Goal: Information Seeking & Learning: Check status

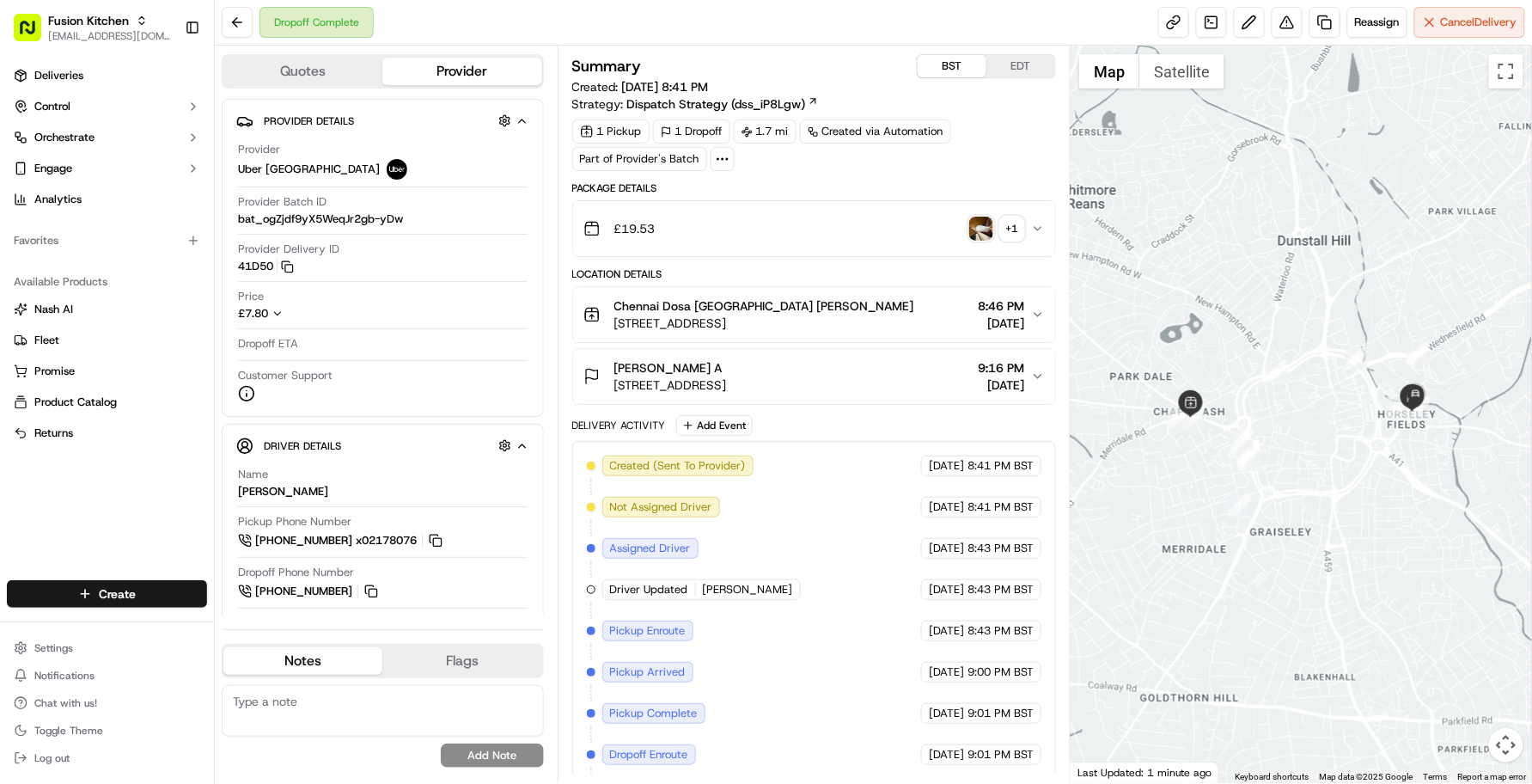
scroll to position [10, 0]
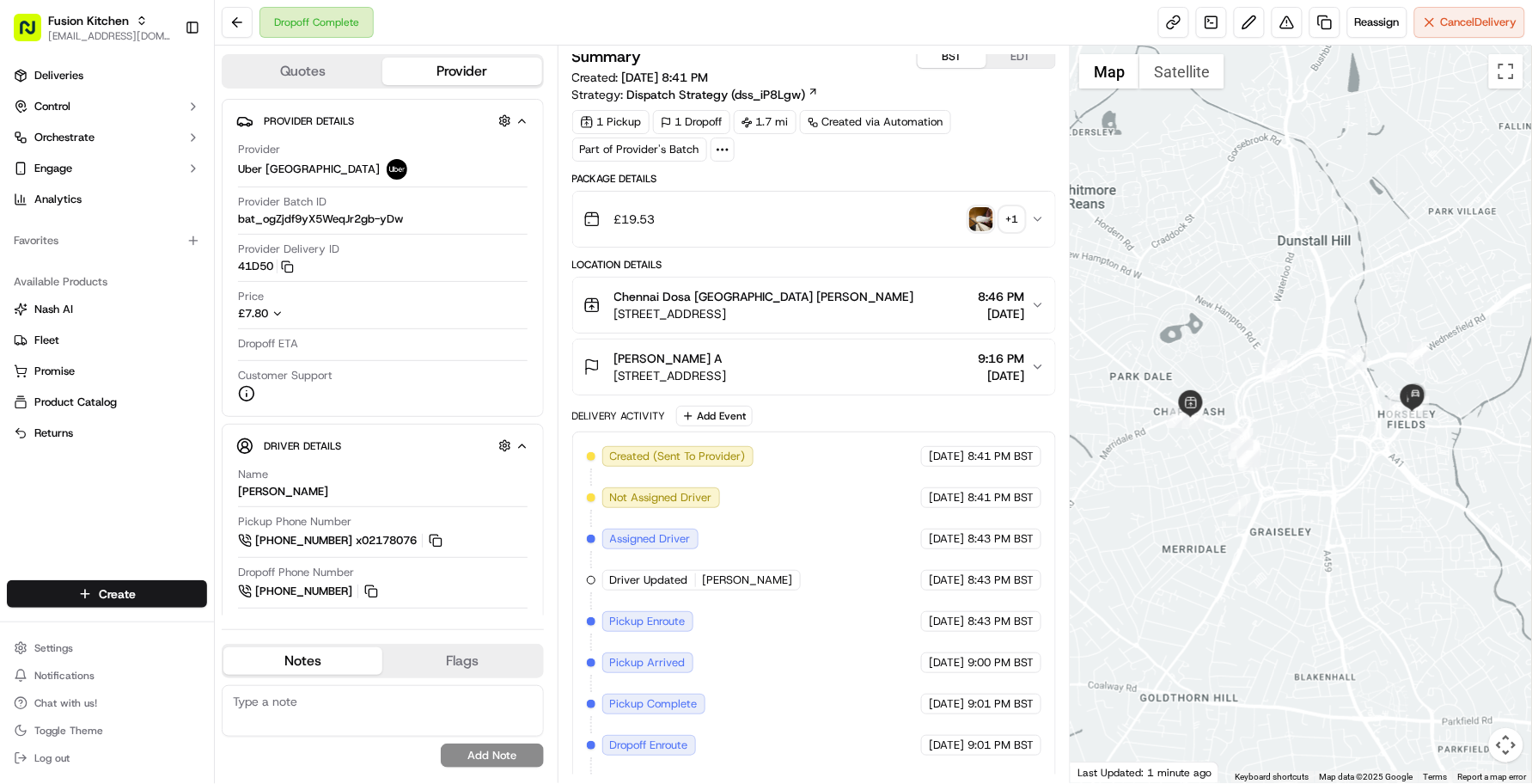
click at [842, 517] on div "Created (Sent To Provider) Uber UK 09/18/2025 8:41 PM BST Not Assigned Driver U…" at bounding box center [814, 642] width 455 height 392
click at [874, 642] on div "Created (Sent To Provider) Uber UK 09/18/2025 8:41 PM BST Not Assigned Driver U…" at bounding box center [814, 642] width 455 height 392
click at [508, 22] on div "Dropoff Complete Reassign Cancel Delivery" at bounding box center [873, 23] width 1318 height 46
click at [225, 10] on button at bounding box center [237, 23] width 31 height 31
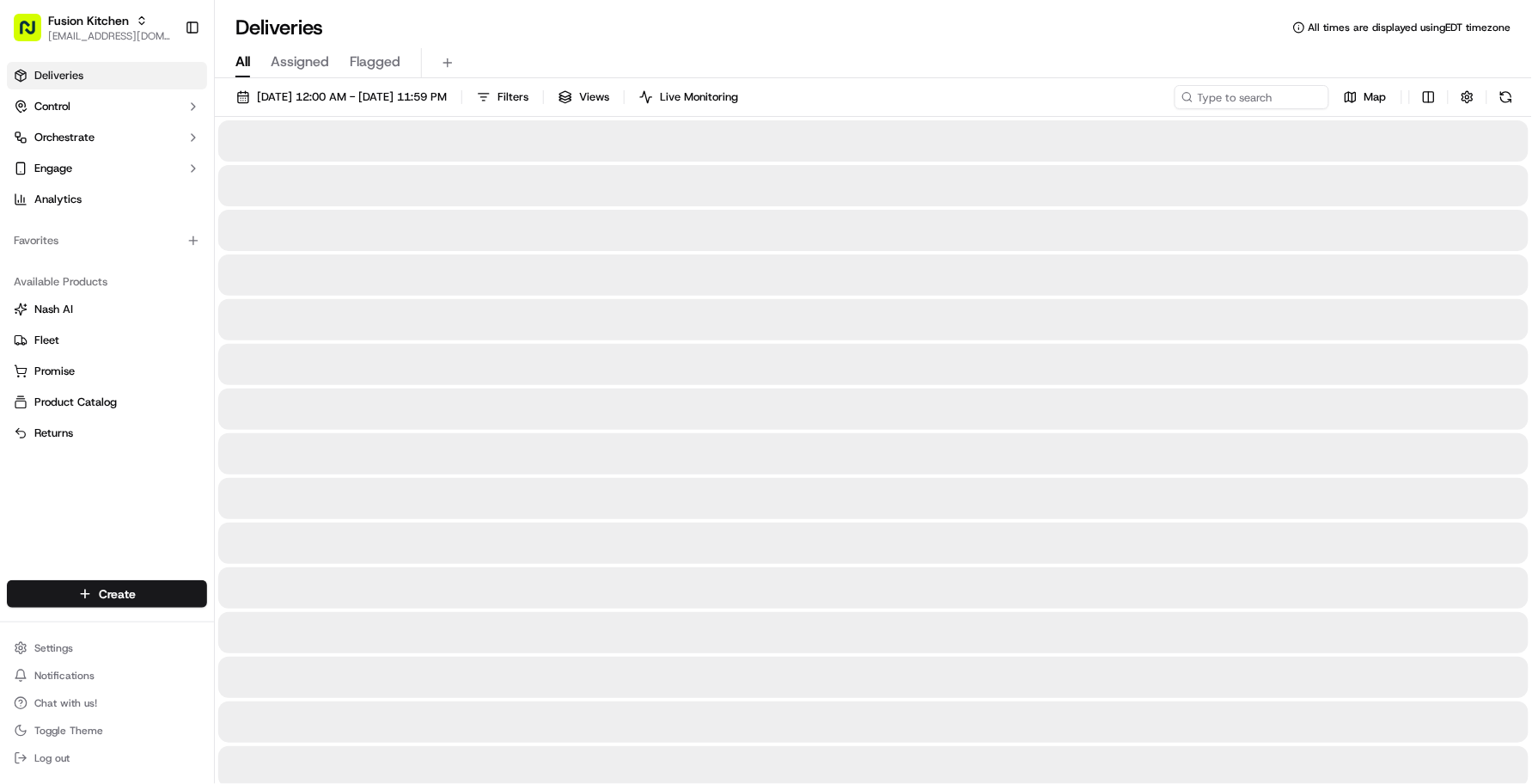
click at [560, 45] on div "All Assigned Flagged" at bounding box center [873, 60] width 1318 height 37
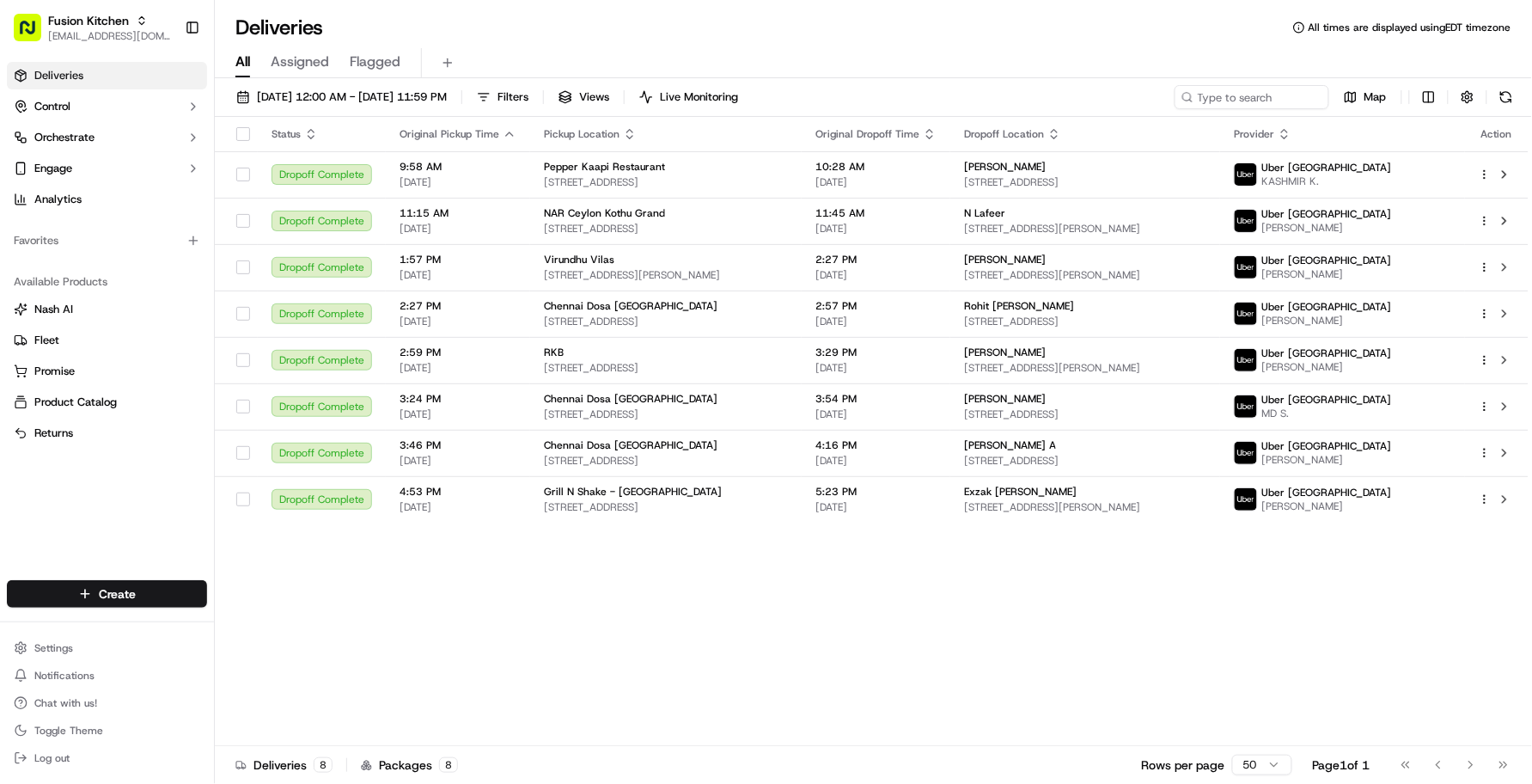
click at [489, 9] on div "Deliveries All times are displayed using EDT timezone All Assigned Flagged 09/1…" at bounding box center [873, 392] width 1318 height 784
type input "shef direc"
click at [242, 81] on span "Shef Direct" at bounding box center [247, 89] width 56 height 16
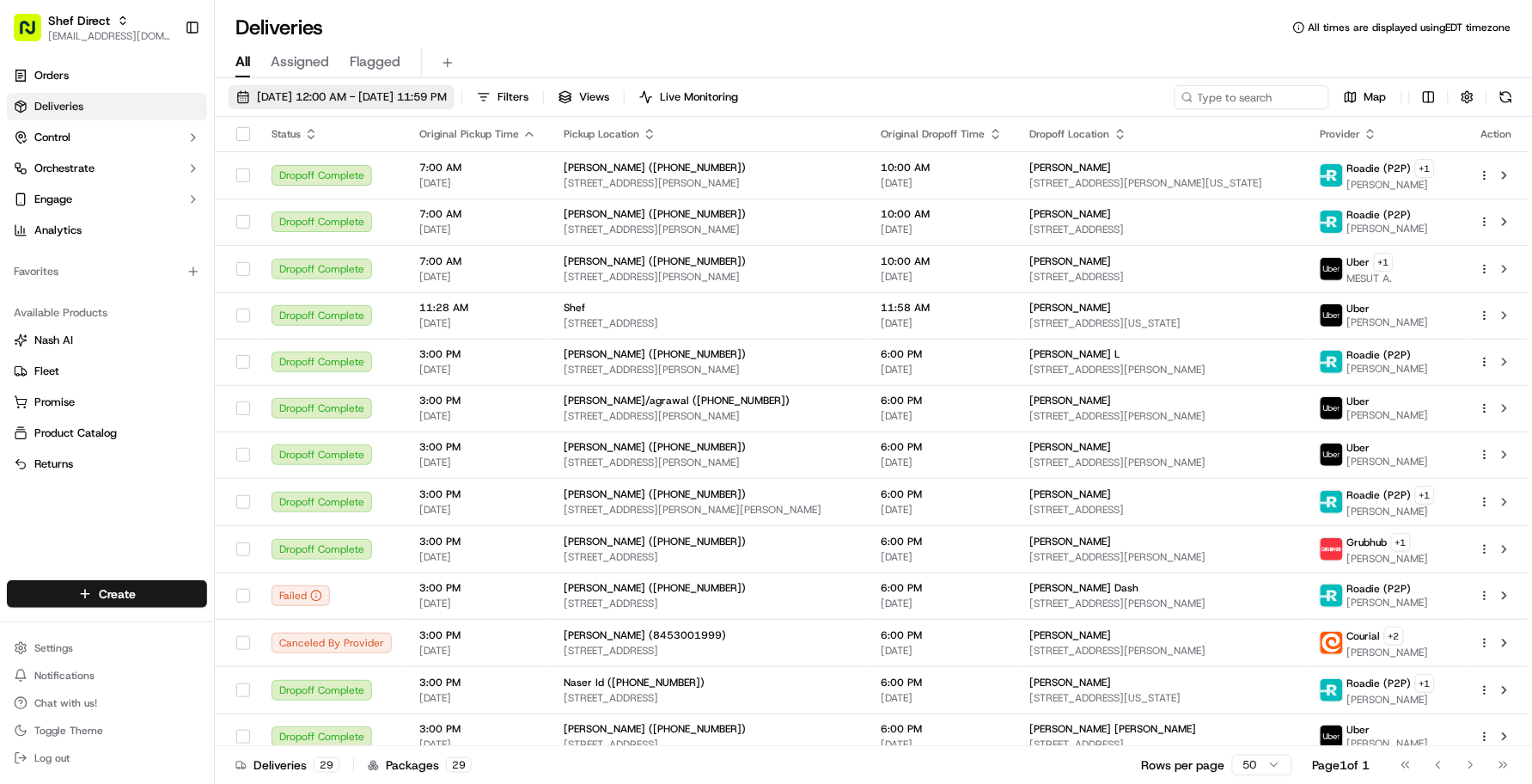
drag, startPoint x: 484, startPoint y: 54, endPoint x: 507, endPoint y: 93, distance: 45.3
click at [484, 54] on div "All Assigned Flagged" at bounding box center [873, 63] width 1318 height 30
click at [1262, 87] on input at bounding box center [1226, 97] width 207 height 24
paste input "ntrrpmKH7w4"
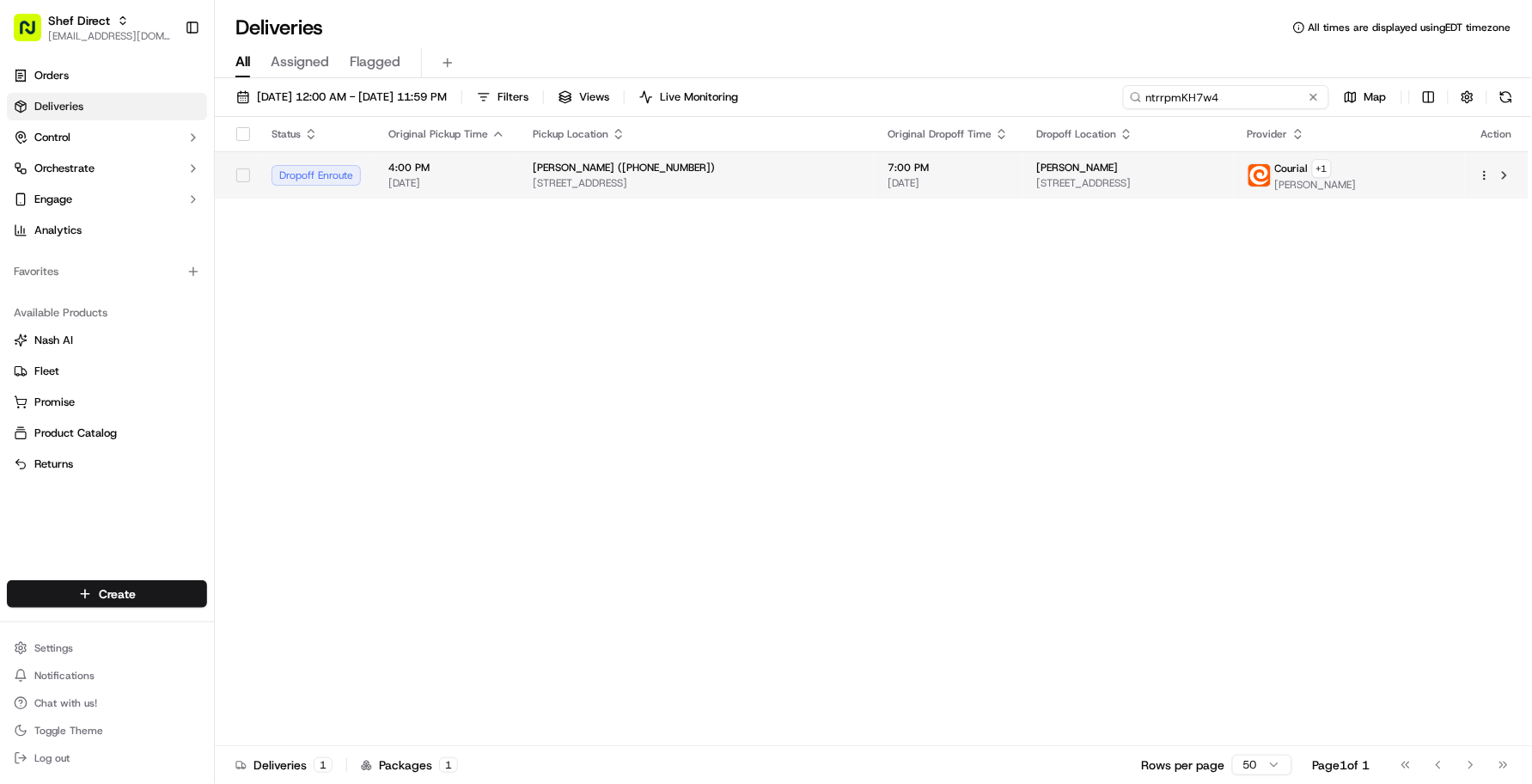
type input "ntrrpmKH7w4"
click at [888, 180] on span "[DATE]" at bounding box center [949, 183] width 121 height 14
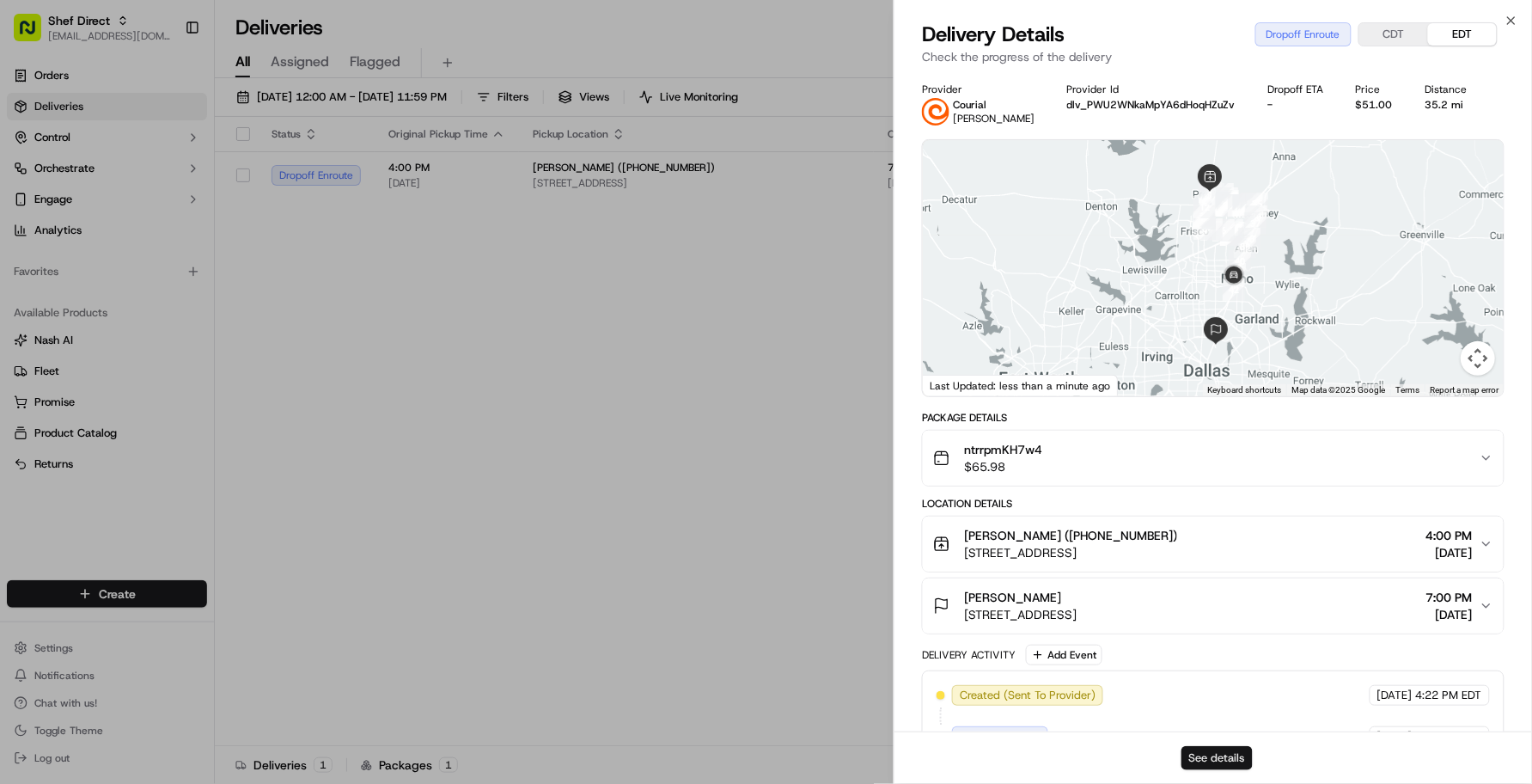
click at [1187, 757] on button "See details" at bounding box center [1217, 758] width 71 height 24
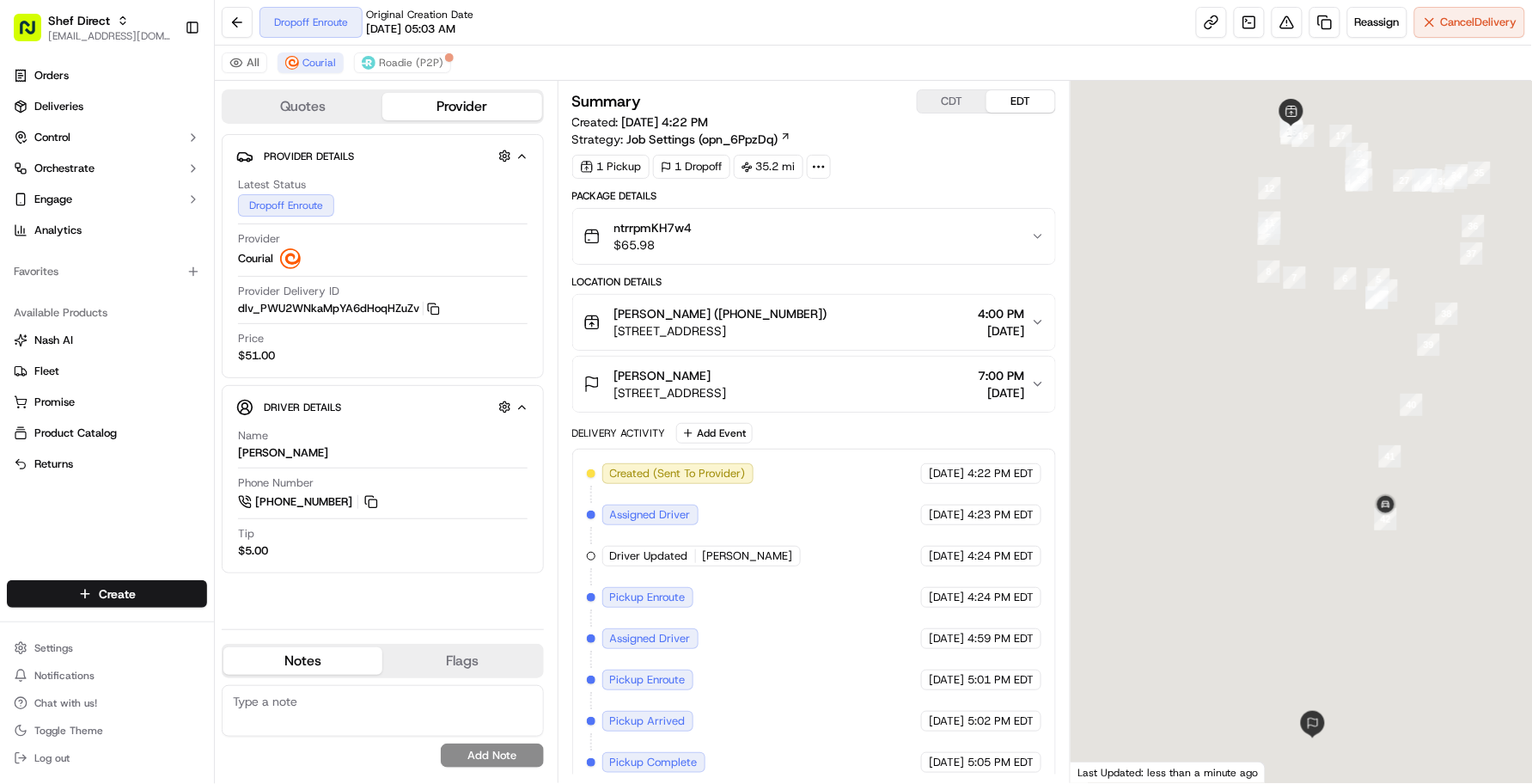
click at [921, 631] on div "09/18/2025 4:59 PM EDT" at bounding box center [981, 638] width 120 height 21
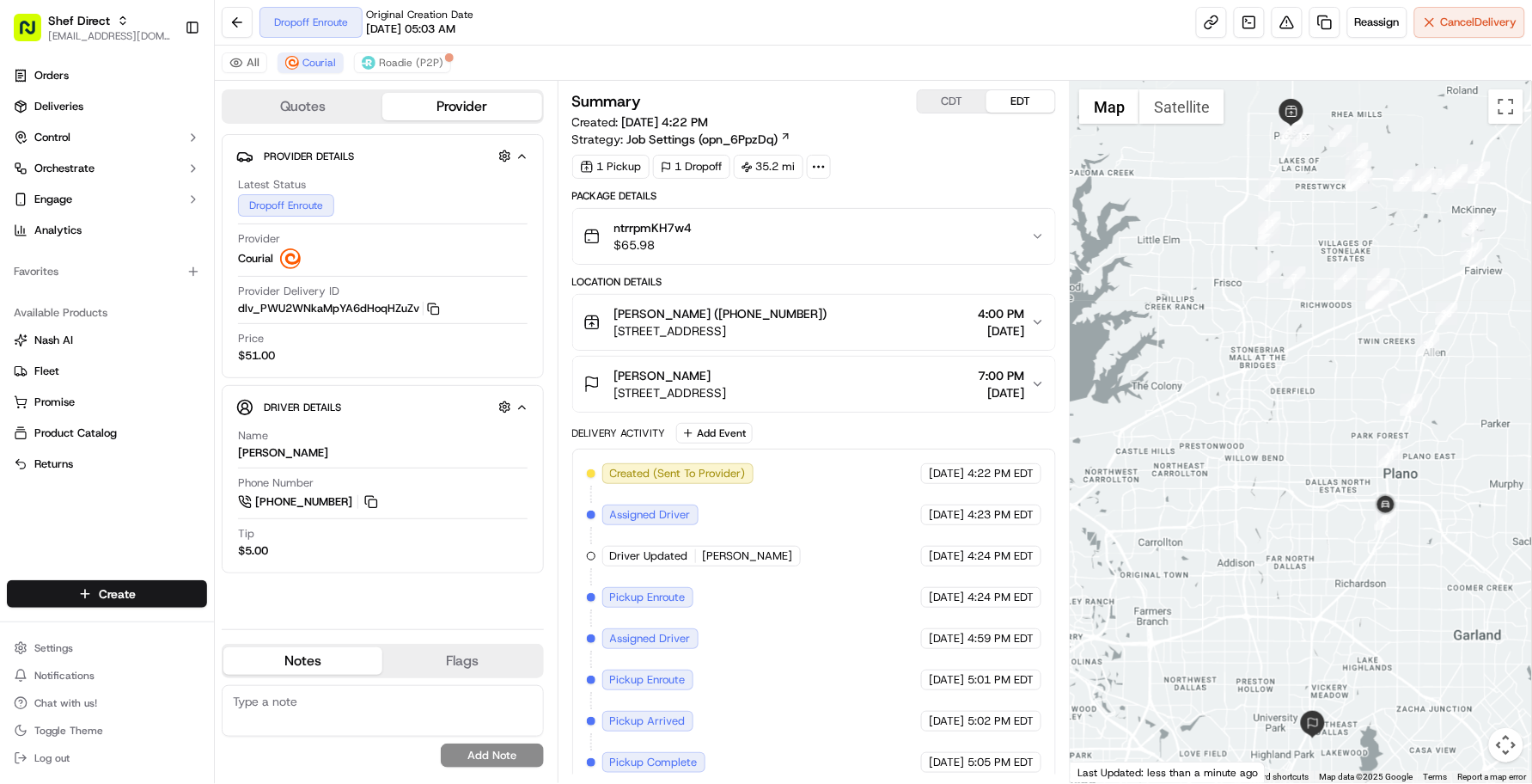
click at [727, 381] on div "Krithi Kannan" at bounding box center [671, 376] width 113 height 18
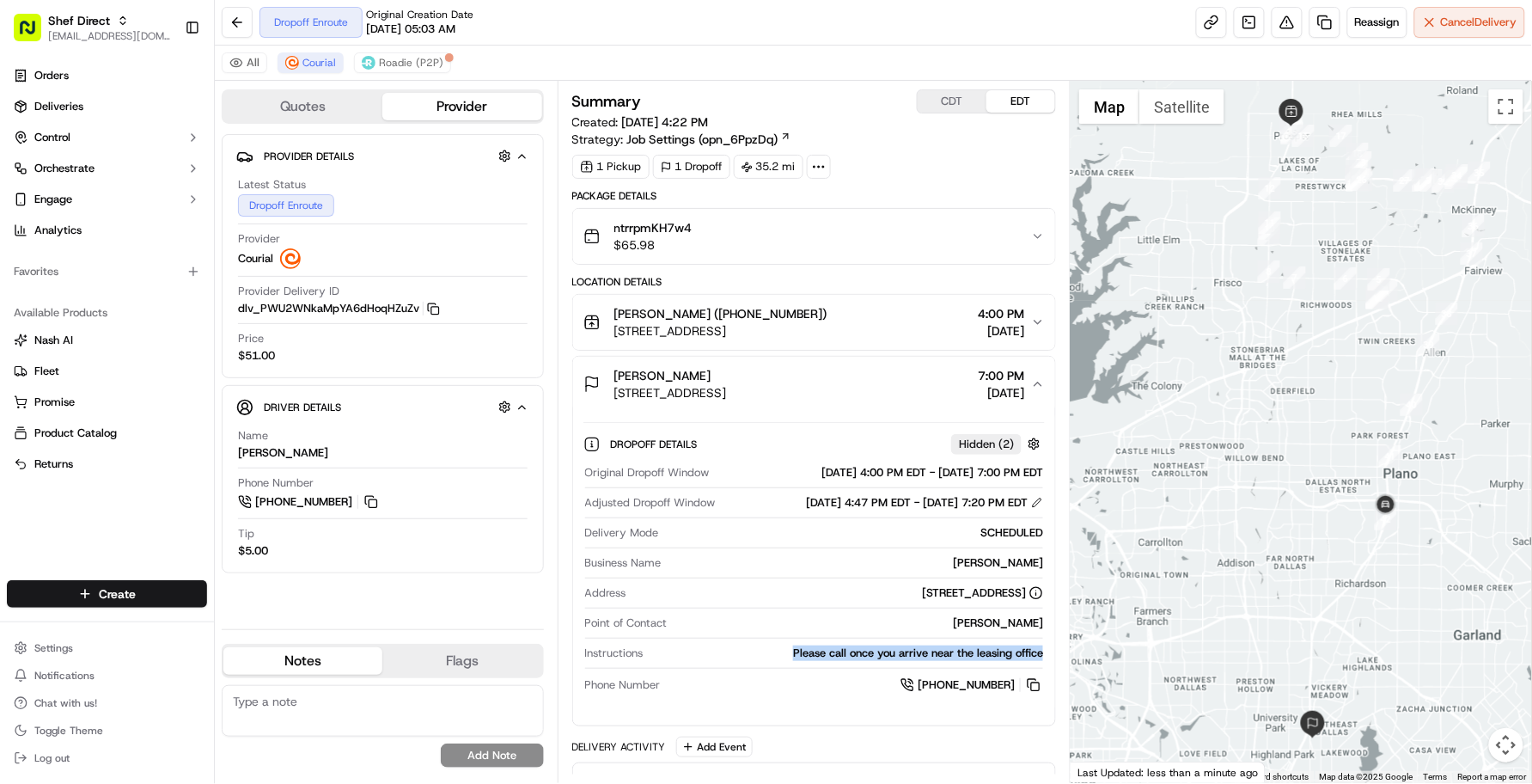
drag, startPoint x: 777, startPoint y: 658, endPoint x: 1046, endPoint y: 666, distance: 269.1
click at [1046, 666] on div "Dropoff Details Hidden ( 2 ) Original Dropoff Window 09/18/2025 4:00 PM EDT - 0…" at bounding box center [814, 562] width 483 height 300
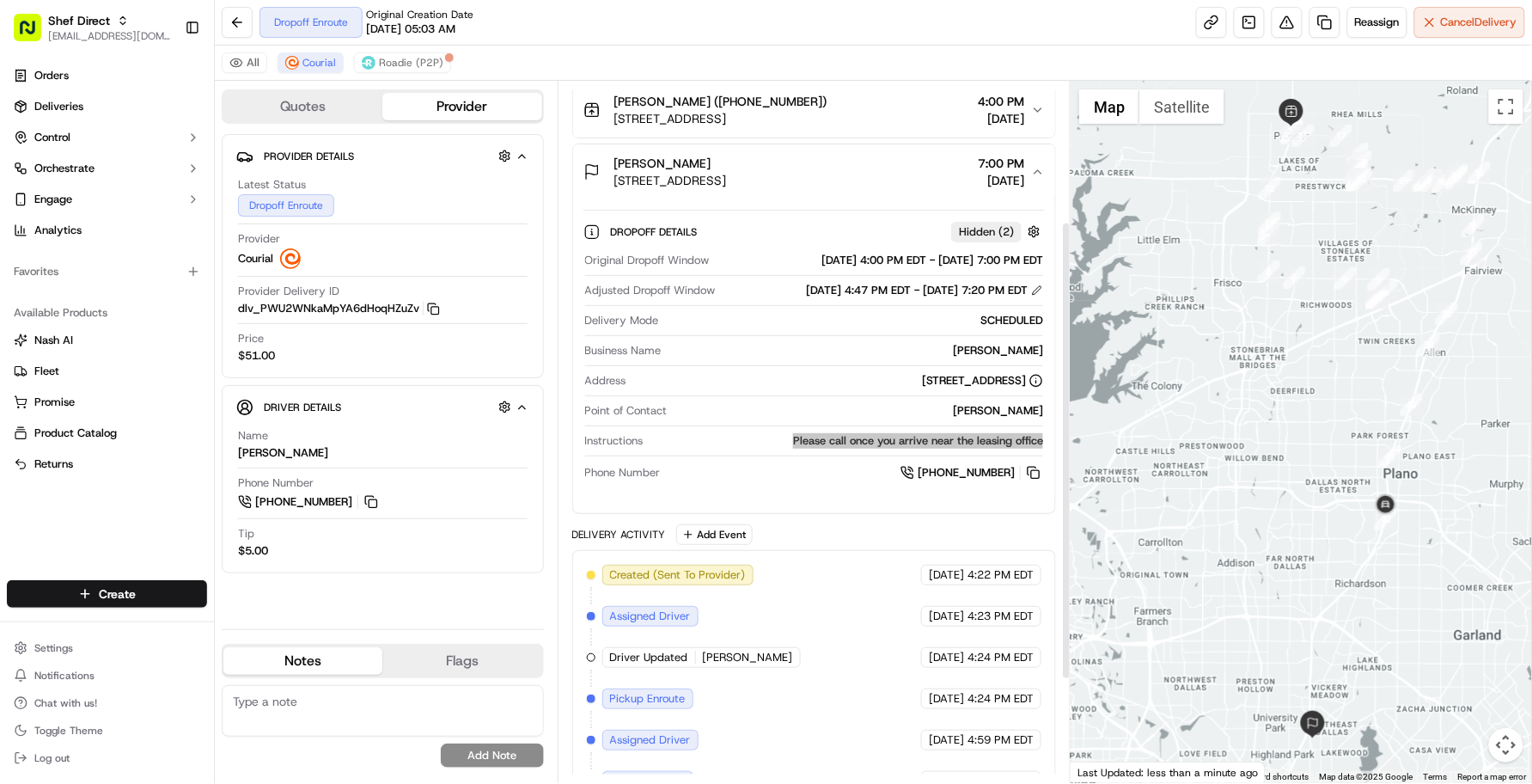
scroll to position [214, 0]
click at [826, 669] on div "Created (Sent To Provider) Courial 09/18/2025 4:22 PM EDT Assigned Driver Couri…" at bounding box center [814, 737] width 455 height 350
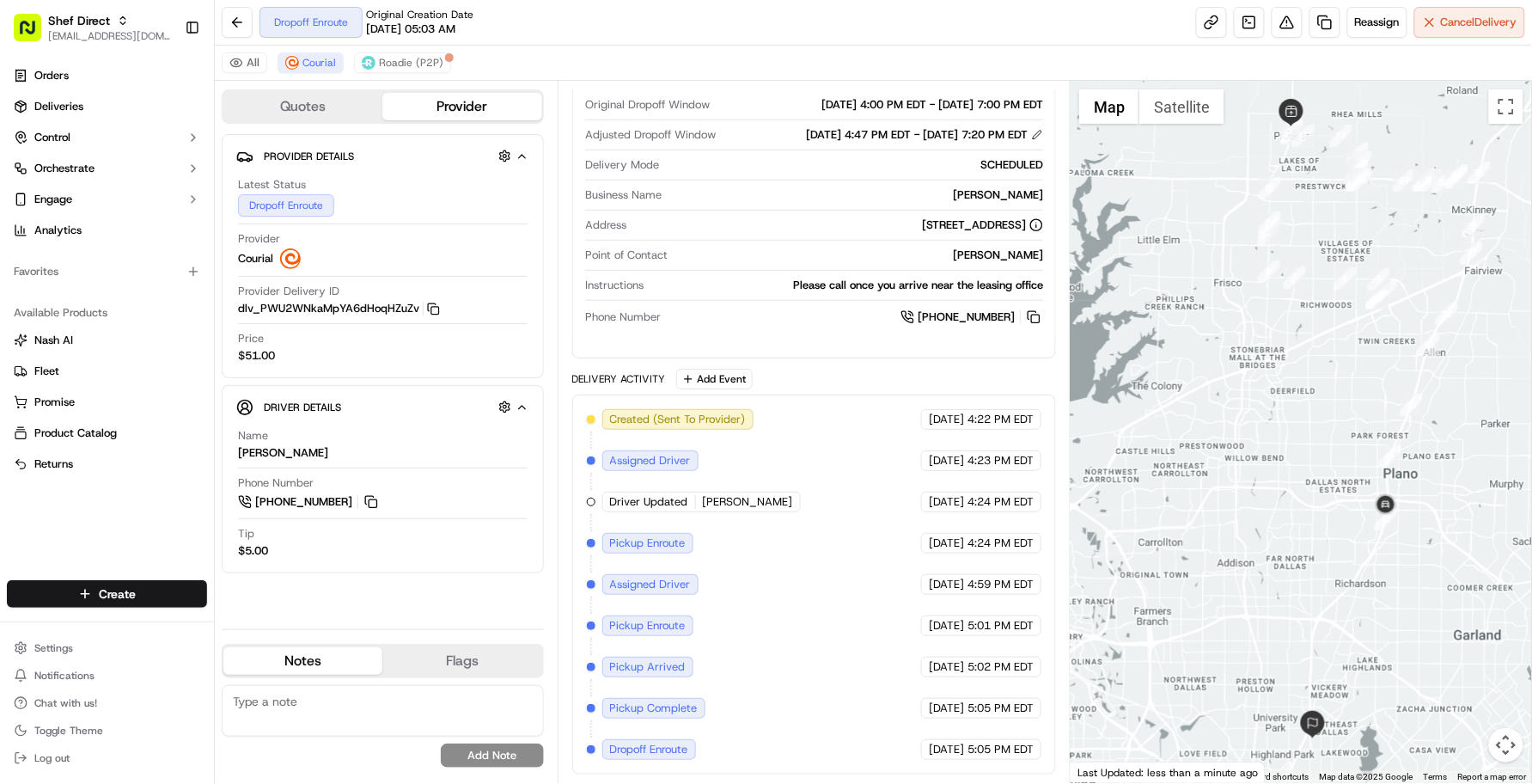
scroll to position [0, 0]
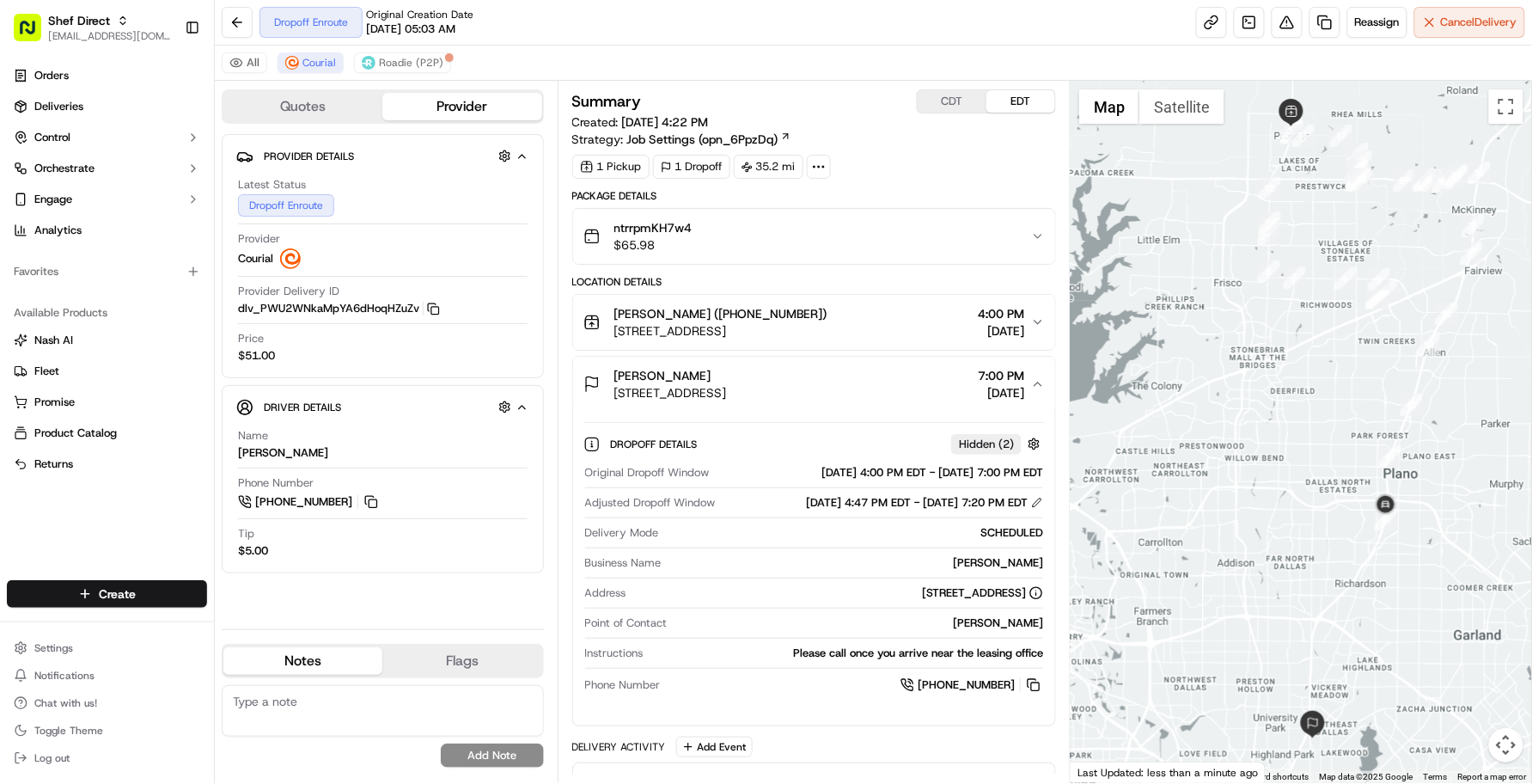
drag, startPoint x: 839, startPoint y: 628, endPoint x: 856, endPoint y: 610, distance: 24.8
click at [839, 629] on div "Krithi Kannan" at bounding box center [859, 623] width 369 height 16
click at [369, 498] on button at bounding box center [371, 501] width 19 height 19
drag, startPoint x: 234, startPoint y: 456, endPoint x: 327, endPoint y: 466, distance: 93.5
click at [327, 466] on div "Driver Details Hidden ( 10 ) Name Vinay Peddineni Phone Number +1 669 206 8944 …" at bounding box center [382, 479] width 322 height 188
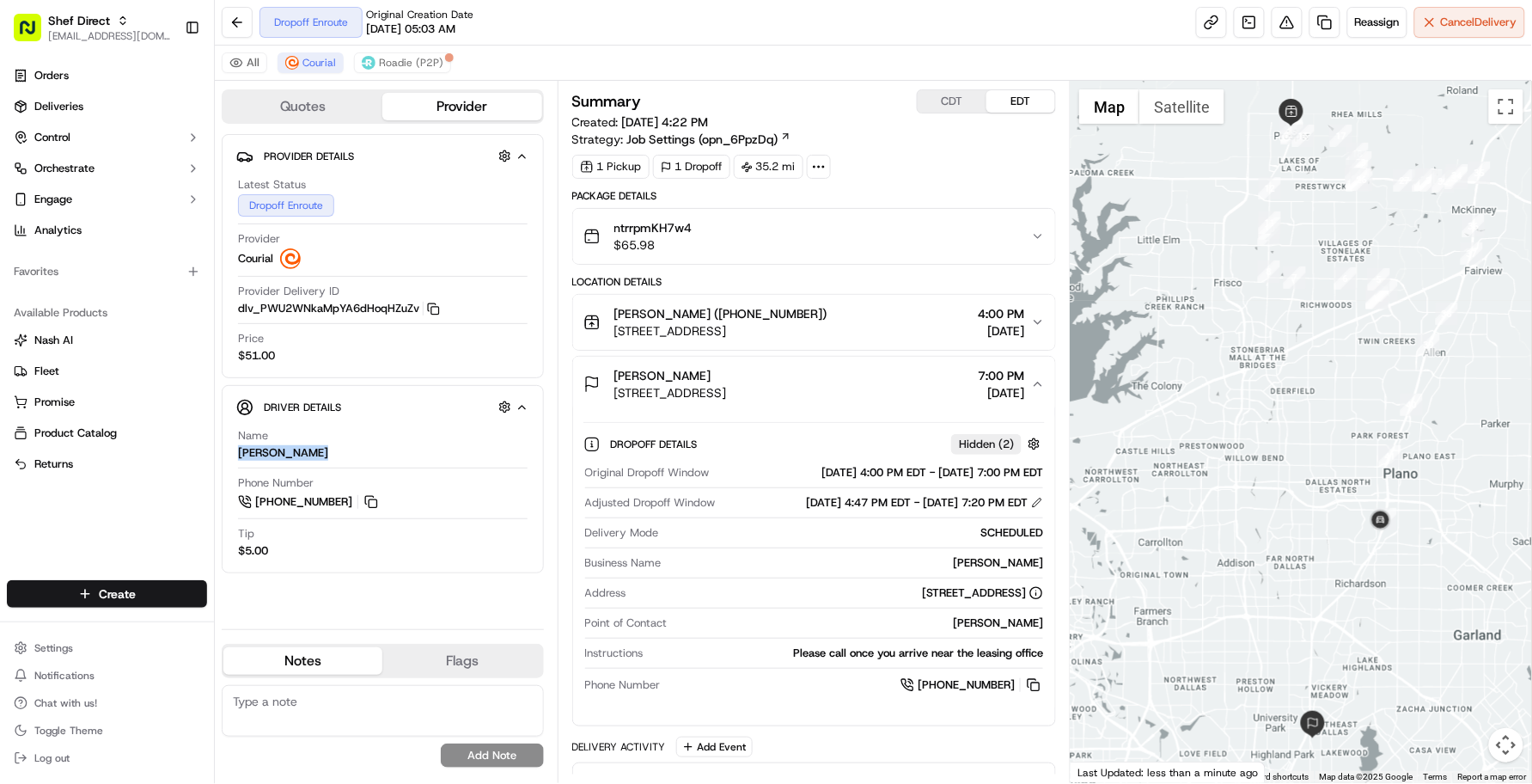
copy div "Vinay Peddineni"
click at [699, 647] on div "Please call once you arrive near the leasing office" at bounding box center [848, 653] width 394 height 16
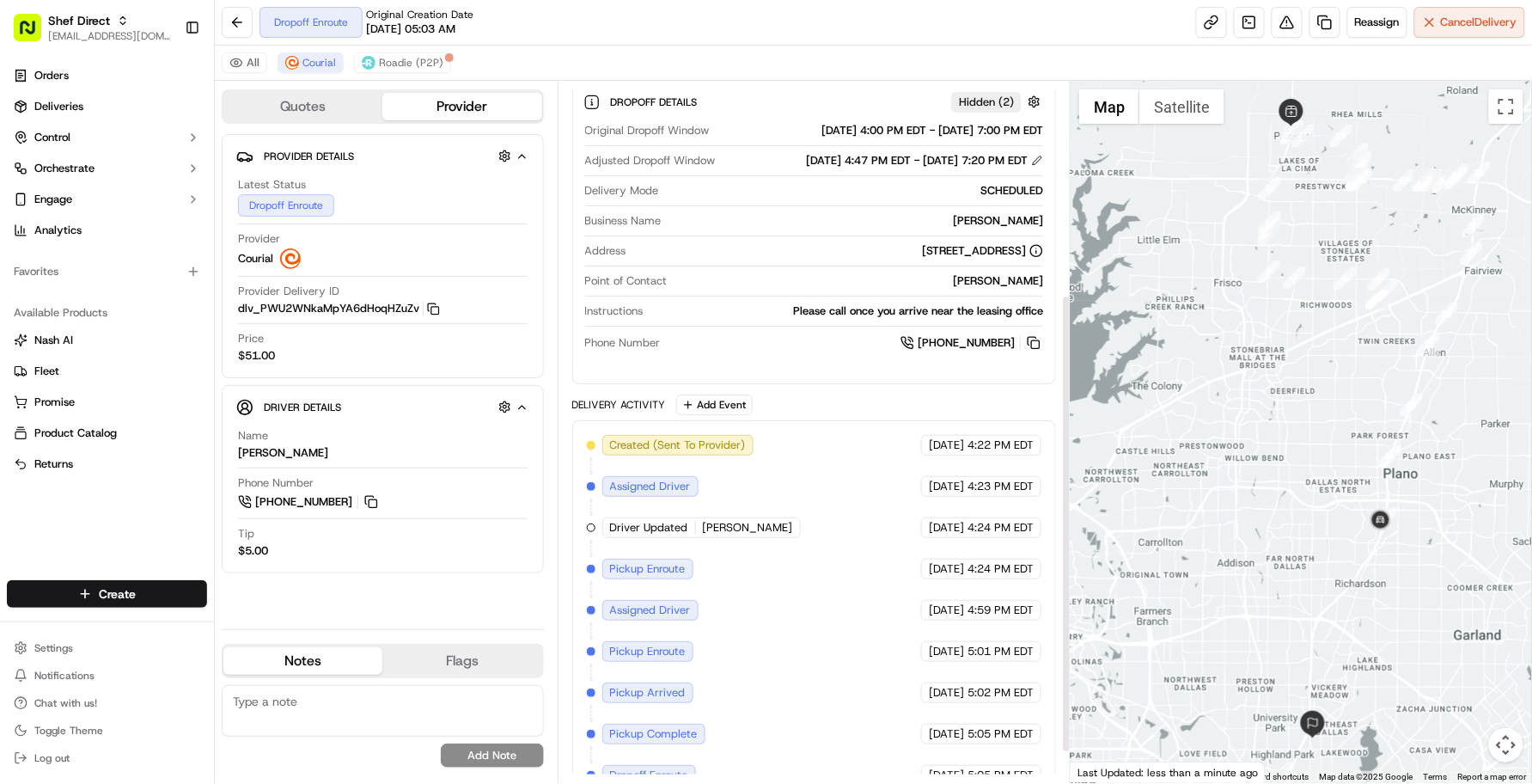
scroll to position [374, 0]
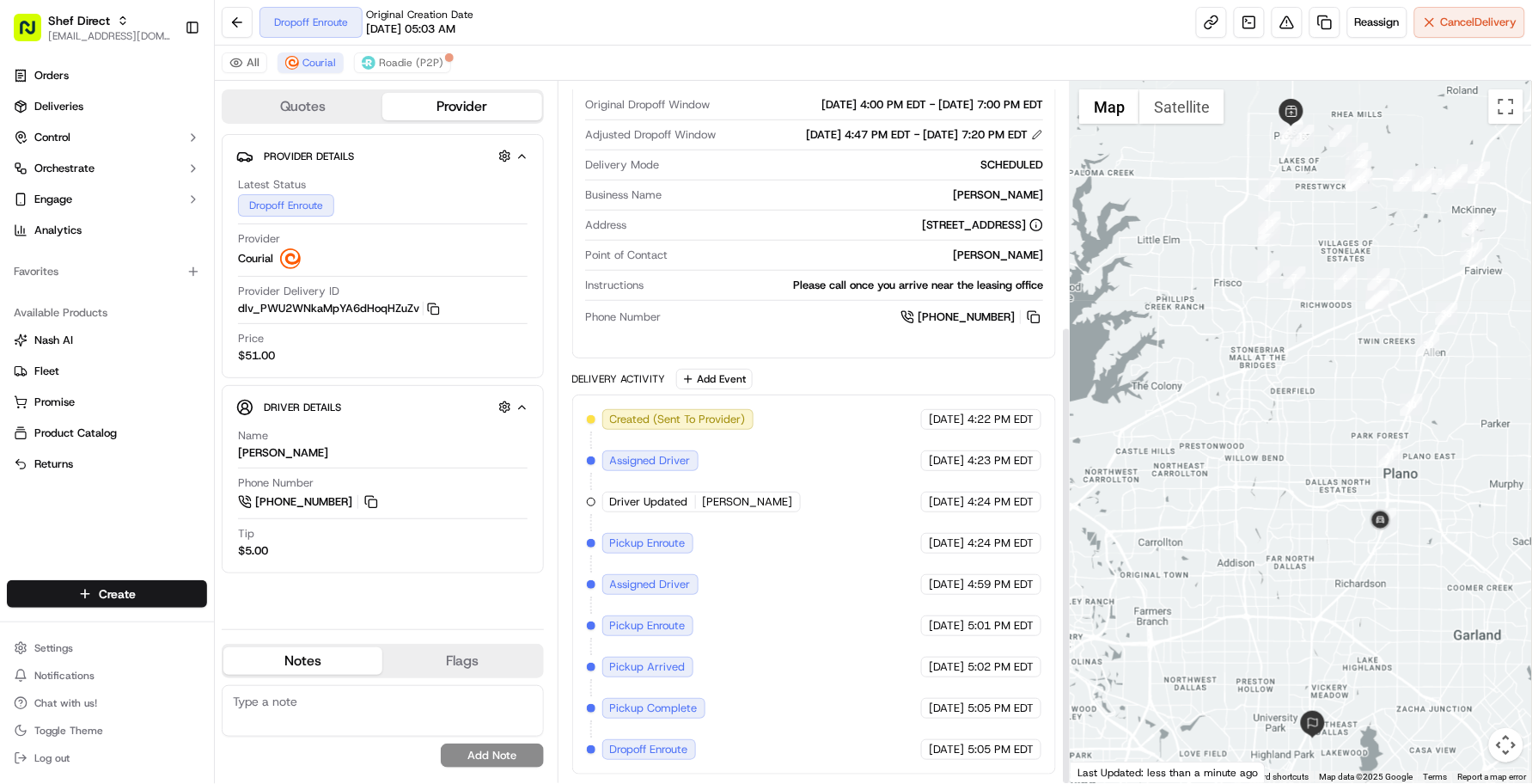
click at [797, 624] on div "Created (Sent To Provider) Courial 09/18/2025 4:22 PM EDT Assigned Driver Couri…" at bounding box center [814, 584] width 455 height 350
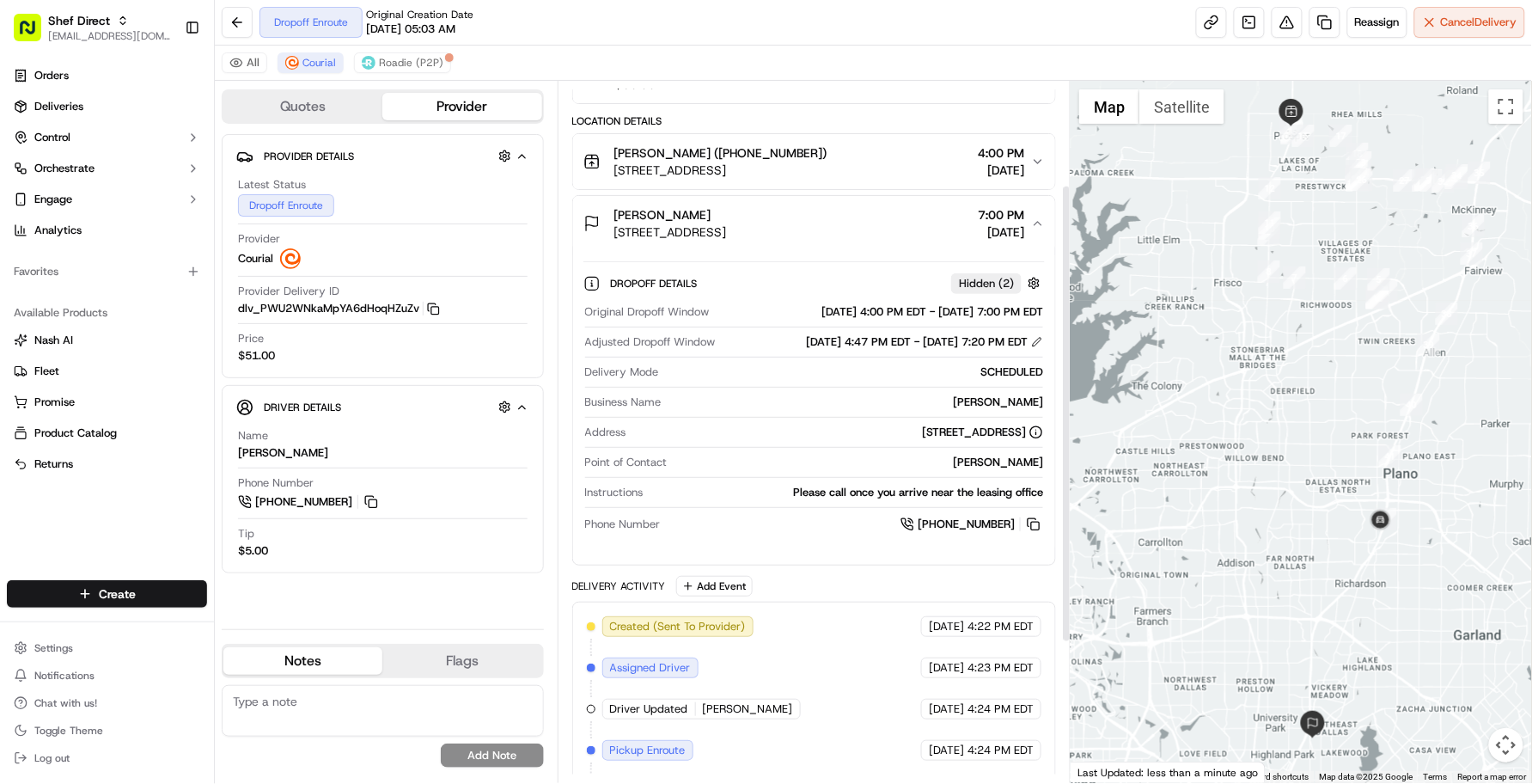
scroll to position [159, 0]
click at [856, 611] on div "Created (Sent To Provider) Courial 09/18/2025 4:22 PM EDT Assigned Driver Couri…" at bounding box center [814, 793] width 485 height 380
click at [858, 611] on div "Created (Sent To Provider) Courial 09/18/2025 4:22 PM EDT Assigned Driver Couri…" at bounding box center [814, 793] width 485 height 380
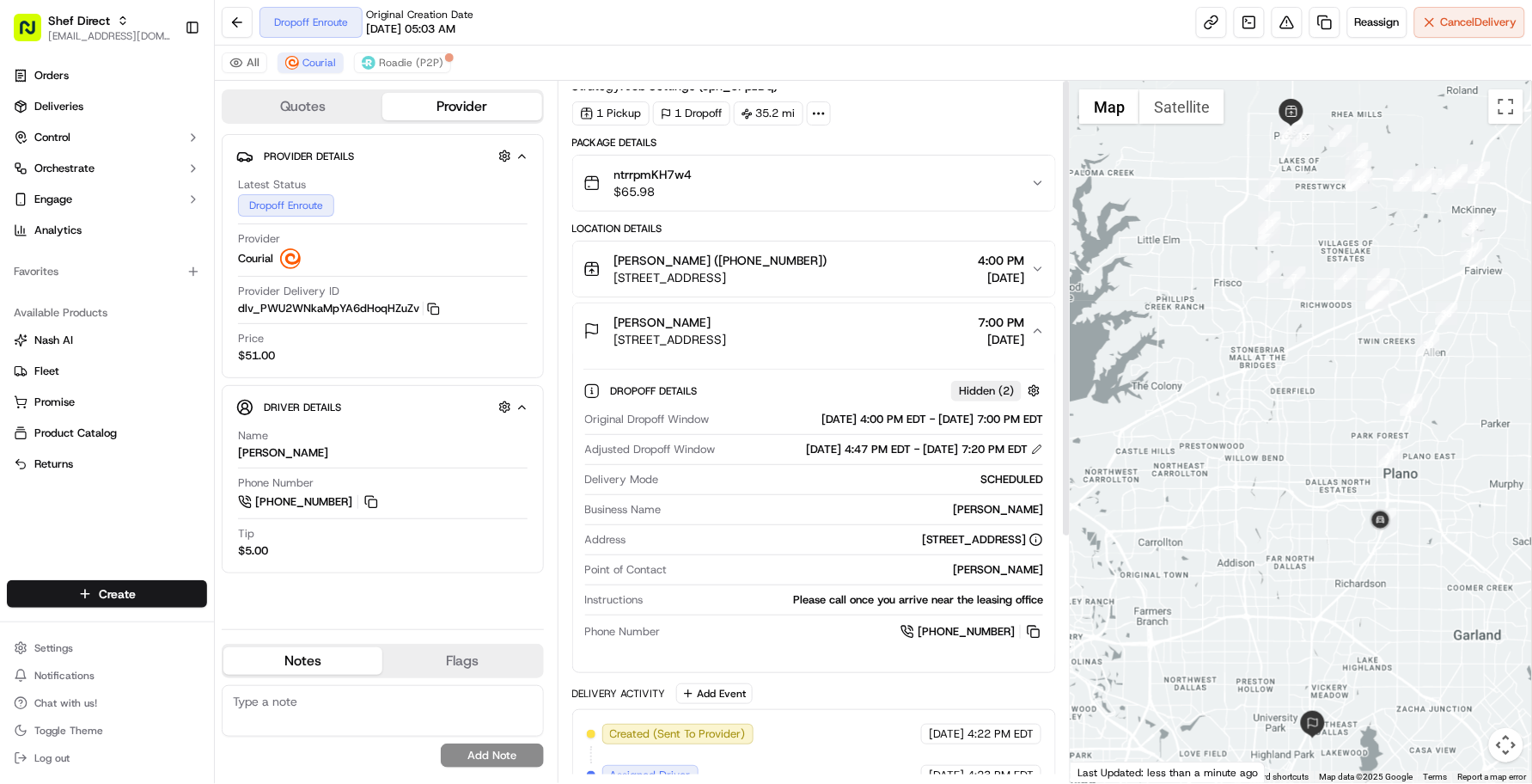
scroll to position [0, 0]
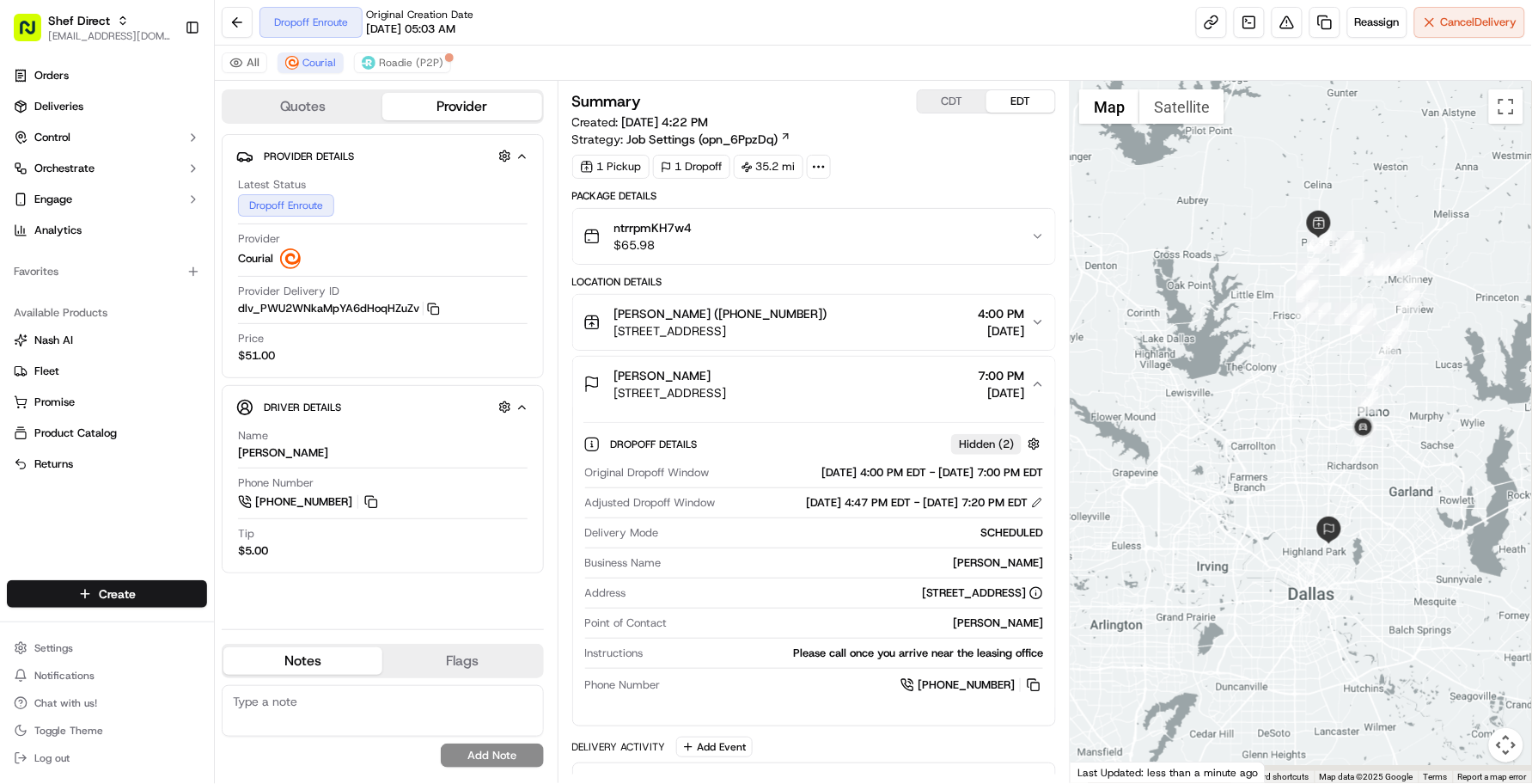
drag, startPoint x: 1435, startPoint y: 529, endPoint x: 1438, endPoint y: 520, distance: 9.5
click at [1438, 522] on div at bounding box center [1301, 432] width 461 height 702
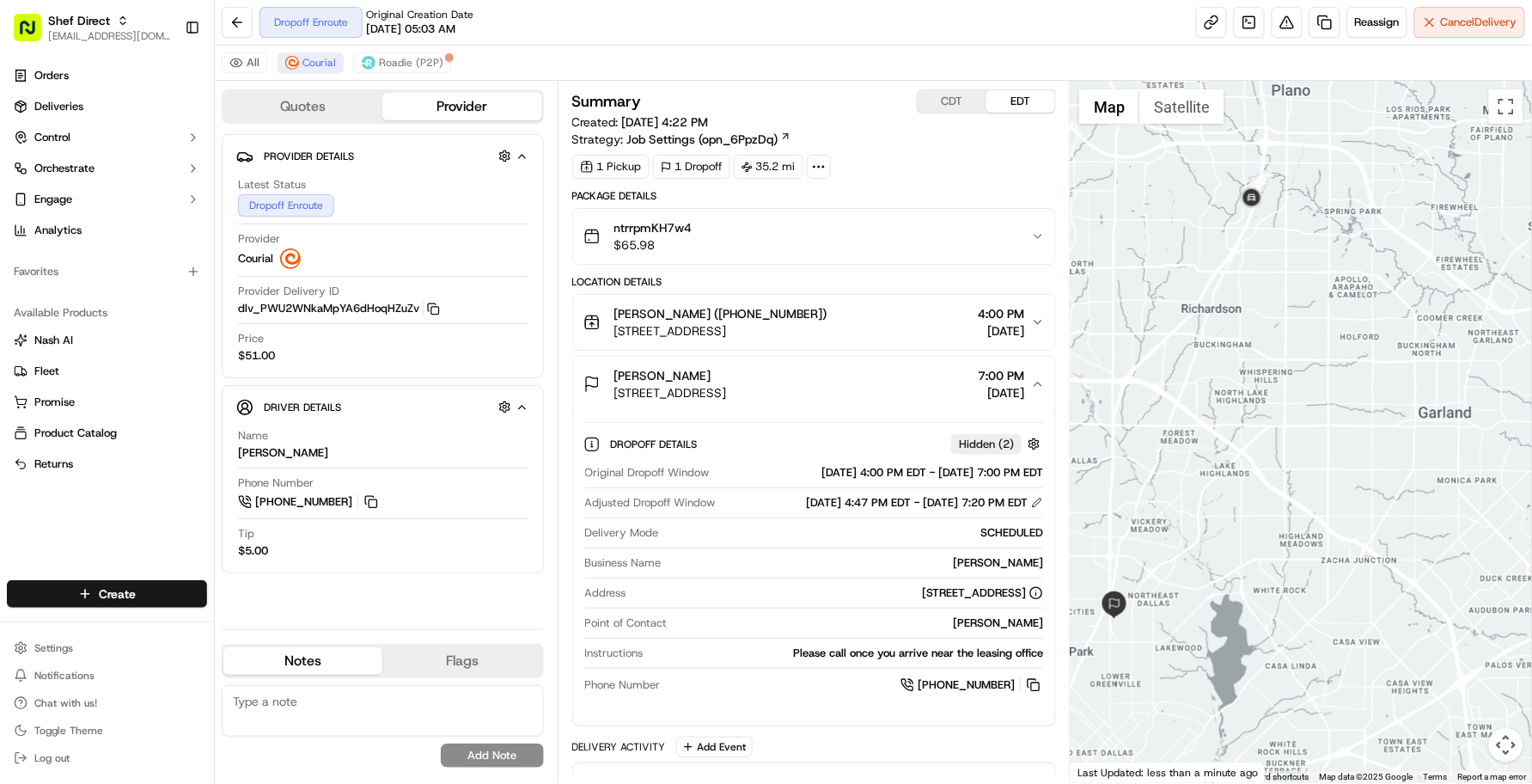
drag, startPoint x: 1304, startPoint y: 501, endPoint x: 1325, endPoint y: 496, distance: 21.6
click at [1325, 496] on div at bounding box center [1301, 432] width 461 height 702
click at [690, 680] on div "+1 215 730 6707" at bounding box center [856, 684] width 377 height 19
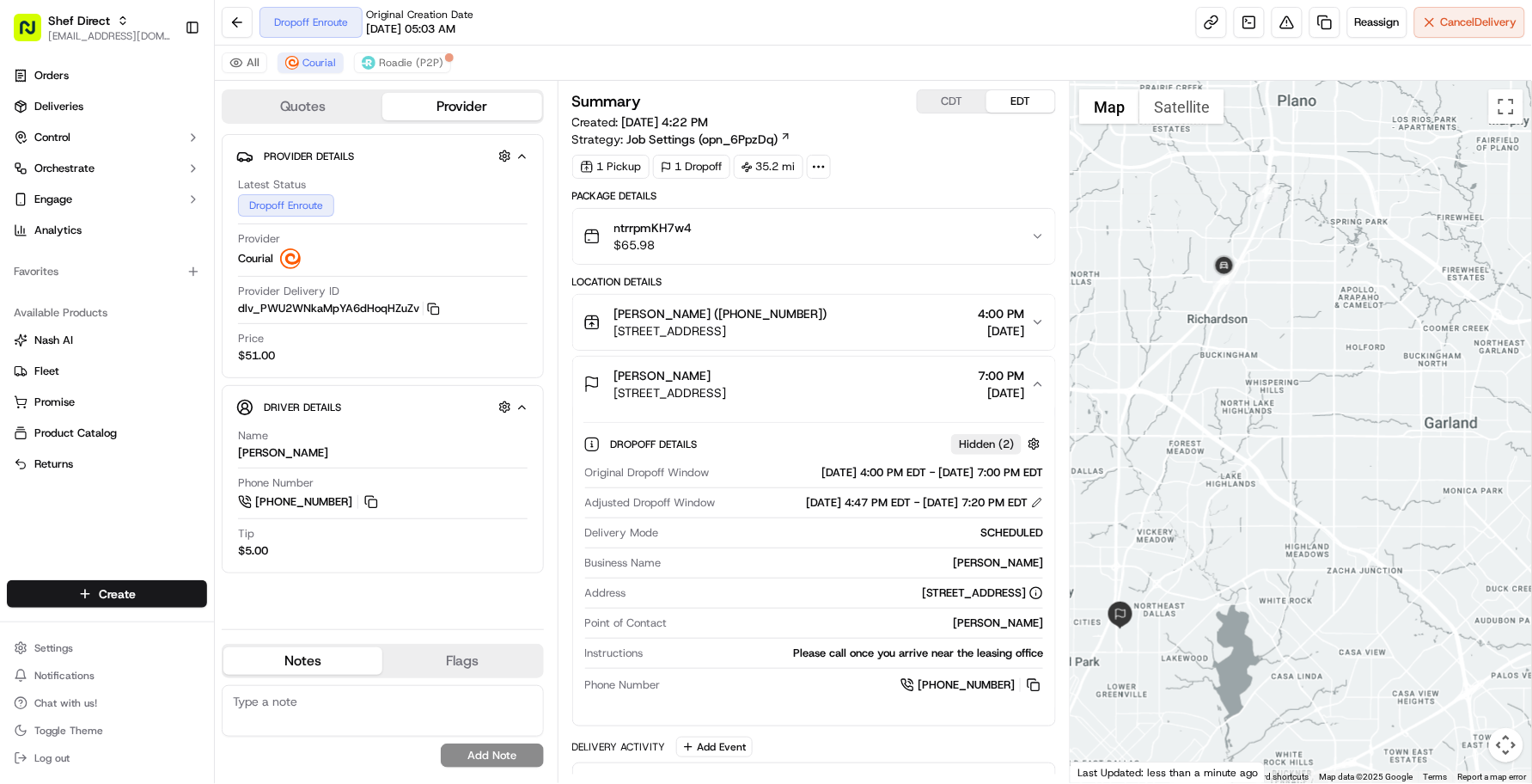
drag, startPoint x: 1179, startPoint y: 560, endPoint x: 1210, endPoint y: 643, distance: 88.6
click at [1210, 643] on div at bounding box center [1301, 432] width 461 height 702
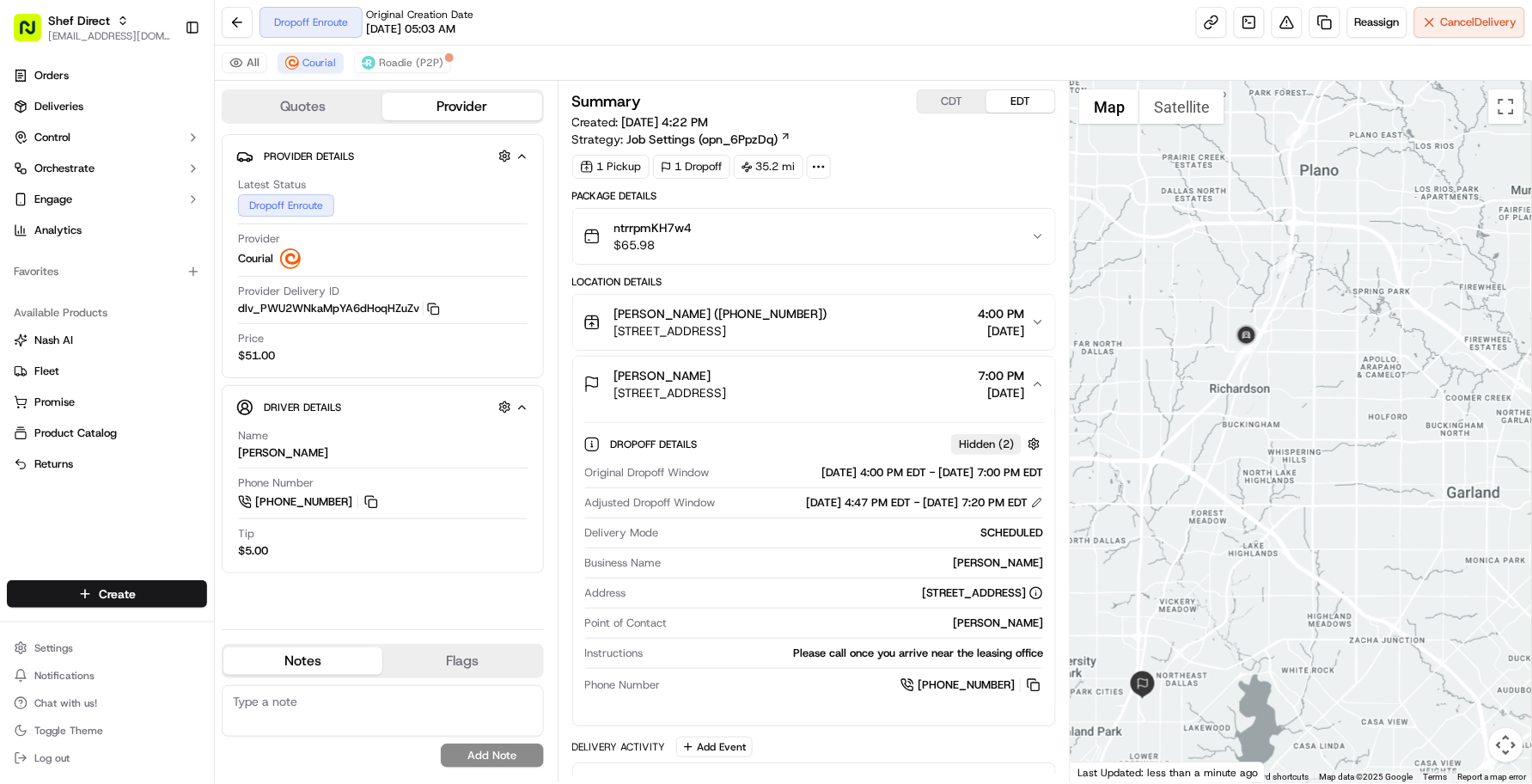
click at [830, 638] on div at bounding box center [814, 637] width 459 height 1
click at [242, 608] on div "Provider Details Hidden ( 4 ) Latest Status Dropoff Enroute Provider Courial Pr…" at bounding box center [382, 375] width 322 height 482
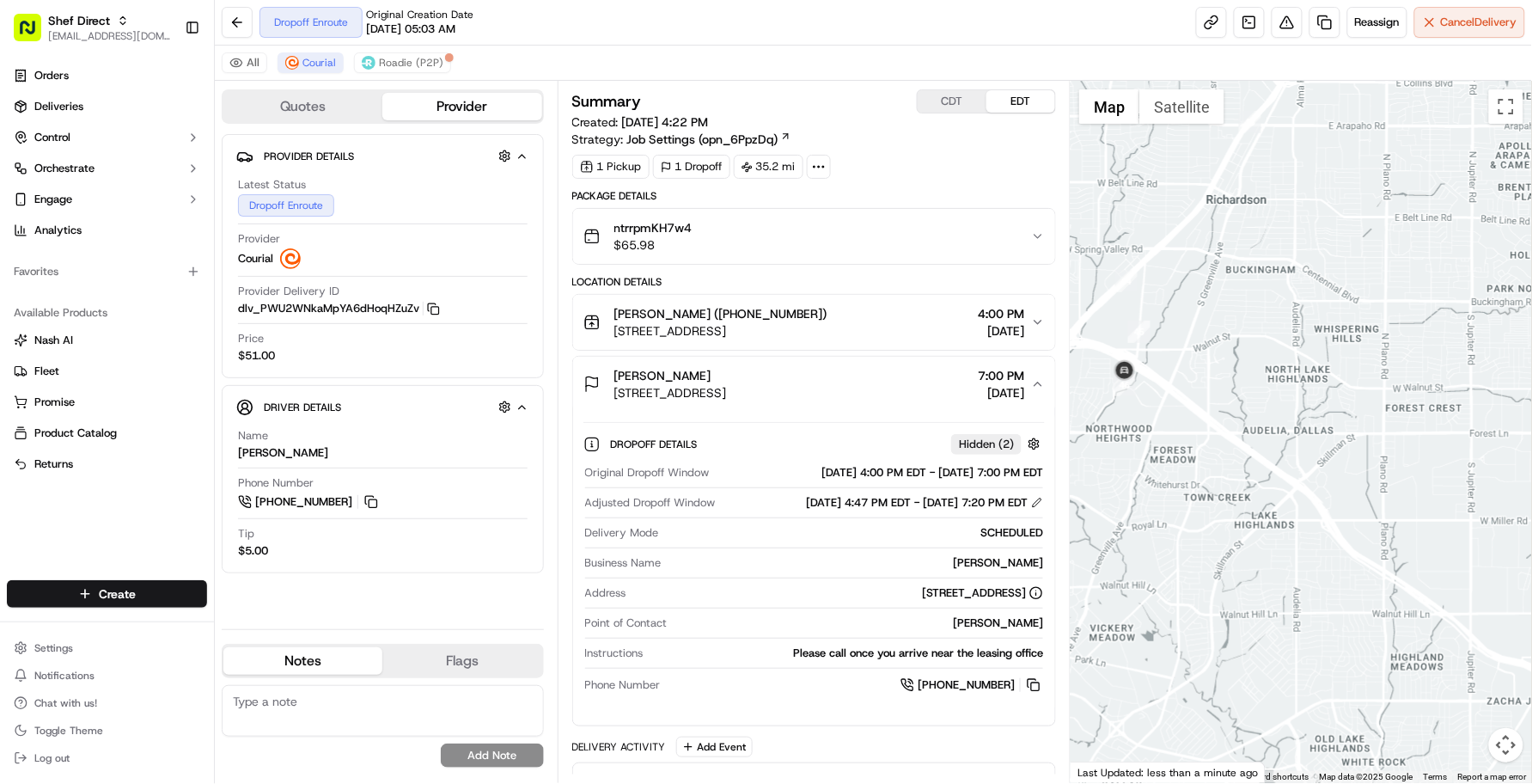
click at [295, 604] on div "Provider Details Hidden ( 4 ) Latest Status Dropoff Enroute Provider Courial Pr…" at bounding box center [382, 375] width 322 height 482
click at [736, 601] on div "5750 E University Blvd #921, Dallas, TX 75206, USA" at bounding box center [839, 593] width 411 height 16
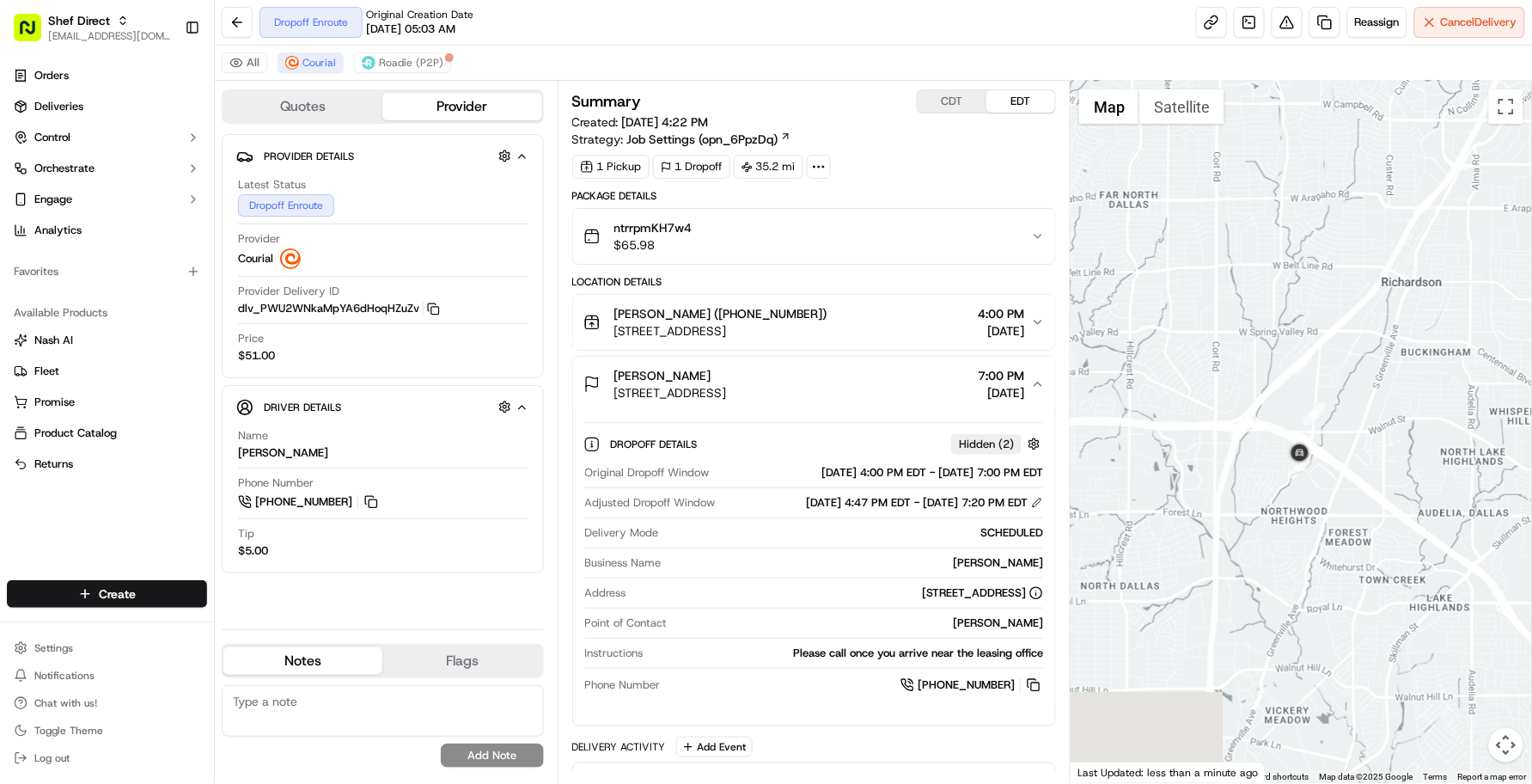
drag, startPoint x: 1196, startPoint y: 526, endPoint x: 1361, endPoint y: 606, distance: 183.4
click at [1365, 606] on div at bounding box center [1301, 432] width 461 height 702
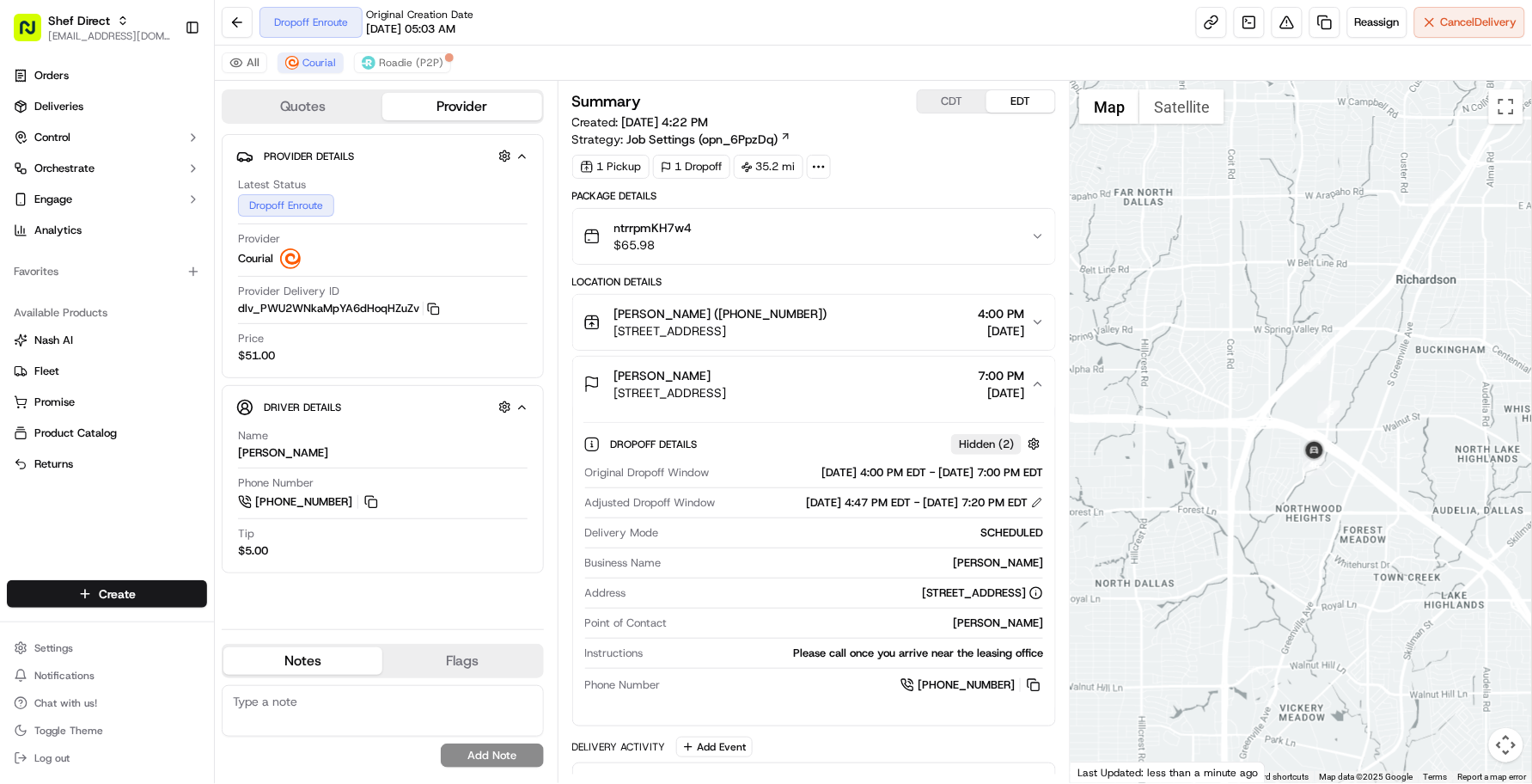
drag, startPoint x: 826, startPoint y: 715, endPoint x: 839, endPoint y: 700, distance: 19.8
click at [826, 715] on div "Dropoff Details Hidden ( 2 ) Original Dropoff Window 09/18/2025 4:00 PM EDT - 0…" at bounding box center [814, 569] width 483 height 313
click at [940, 99] on button "CDT" at bounding box center [952, 101] width 69 height 23
click at [1023, 106] on button "EDT" at bounding box center [1021, 101] width 69 height 23
click at [978, 114] on div "CDT EDT" at bounding box center [987, 101] width 139 height 24
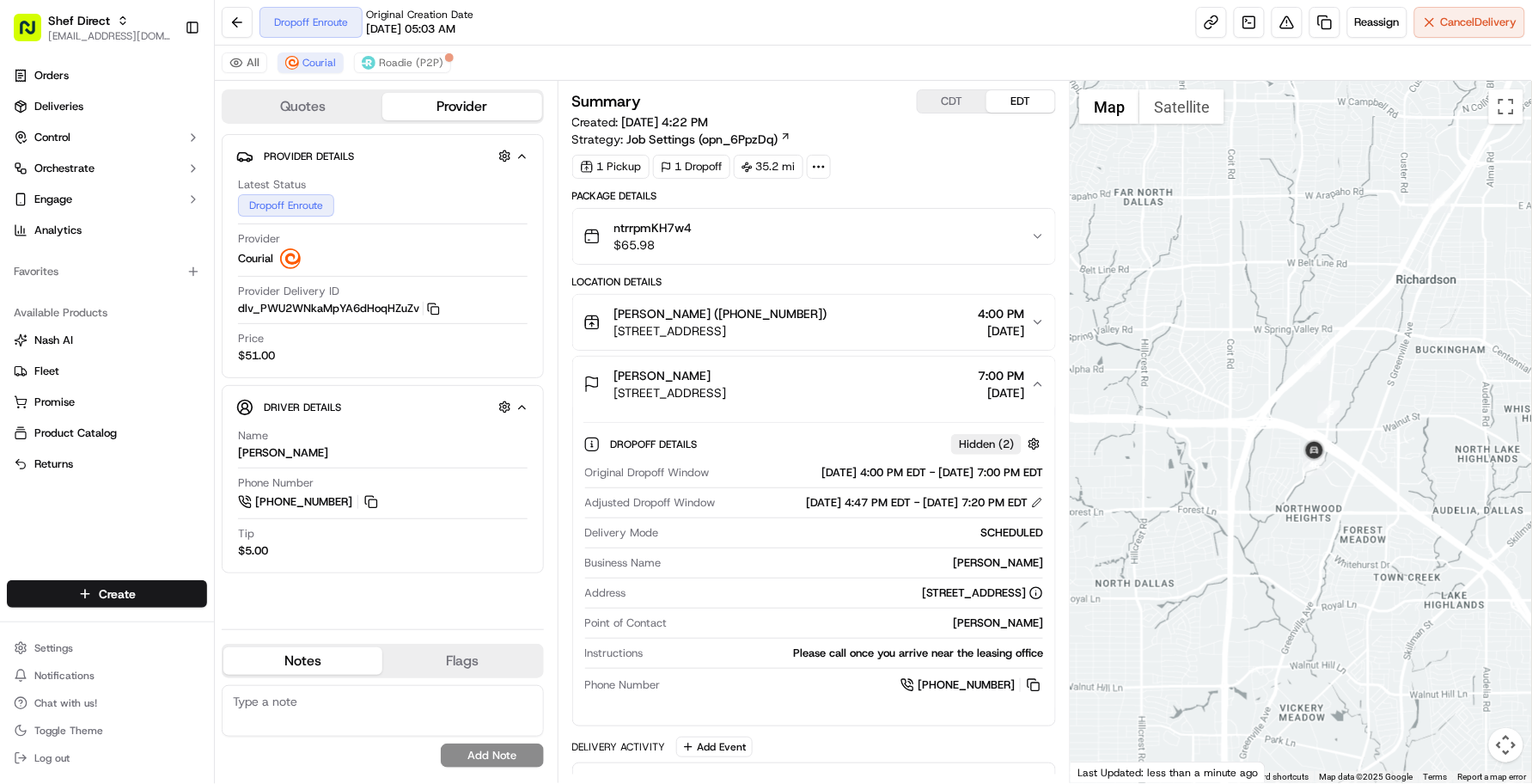
click at [969, 110] on button "CDT" at bounding box center [952, 101] width 69 height 23
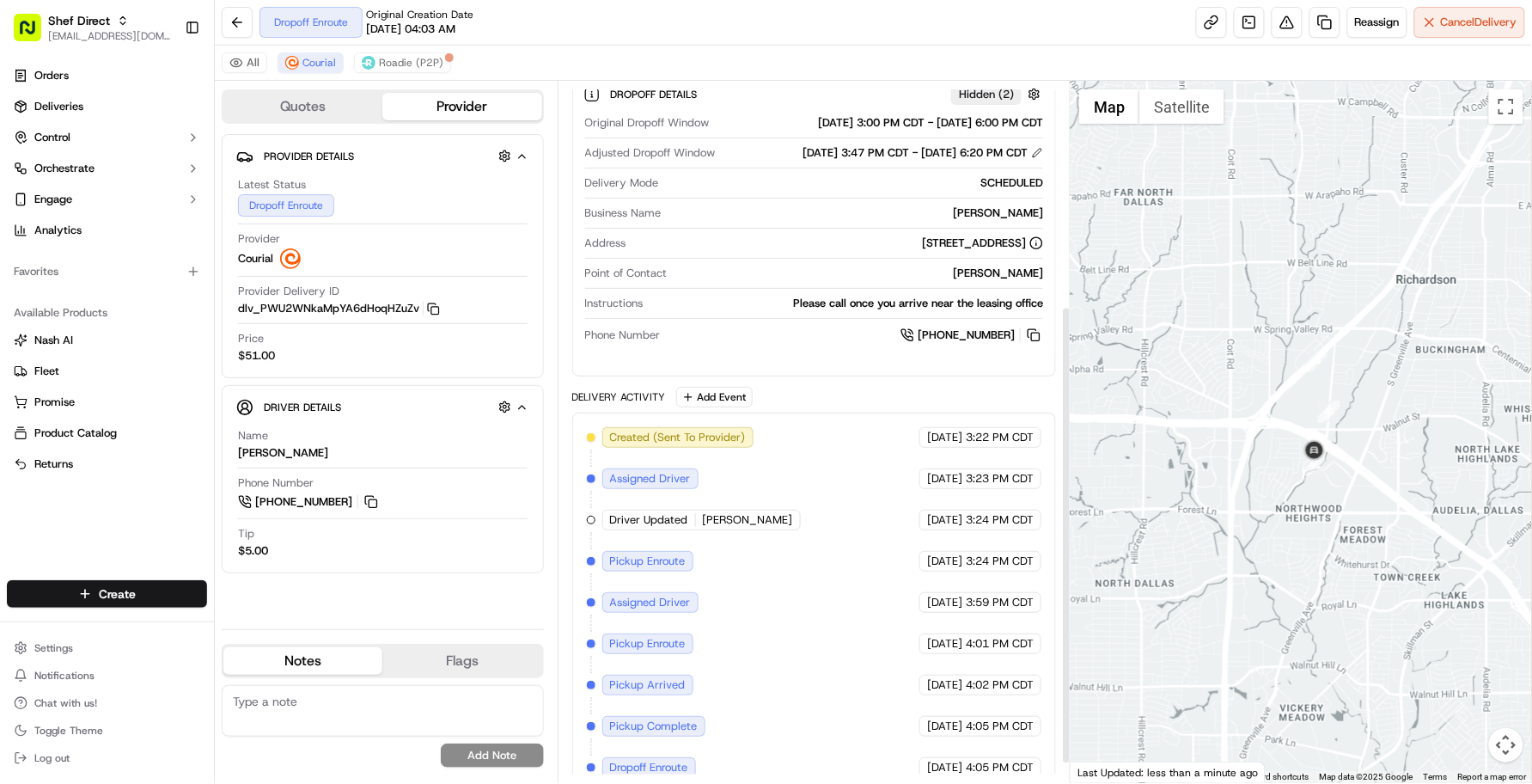
scroll to position [374, 0]
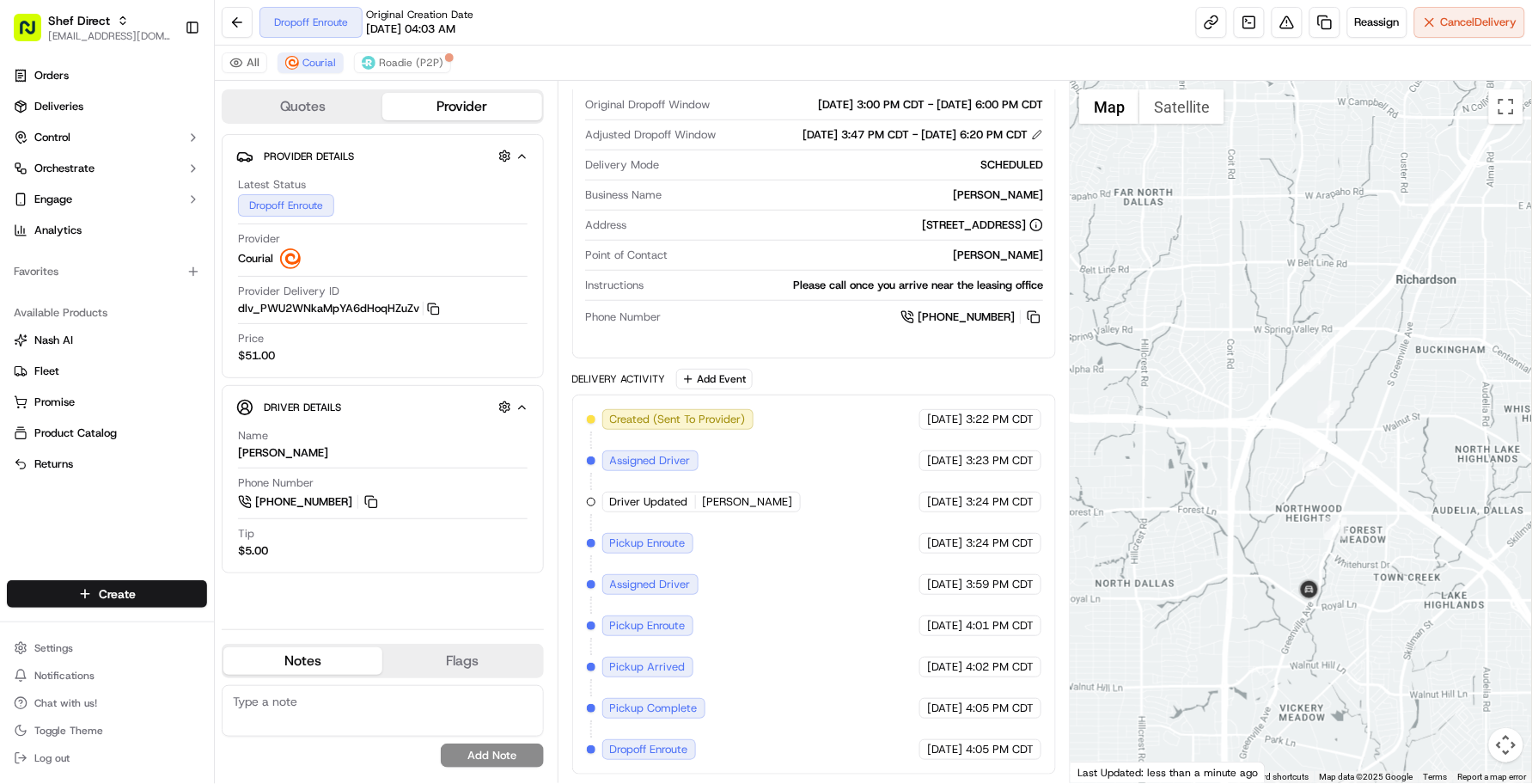
click at [471, 18] on div "Original Creation Date 09/18/2025 04:03 AM" at bounding box center [420, 23] width 108 height 29
click at [654, 83] on div "Summary CDT EDT Created: 09/18/2025 3:22 PM Strategy: Job Settings (opn_6PpzDq)…" at bounding box center [814, 432] width 514 height 702
click at [467, 564] on div "Name Vinay Peddineni Phone Number +1 669 206 8944 Tip $5.00" at bounding box center [382, 492] width 293 height 144
click at [740, 59] on div "All Courial Roadie (P2P)" at bounding box center [873, 64] width 1318 height 35
click at [856, 16] on div "Dropoff Enroute Original Creation Date 09/18/2025 04:03 AM Reassign Cancel Deli…" at bounding box center [873, 23] width 1318 height 46
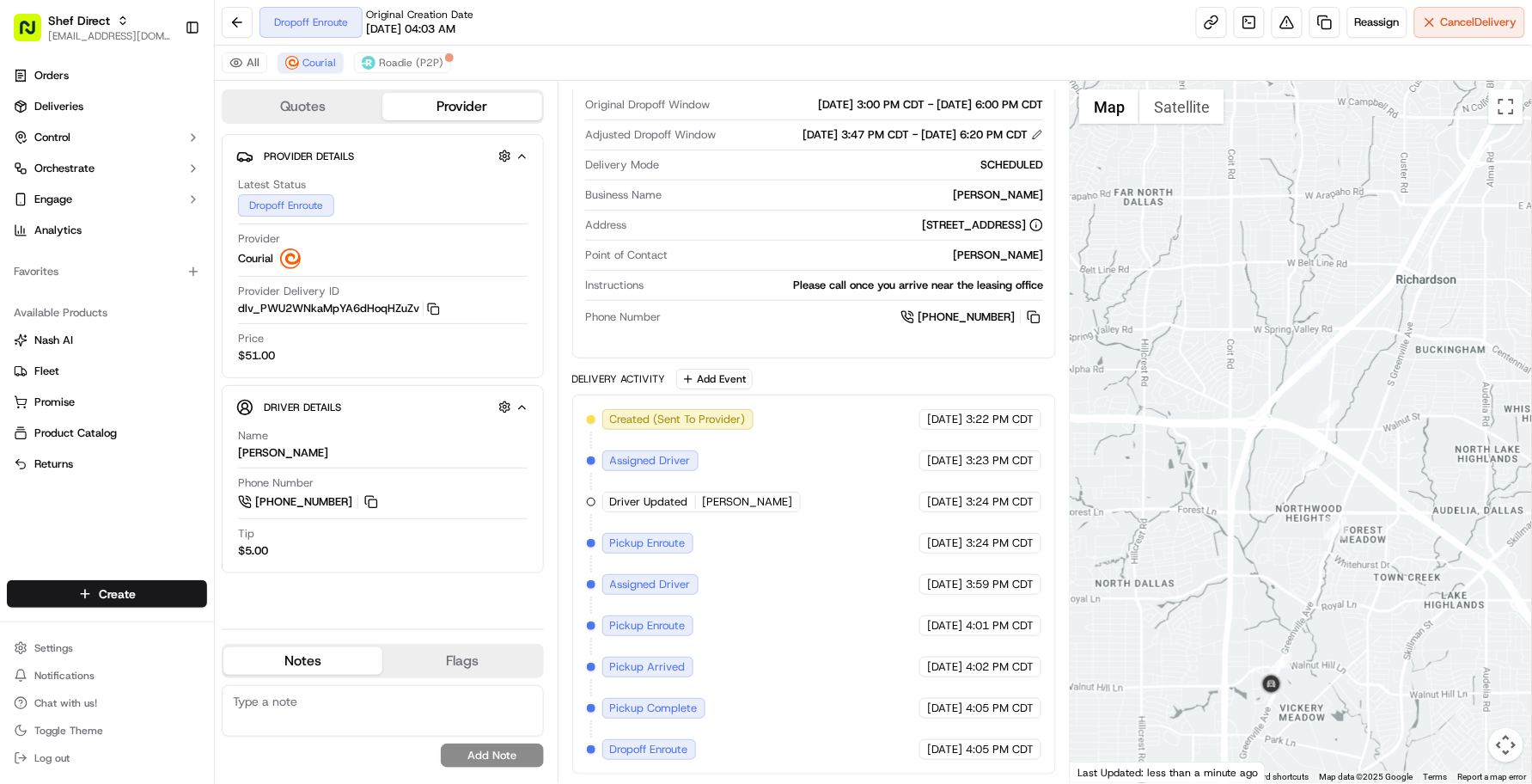
click at [495, 46] on div "All Courial Roadie (P2P)" at bounding box center [873, 64] width 1318 height 35
click at [752, 667] on div "Created (Sent To Provider) Courial 09/18/2025 3:22 PM CDT Assigned Driver Couri…" at bounding box center [814, 584] width 455 height 350
click at [699, 334] on div "Dropoff Details Hidden ( 2 ) Original Dropoff Window 09/18/2025 3:00 PM CDT - 0…" at bounding box center [814, 194] width 483 height 300
click at [741, 525] on div "Created (Sent To Provider) Courial 09/18/2025 3:22 PM CDT Assigned Driver Couri…" at bounding box center [814, 584] width 455 height 350
click at [578, 46] on div "All Courial Roadie (P2P)" at bounding box center [873, 64] width 1318 height 35
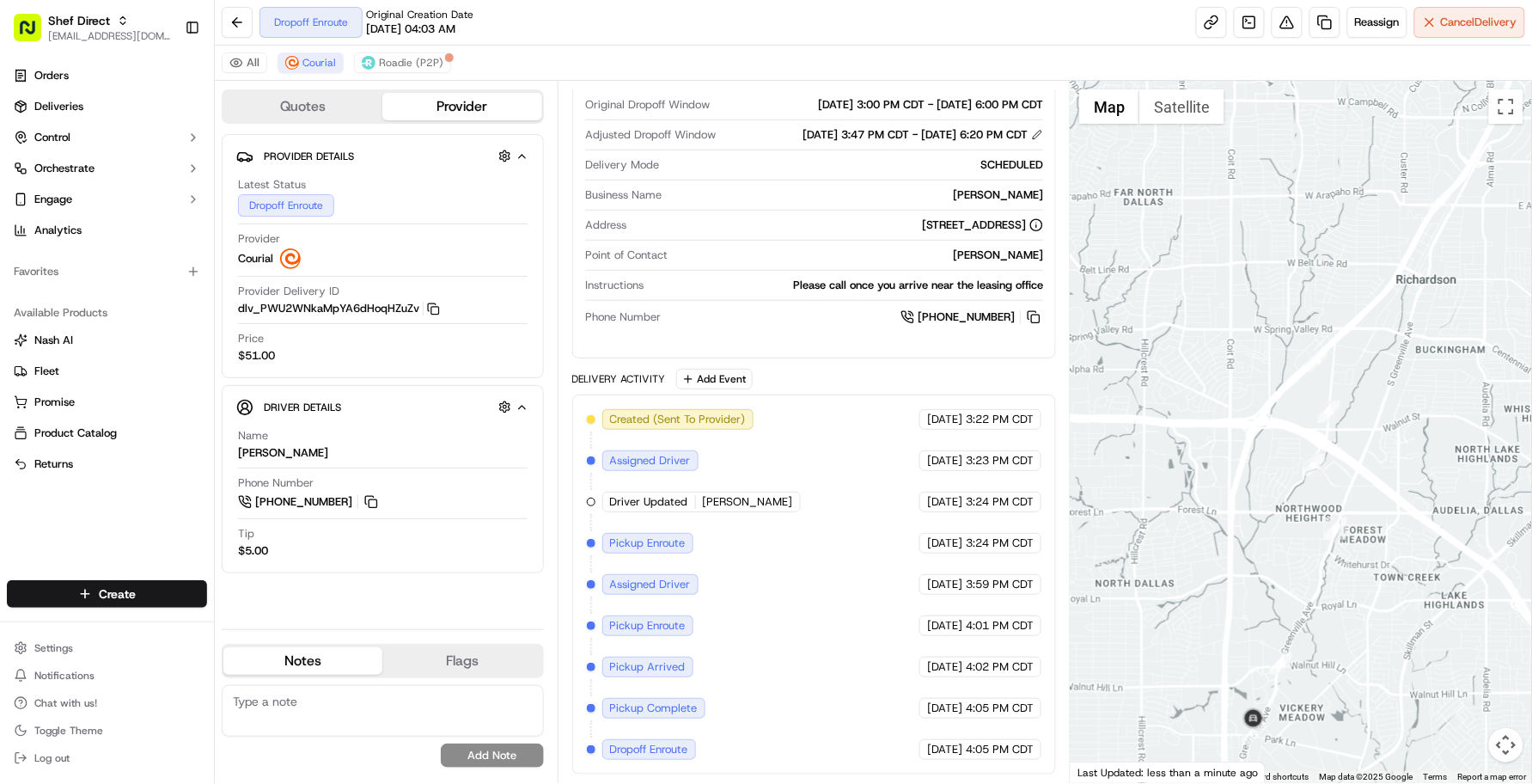
click at [593, 11] on div "Dropoff Enroute Original Creation Date 09/18/2025 04:03 AM Reassign Cancel Deli…" at bounding box center [873, 23] width 1318 height 46
click at [660, 638] on div "Created (Sent To Provider) Courial 09/18/2025 3:22 PM CDT Assigned Driver Couri…" at bounding box center [814, 584] width 455 height 350
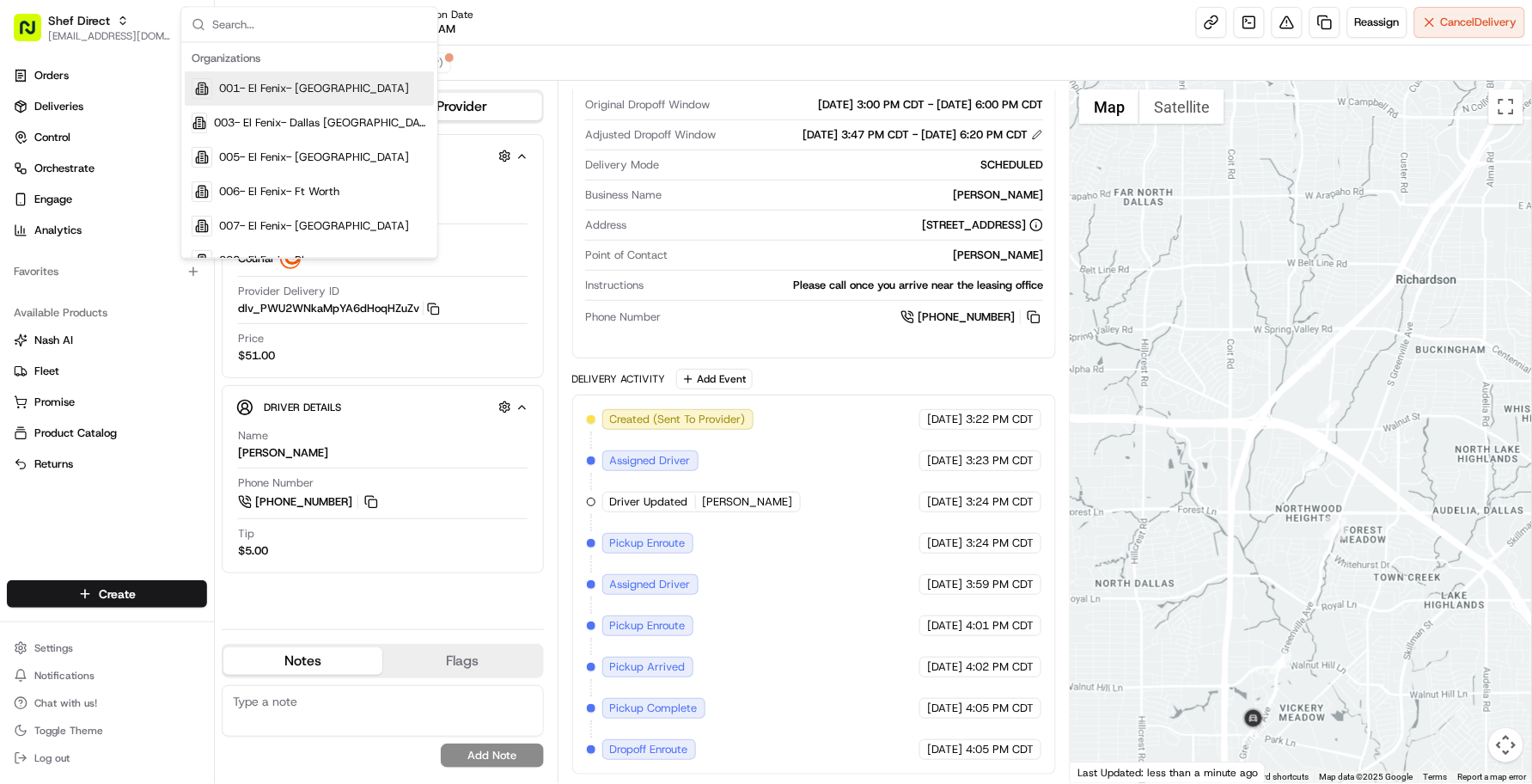
click at [1042, 23] on div "Dropoff Enroute Original Creation Date 09/18/2025 04:03 AM Reassign Cancel Deli…" at bounding box center [873, 23] width 1318 height 46
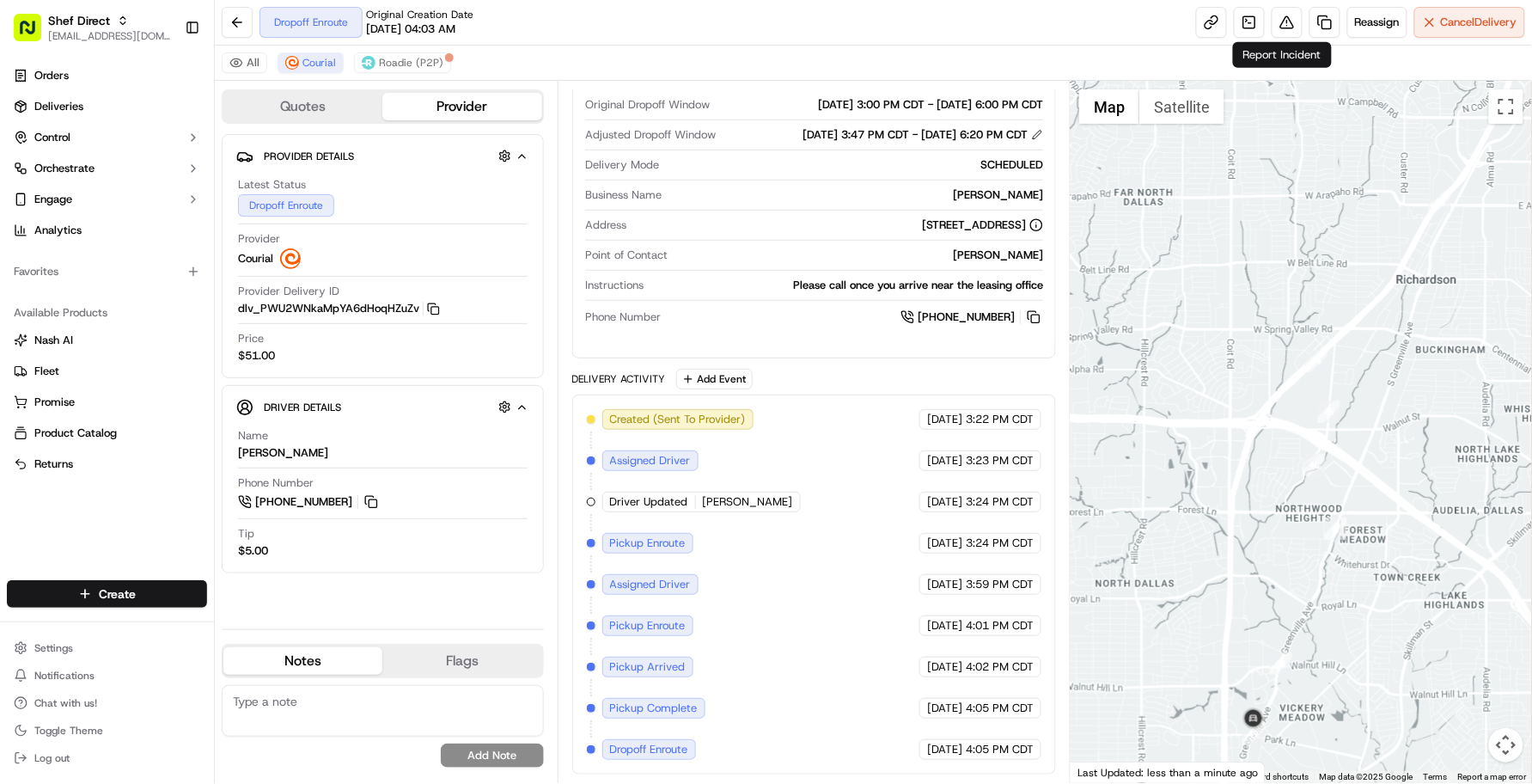
click at [879, 609] on div "Created (Sent To Provider) Courial 09/18/2025 3:22 PM CDT Assigned Driver Couri…" at bounding box center [814, 584] width 455 height 350
click at [566, 36] on div "Dropoff Enroute Original Creation Date 09/18/2025 04:03 AM Reassign Cancel Deli…" at bounding box center [873, 23] width 1318 height 46
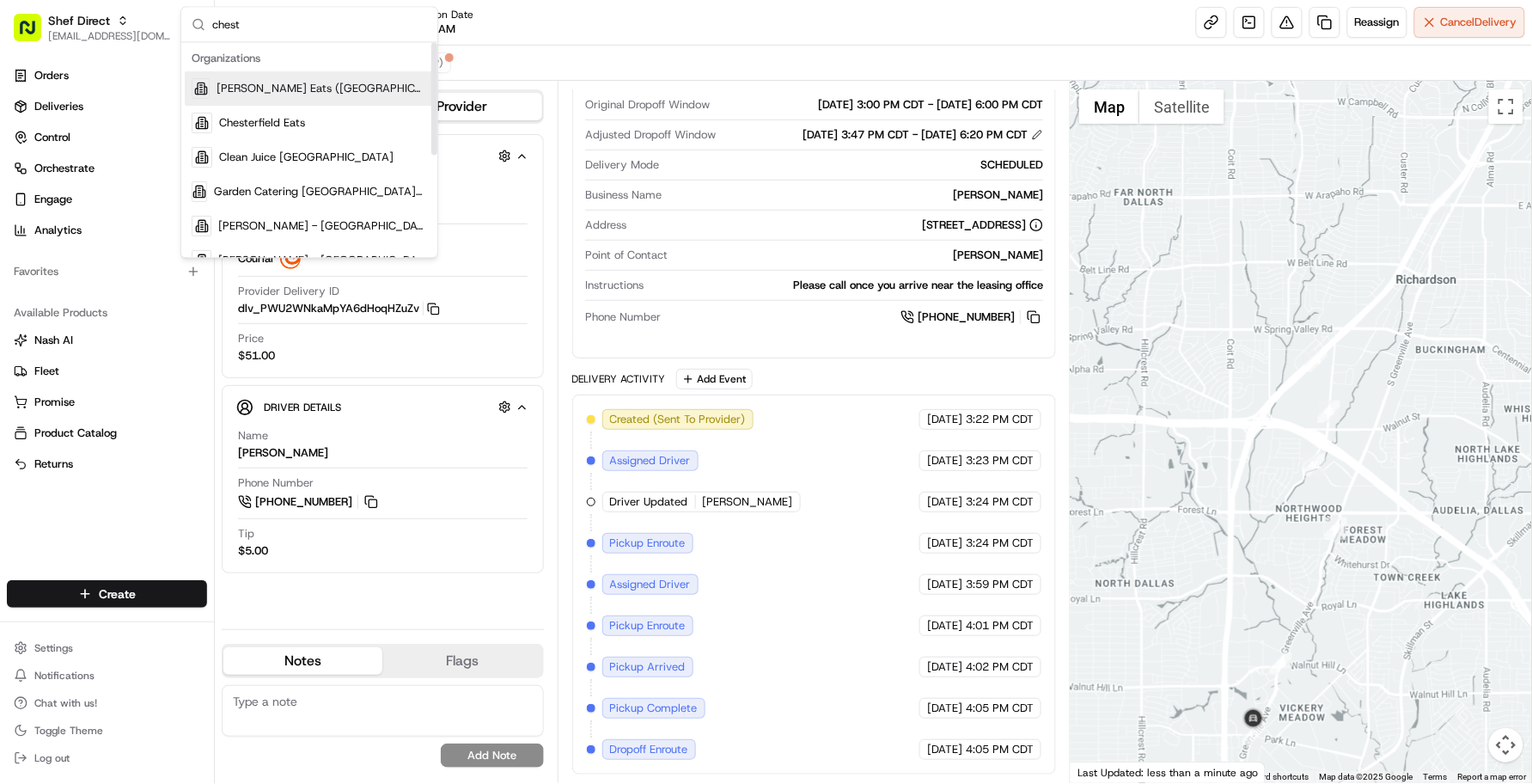
click at [266, 32] on input "chest" at bounding box center [319, 24] width 214 height 34
drag, startPoint x: 266, startPoint y: 32, endPoint x: 151, endPoint y: 14, distance: 116.4
click at [151, 14] on body "Shef Direct lseguiran@nashhelp.com Toggle Sidebar Orders Deliveries Control Orc…" at bounding box center [766, 392] width 1532 height 784
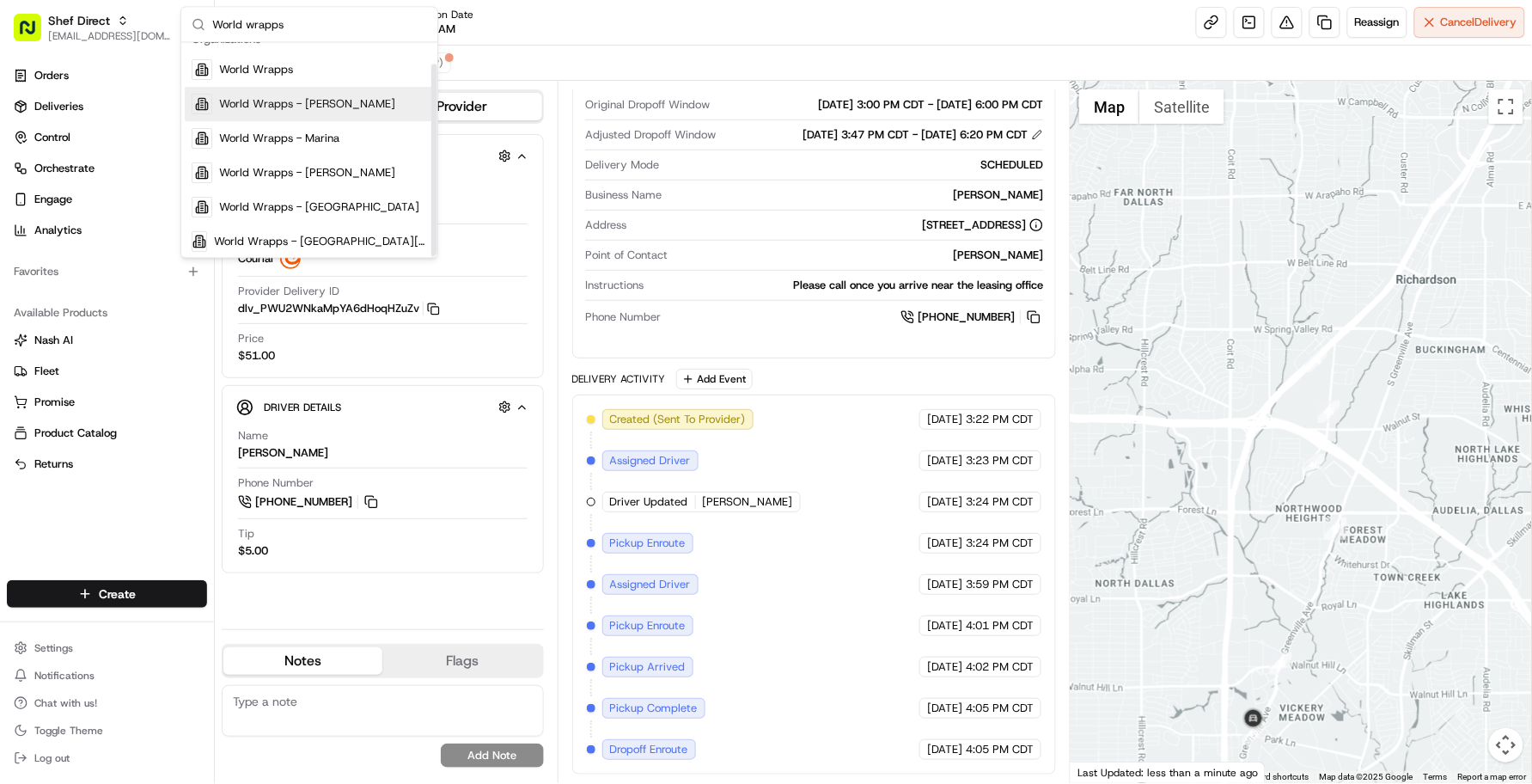
scroll to position [23, 0]
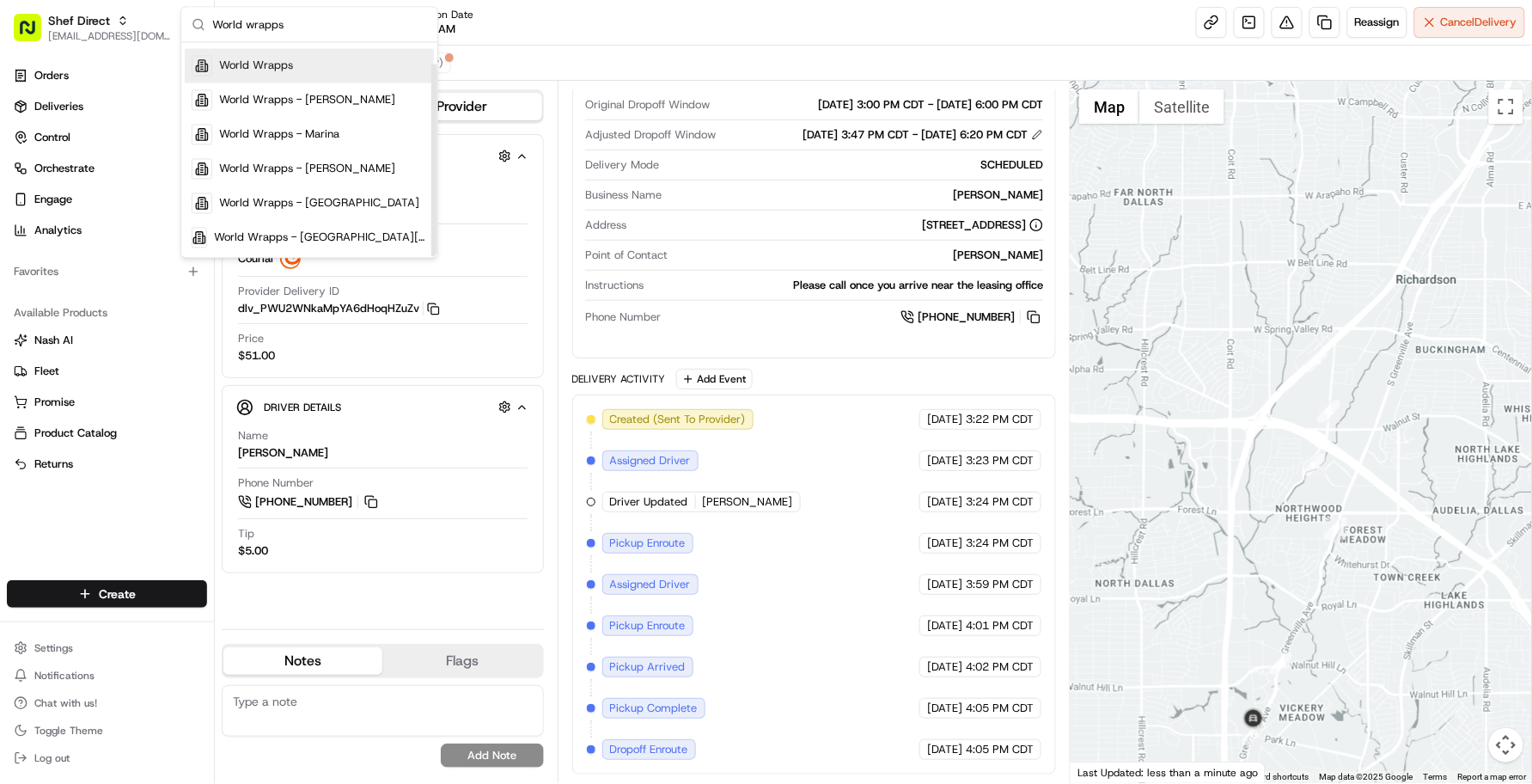
click at [315, 23] on input "World wrapps" at bounding box center [319, 24] width 214 height 34
click at [325, 31] on input "World wrapps" at bounding box center [319, 24] width 214 height 34
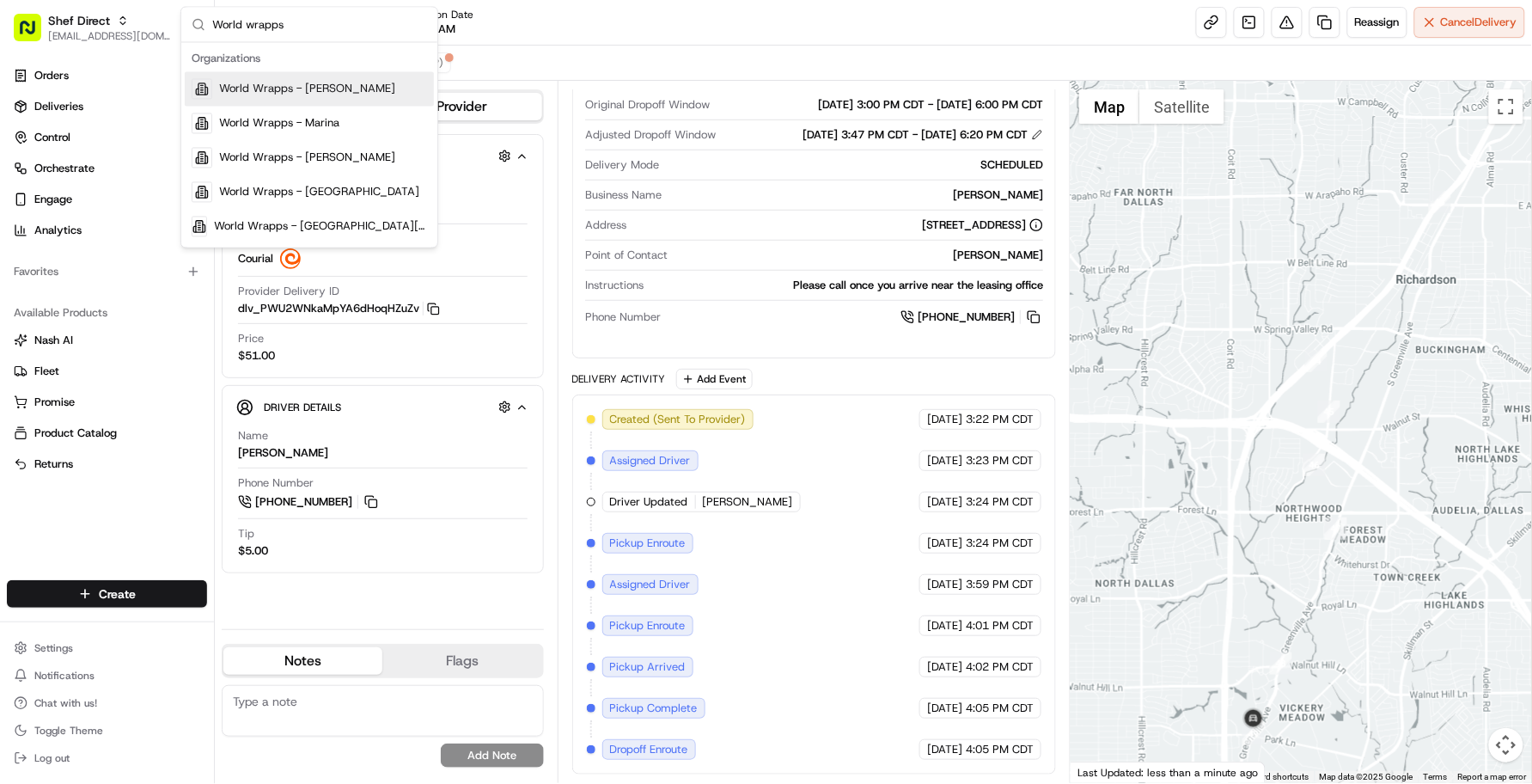
type input "World wrapps"
click at [291, 87] on span "World Wrapps" at bounding box center [255, 89] width 73 height 16
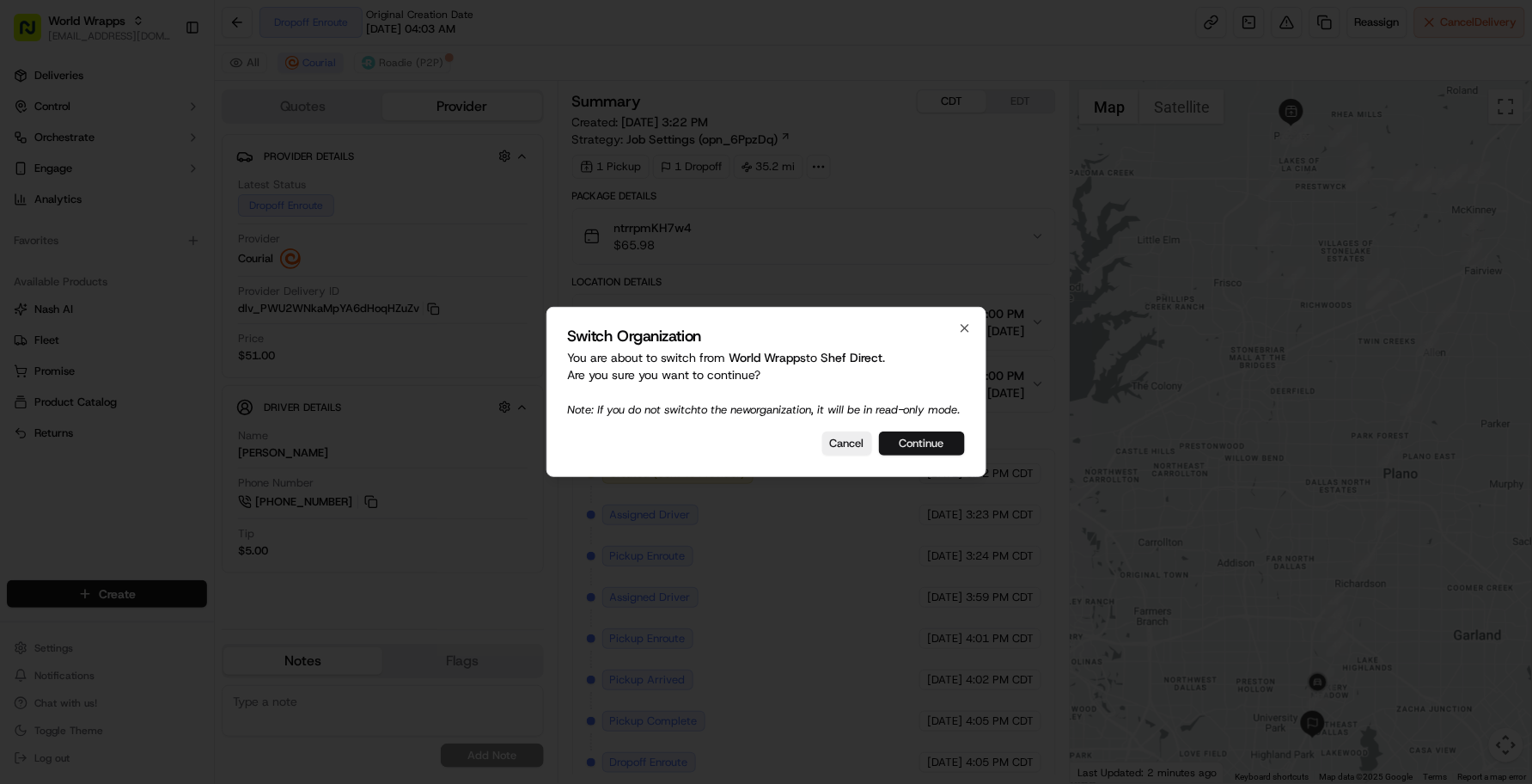
click at [913, 439] on div "Switch Organization You are about to switch from World Wrapps to Shef Direct . …" at bounding box center [766, 392] width 440 height 170
click at [917, 444] on button "Continue" at bounding box center [922, 443] width 86 height 24
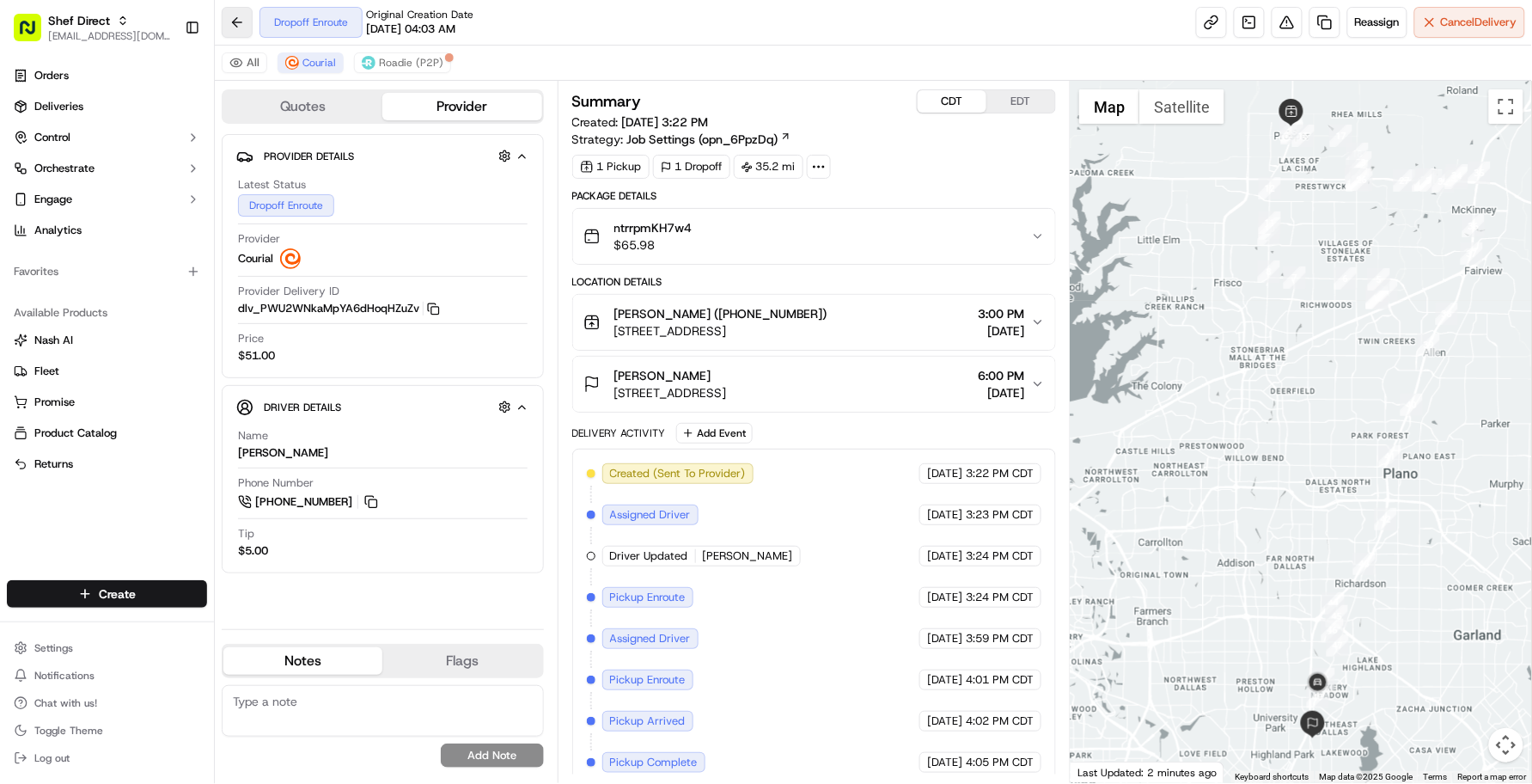
click at [242, 11] on button at bounding box center [237, 23] width 31 height 31
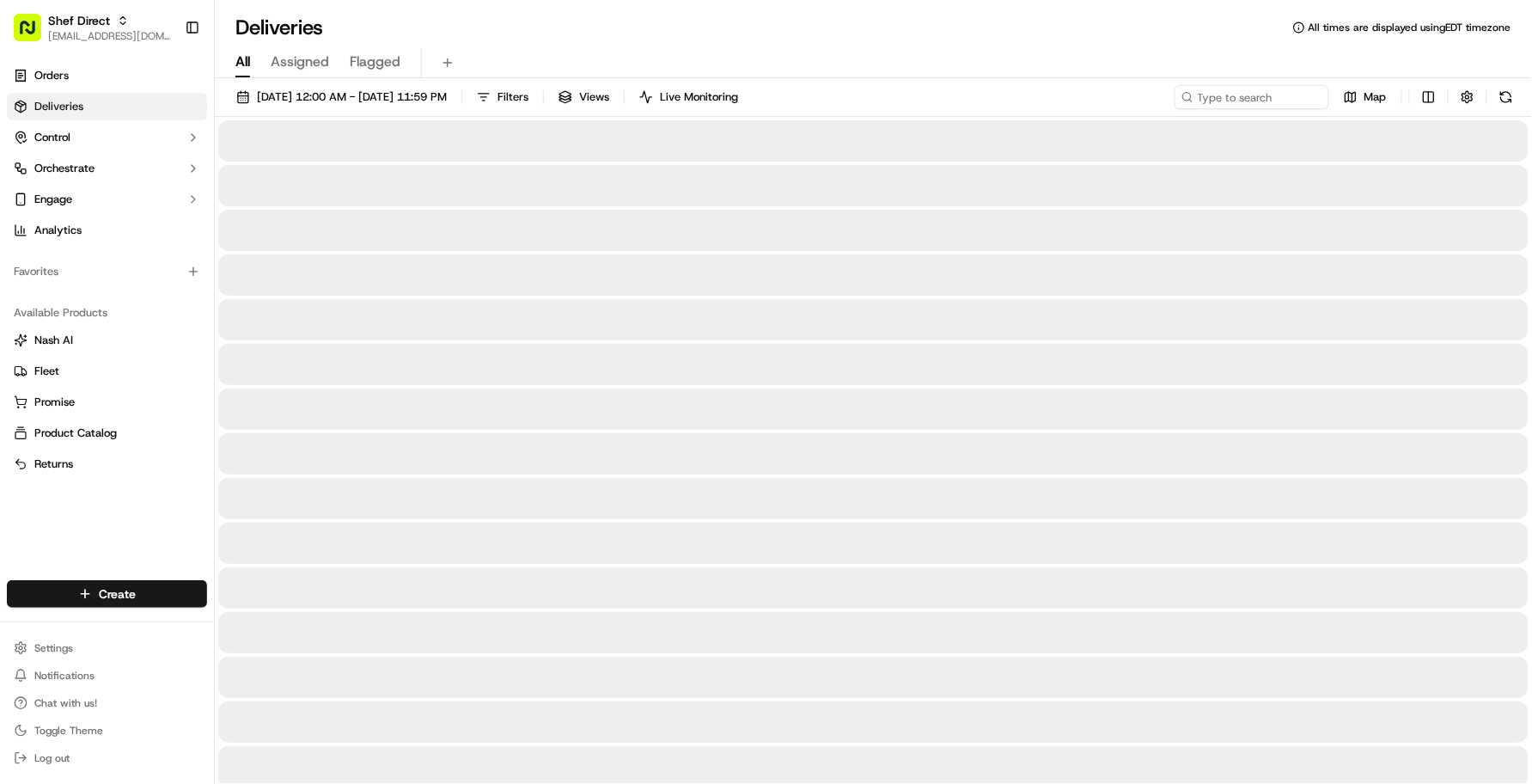
click at [525, 36] on div "Deliveries All times are displayed using EDT timezone" at bounding box center [873, 27] width 1318 height 27
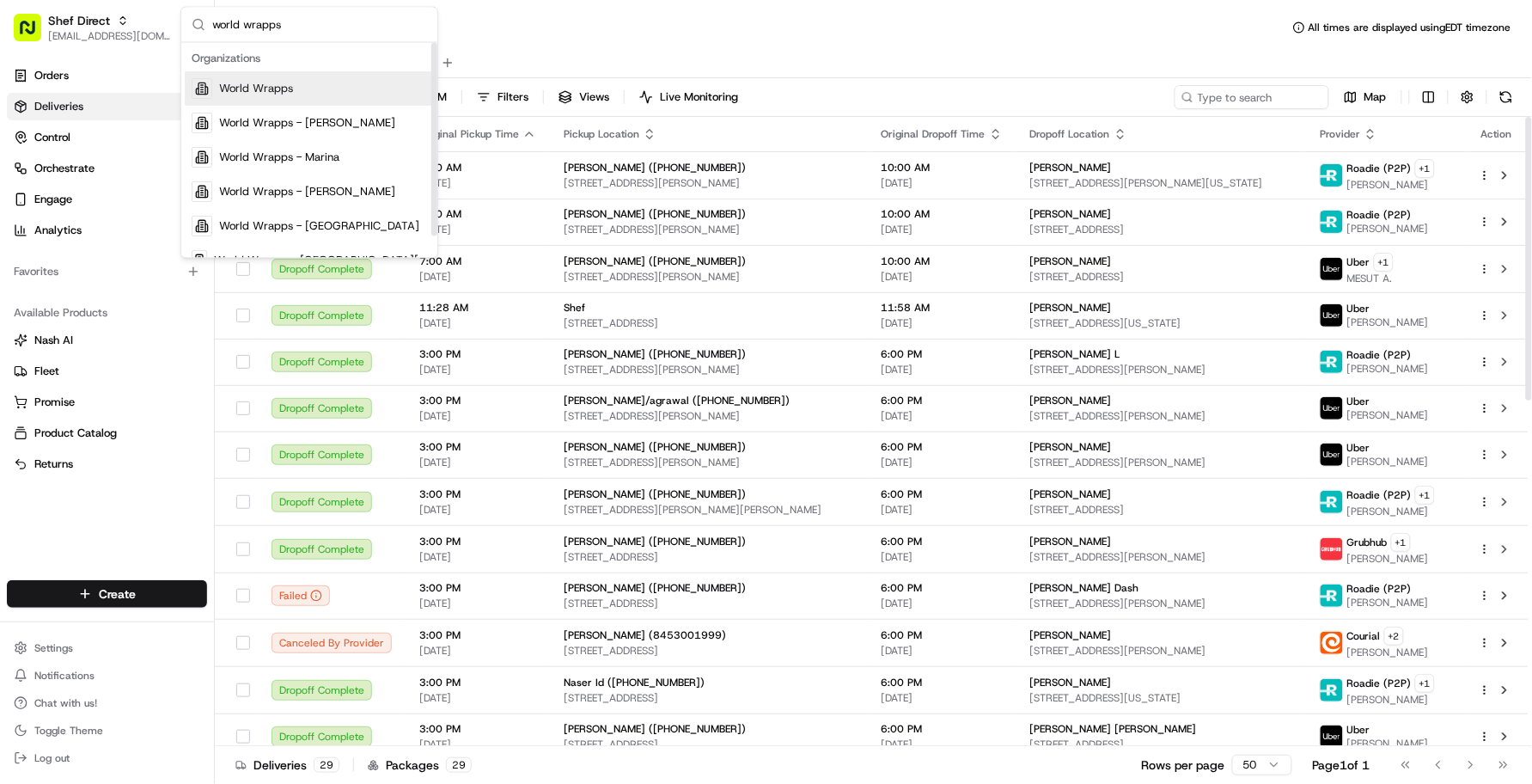
type input "world wrapps"
click at [368, 95] on div "World Wrapps" at bounding box center [309, 89] width 250 height 34
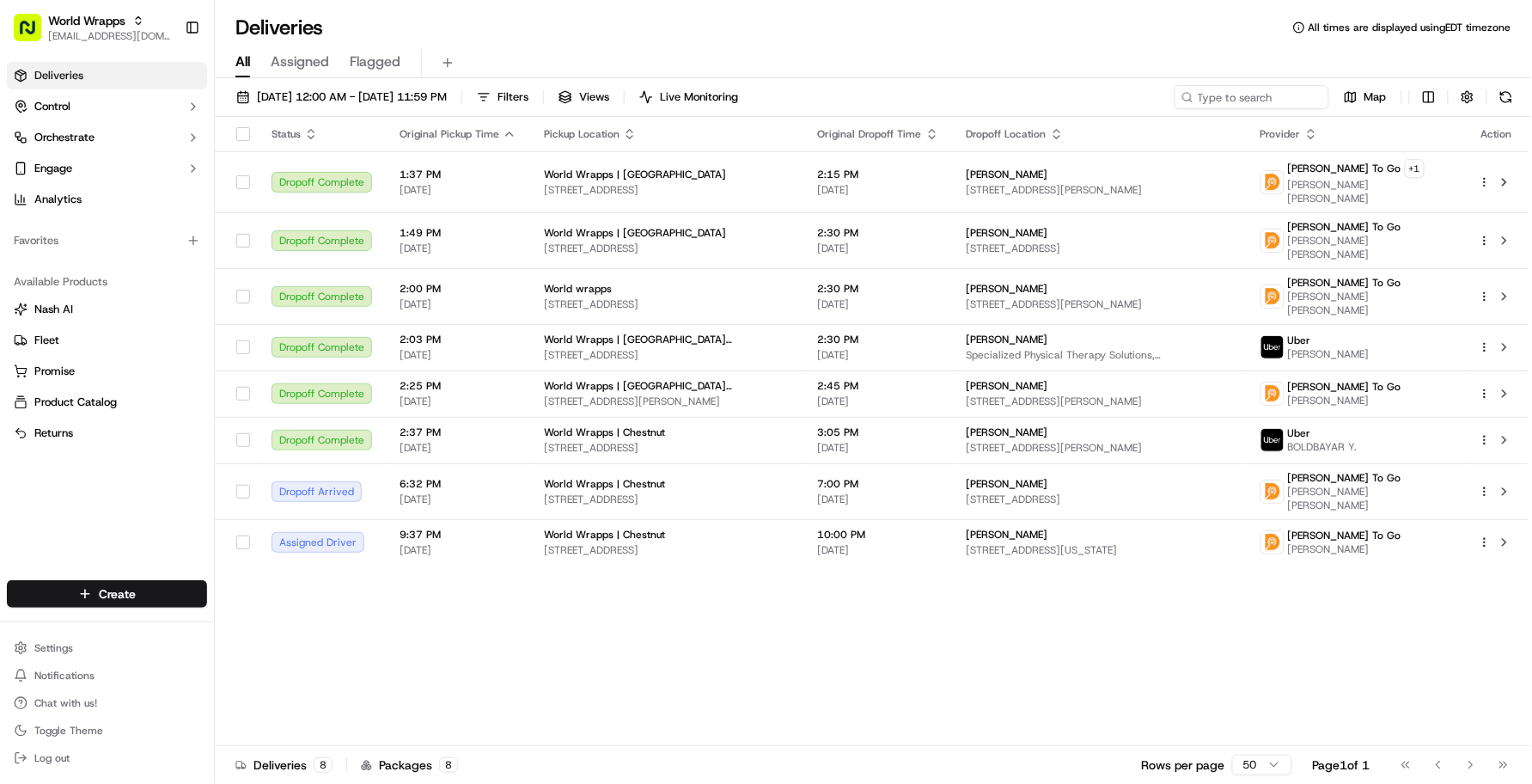
click at [589, 677] on div "Status Original Pickup Time Pickup Location Original Dropoff Time Dropoff Locat…" at bounding box center [871, 431] width 1314 height 629
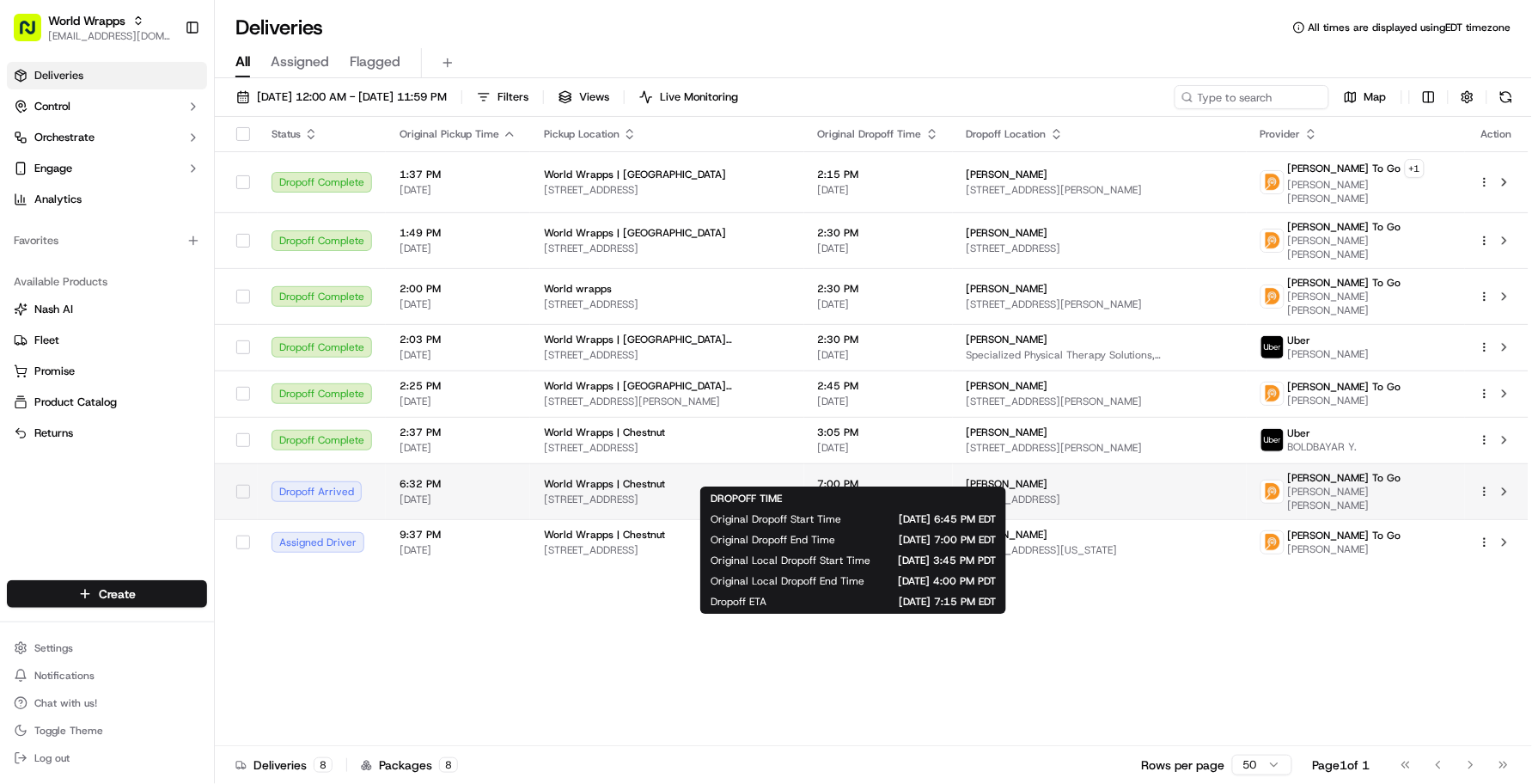
click at [909, 477] on span "7:00 PM" at bounding box center [879, 484] width 121 height 14
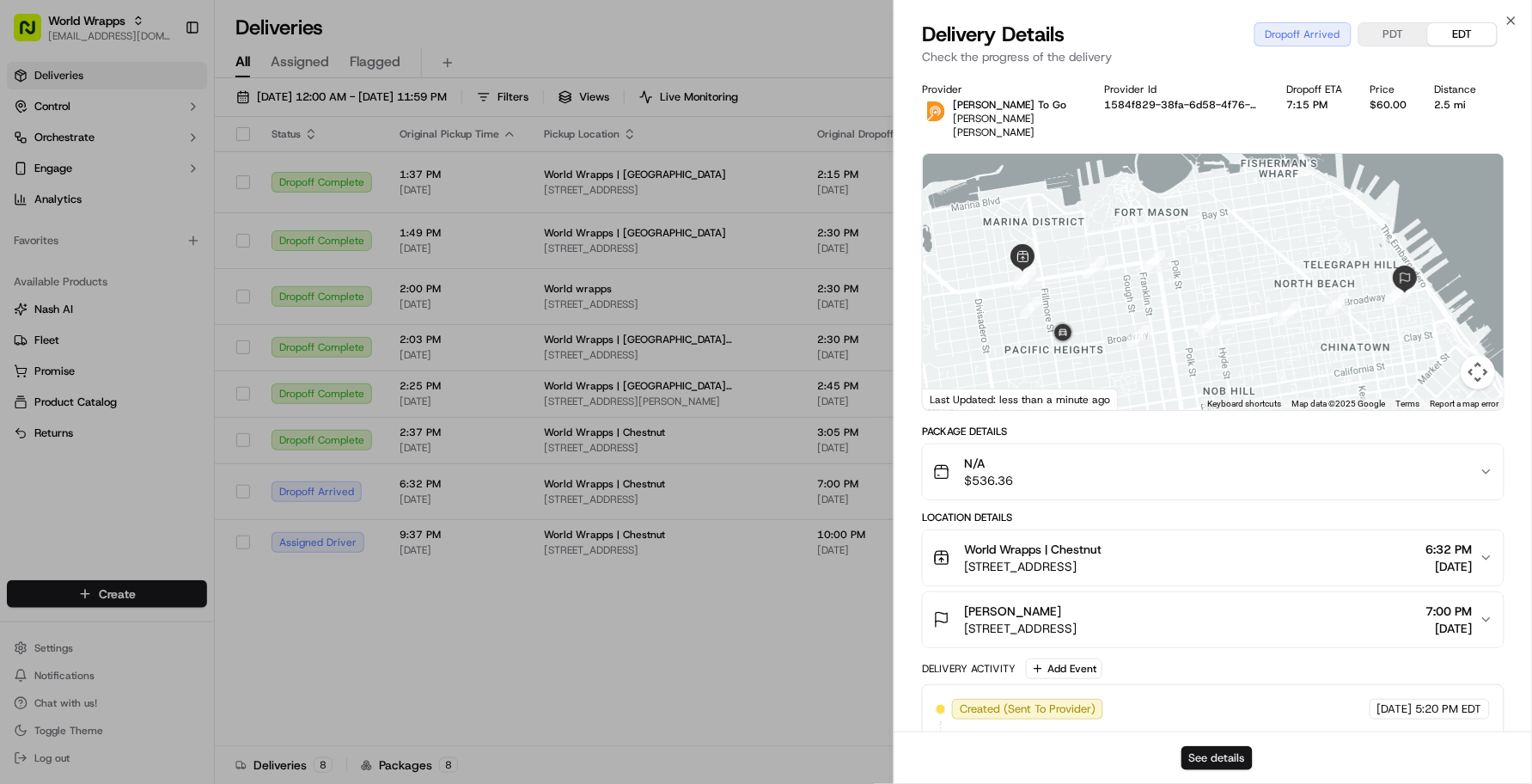
click at [1200, 761] on button "See details" at bounding box center [1217, 758] width 71 height 24
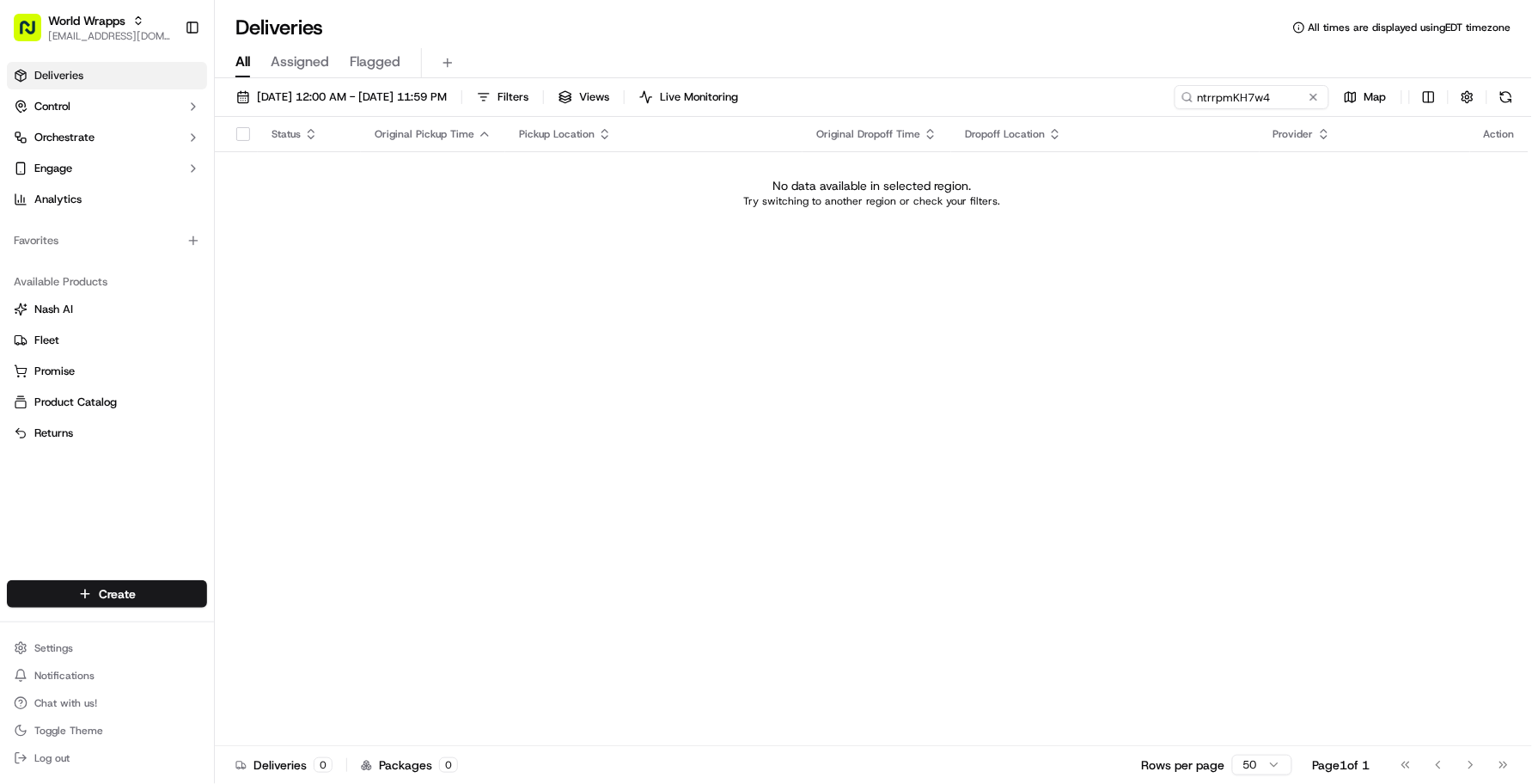
click at [753, 16] on div "Deliveries All times are displayed using EDT timezone" at bounding box center [873, 27] width 1318 height 27
click at [746, 284] on div "Status Original Pickup Time Pickup Location Original Dropoff Time Dropoff Locat…" at bounding box center [871, 431] width 1314 height 629
click at [1307, 104] on button at bounding box center [1315, 97] width 18 height 18
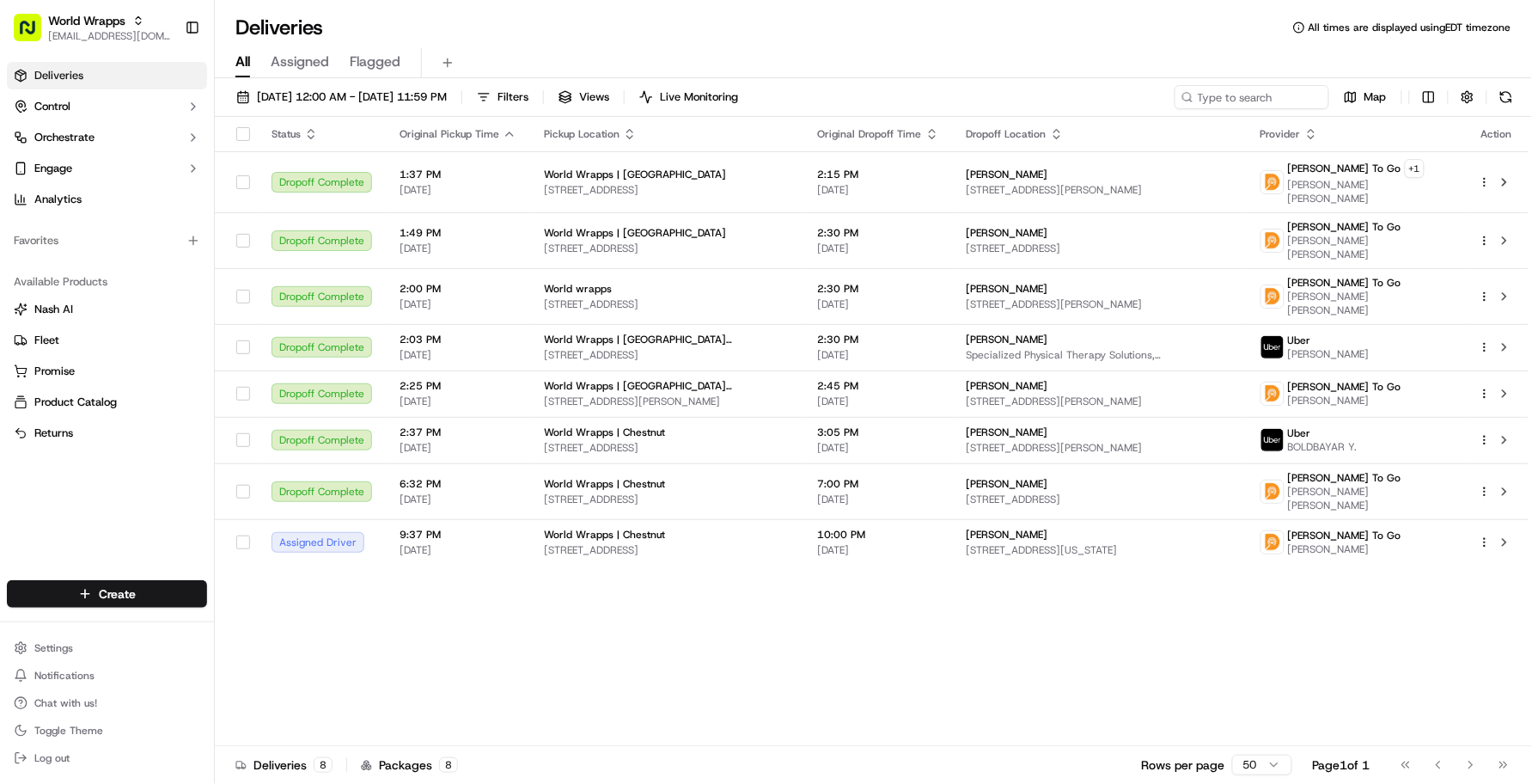
click at [504, 629] on div "Status Original Pickup Time Pickup Location Original Dropoff Time Dropoff Locat…" at bounding box center [871, 431] width 1314 height 629
drag, startPoint x: 73, startPoint y: 517, endPoint x: 286, endPoint y: 355, distance: 267.6
click at [73, 520] on div "Deliveries Control Orchestrate Engage Analytics Favorites Available Products Na…" at bounding box center [107, 310] width 214 height 511
click at [1199, 665] on div "Status Original Pickup Time Pickup Location Original Dropoff Time Dropoff Locat…" at bounding box center [871, 431] width 1314 height 629
drag, startPoint x: 1131, startPoint y: 25, endPoint x: 1165, endPoint y: 4, distance: 40.0
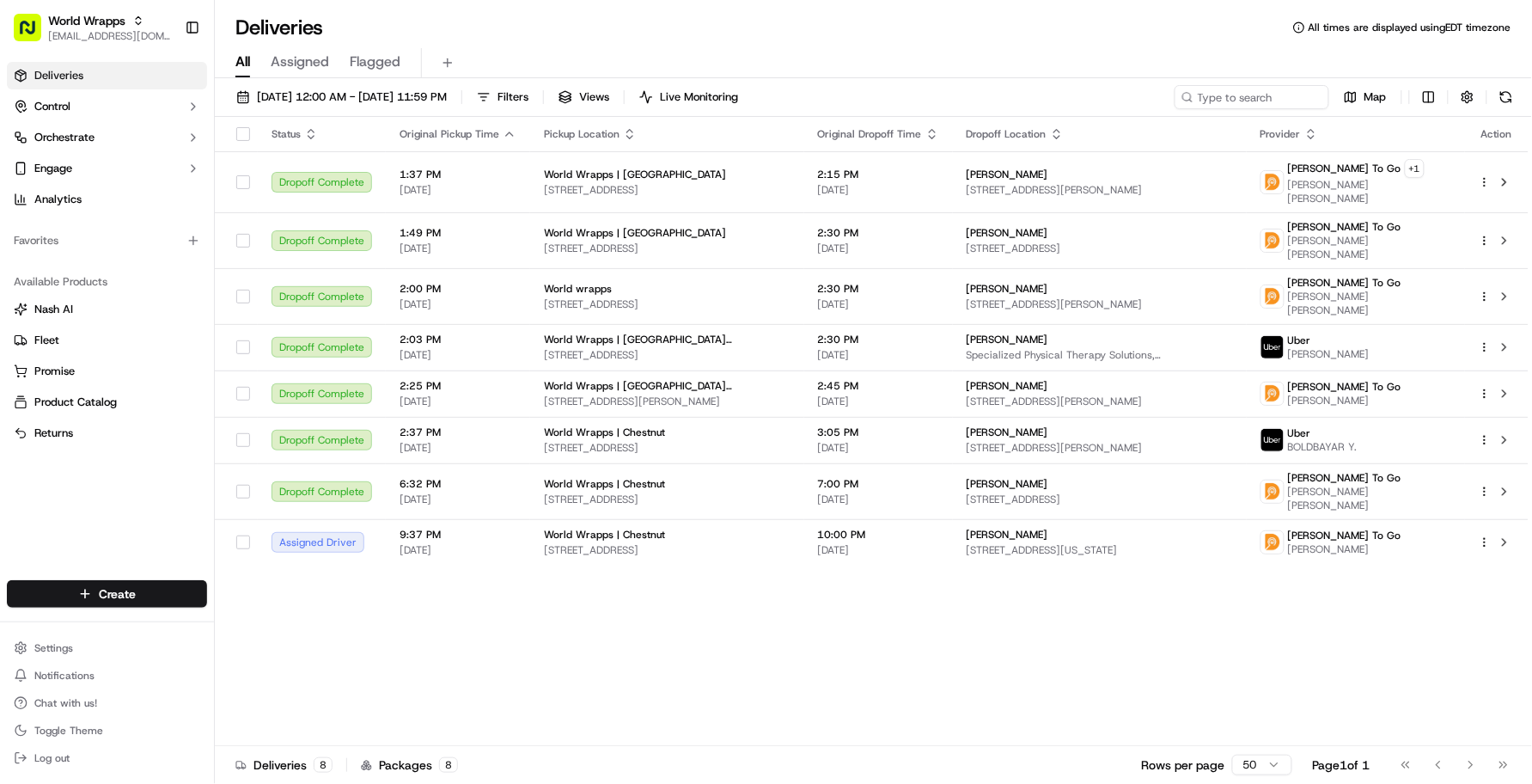
click at [1132, 25] on div "Deliveries All times are displayed using EDT timezone" at bounding box center [873, 27] width 1318 height 27
drag, startPoint x: 267, startPoint y: 598, endPoint x: 276, endPoint y: 603, distance: 10.3
click at [267, 598] on div "Status Original Pickup Time Pickup Location Original Dropoff Time Dropoff Locat…" at bounding box center [871, 431] width 1314 height 629
click at [934, 619] on div "Status Original Pickup Time Pickup Location Original Dropoff Time Dropoff Locat…" at bounding box center [871, 431] width 1314 height 629
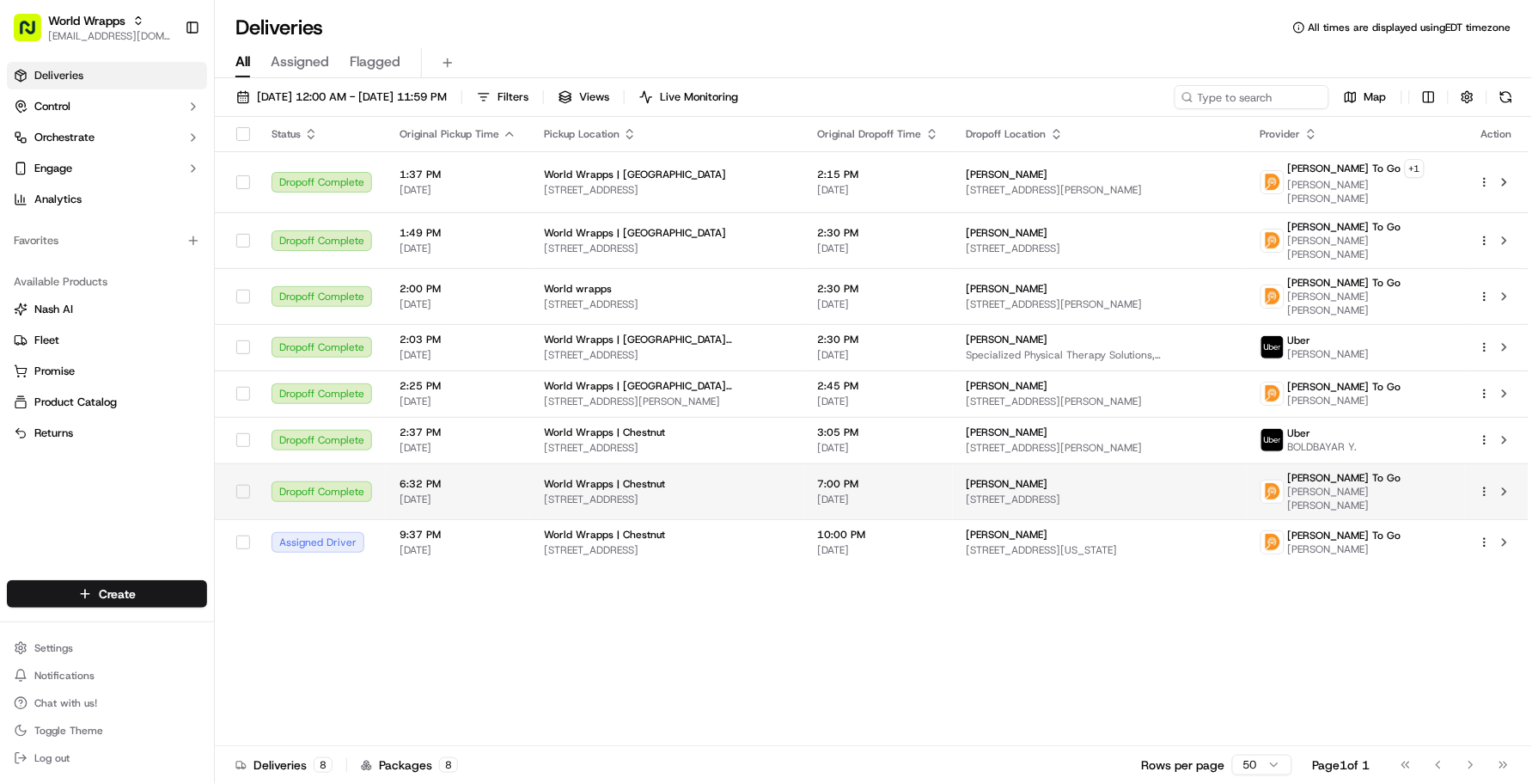
click at [925, 475] on td "7:00 PM 09/18/2025" at bounding box center [879, 490] width 149 height 56
click at [827, 463] on td "7:00 PM 09/18/2025" at bounding box center [879, 490] width 149 height 56
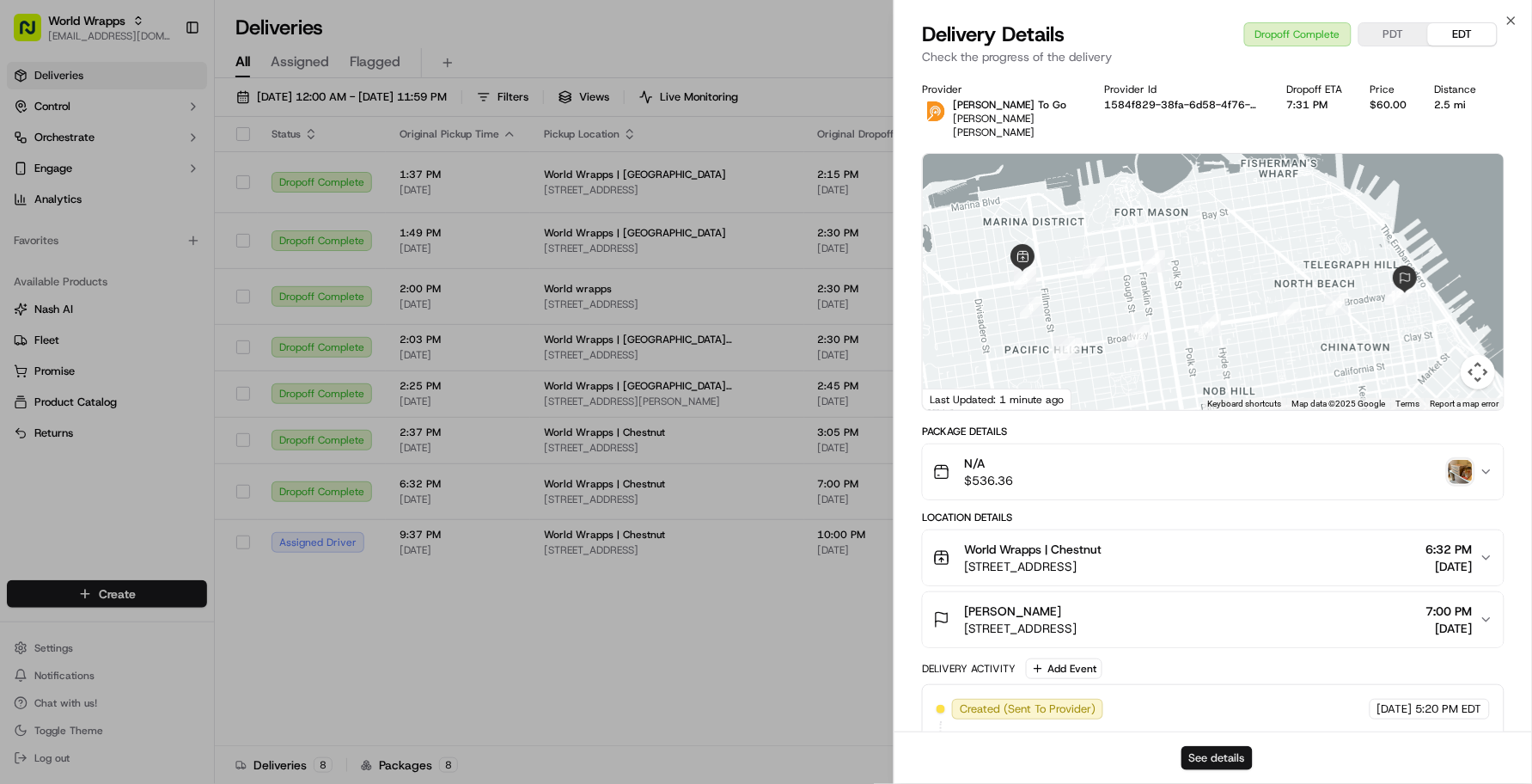
click at [1229, 758] on button "See details" at bounding box center [1217, 758] width 71 height 24
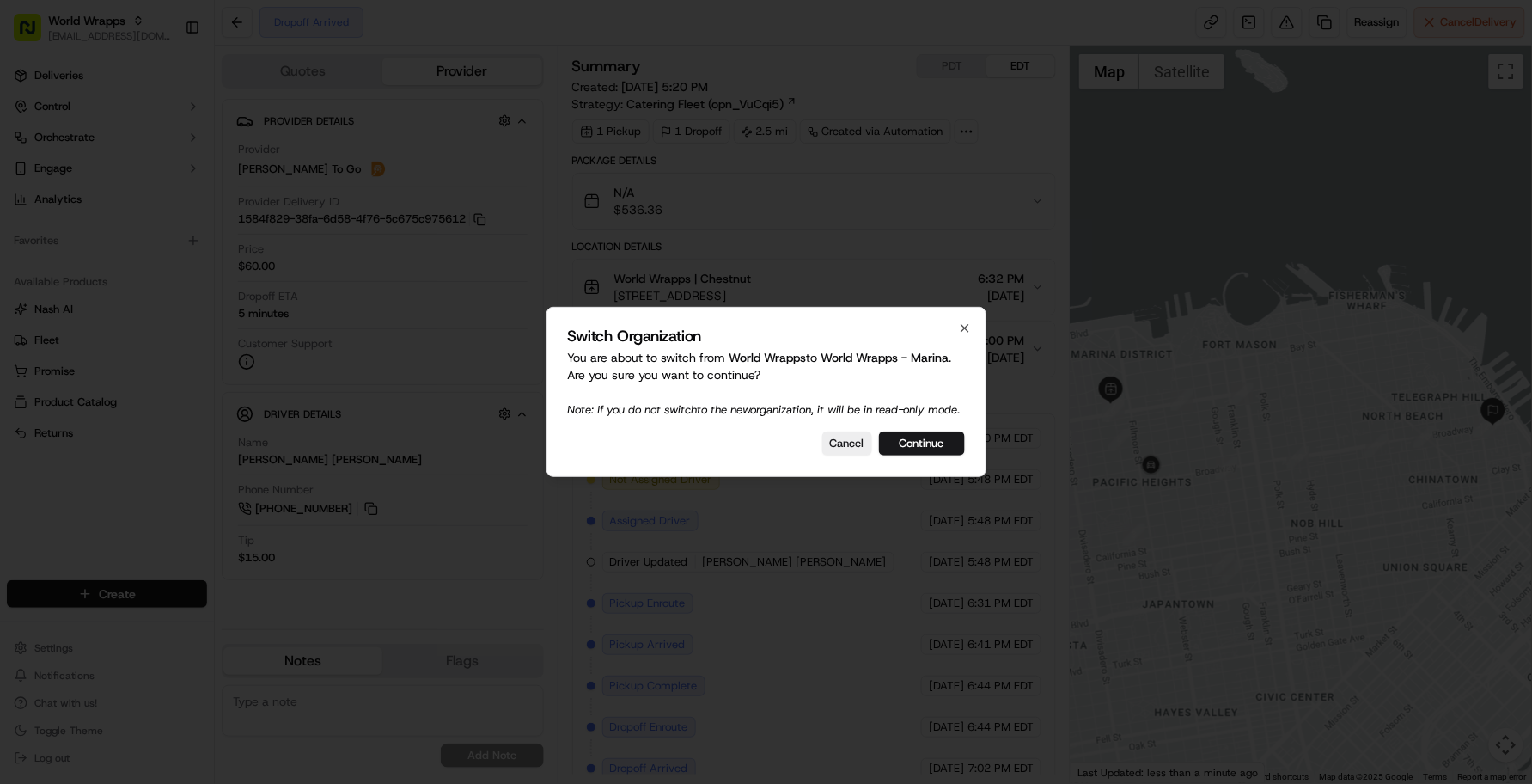
drag, startPoint x: 806, startPoint y: 646, endPoint x: 822, endPoint y: 633, distance: 20.6
click at [806, 649] on div at bounding box center [766, 392] width 1532 height 784
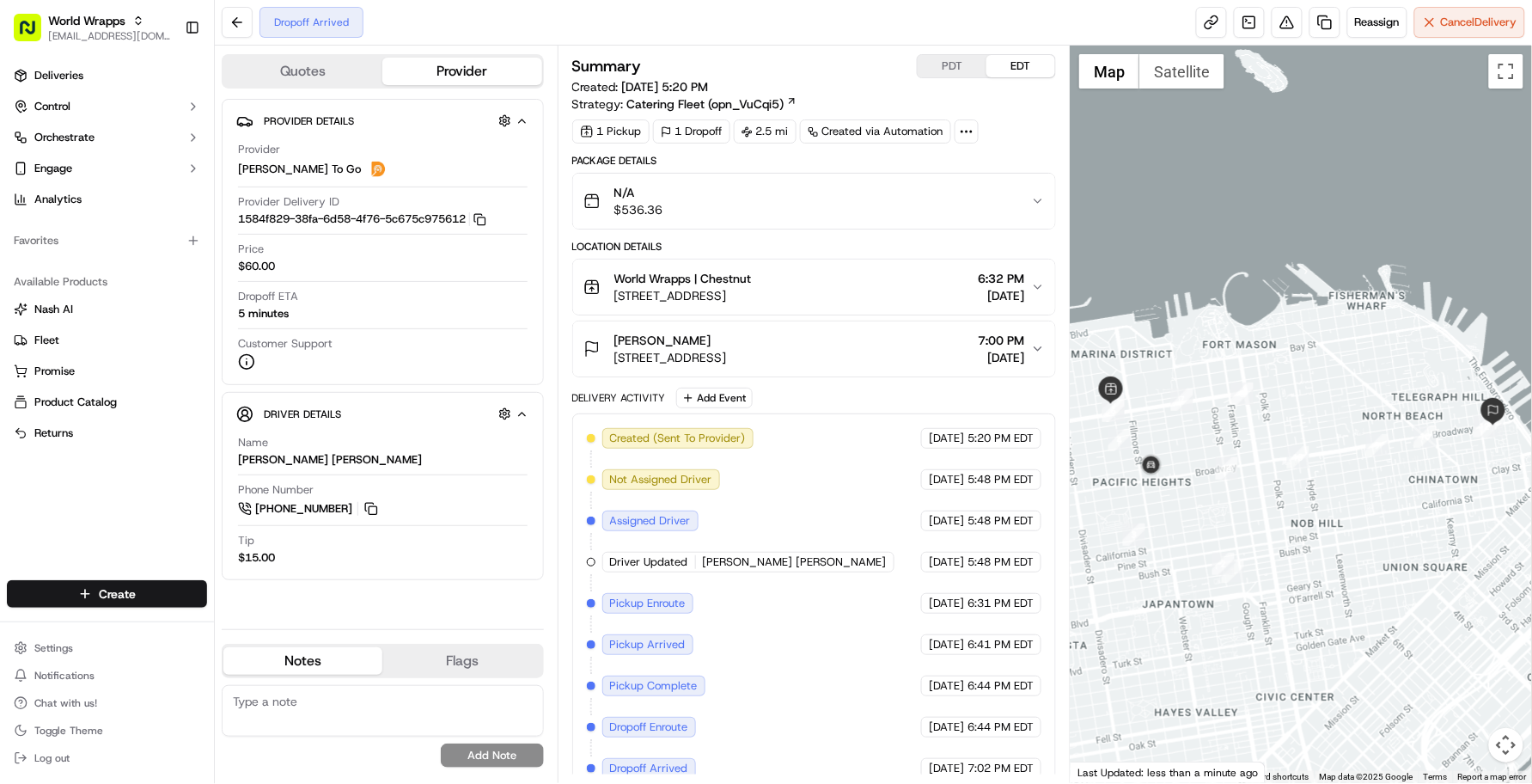
click at [975, 332] on button "Stuart hall 2222 Broadway Front Desk, San Francisco, CA 94115-1240, USA 7:00 PM…" at bounding box center [814, 348] width 483 height 55
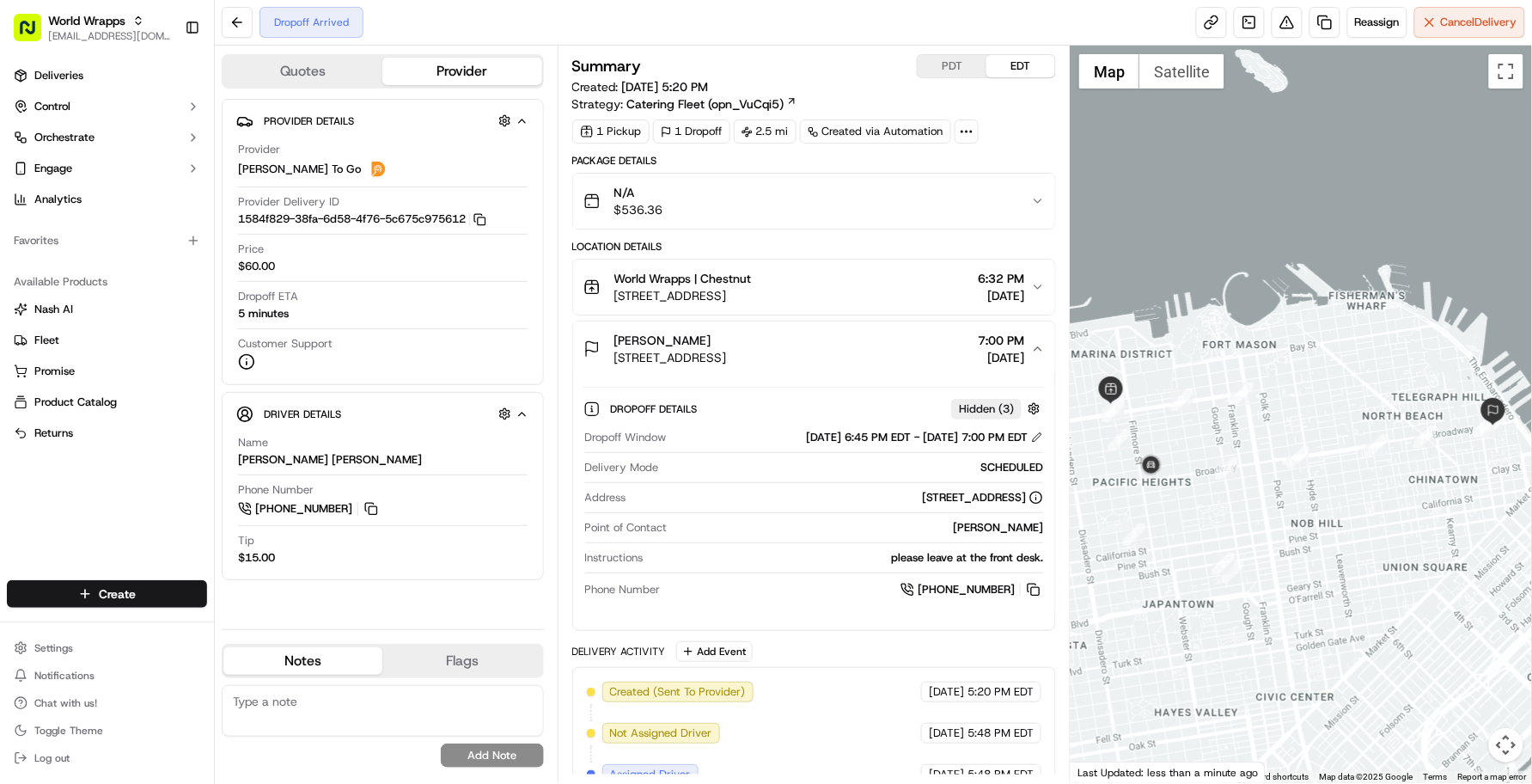
click at [706, 539] on div "Point of Contact Stuart hall" at bounding box center [814, 531] width 459 height 23
drag, startPoint x: 809, startPoint y: 454, endPoint x: 915, endPoint y: 486, distance: 110.7
click at [915, 474] on div "Provided address: 2222 Broadway , Front Desk , San Francisco , CA 94115 , Unite…" at bounding box center [809, 460] width 218 height 25
drag, startPoint x: 915, startPoint y: 486, endPoint x: 810, endPoint y: 455, distance: 109.5
click at [810, 455] on div "Provided address: 2222 Broadway , Front Desk , San Francisco , CA 94115 , Unite…" at bounding box center [809, 460] width 218 height 25
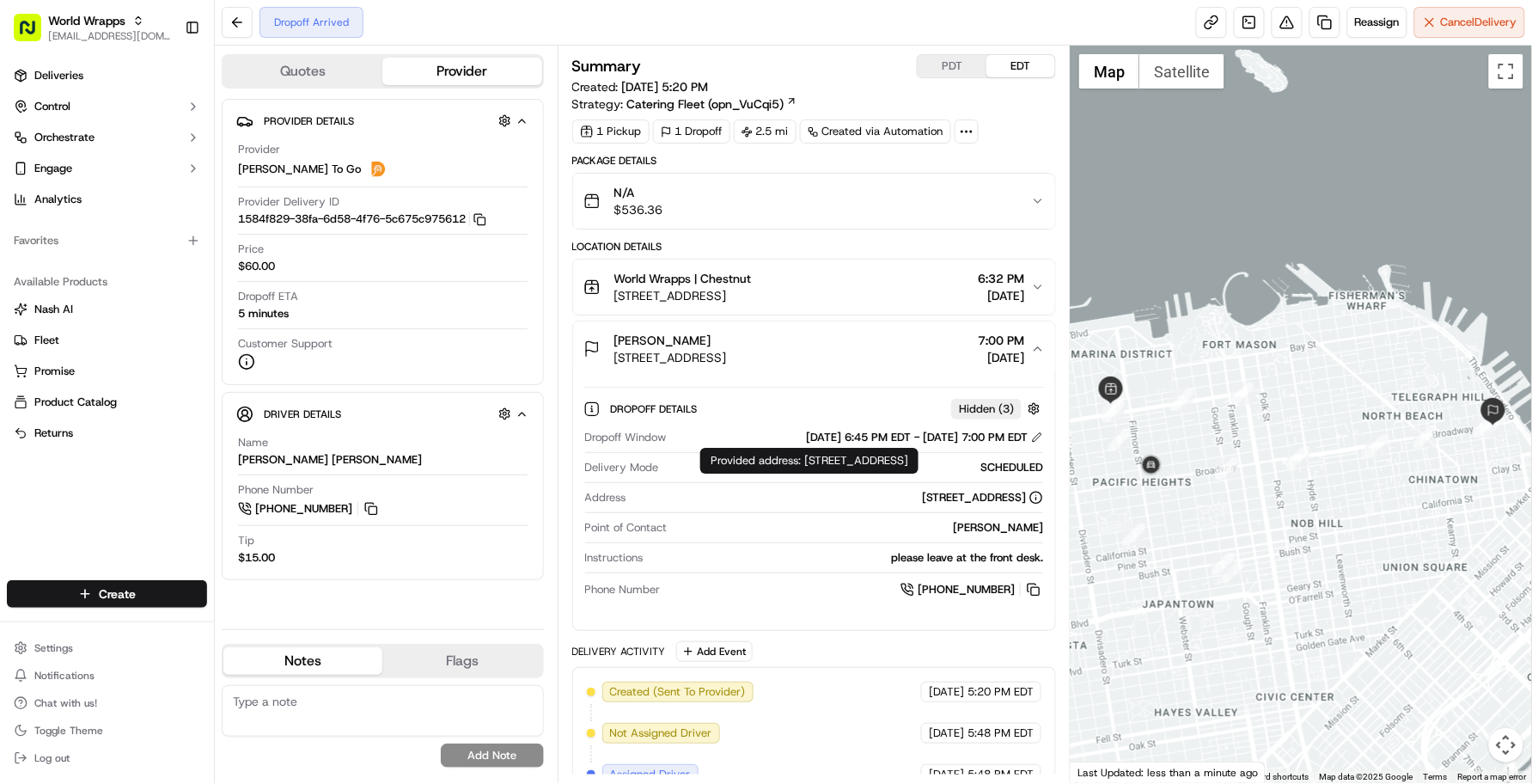
drag, startPoint x: 805, startPoint y: 458, endPoint x: 908, endPoint y: 484, distance: 106.2
click at [908, 474] on div "Provided address: 2222 Broadway , Front Desk , San Francisco , CA 94115 , Unite…" at bounding box center [809, 460] width 218 height 25
copy div "2222 Broadway , Front Desk , San Francisco , CA 94115 , United States"
click at [797, 565] on div "please leave at the front desk." at bounding box center [848, 558] width 394 height 16
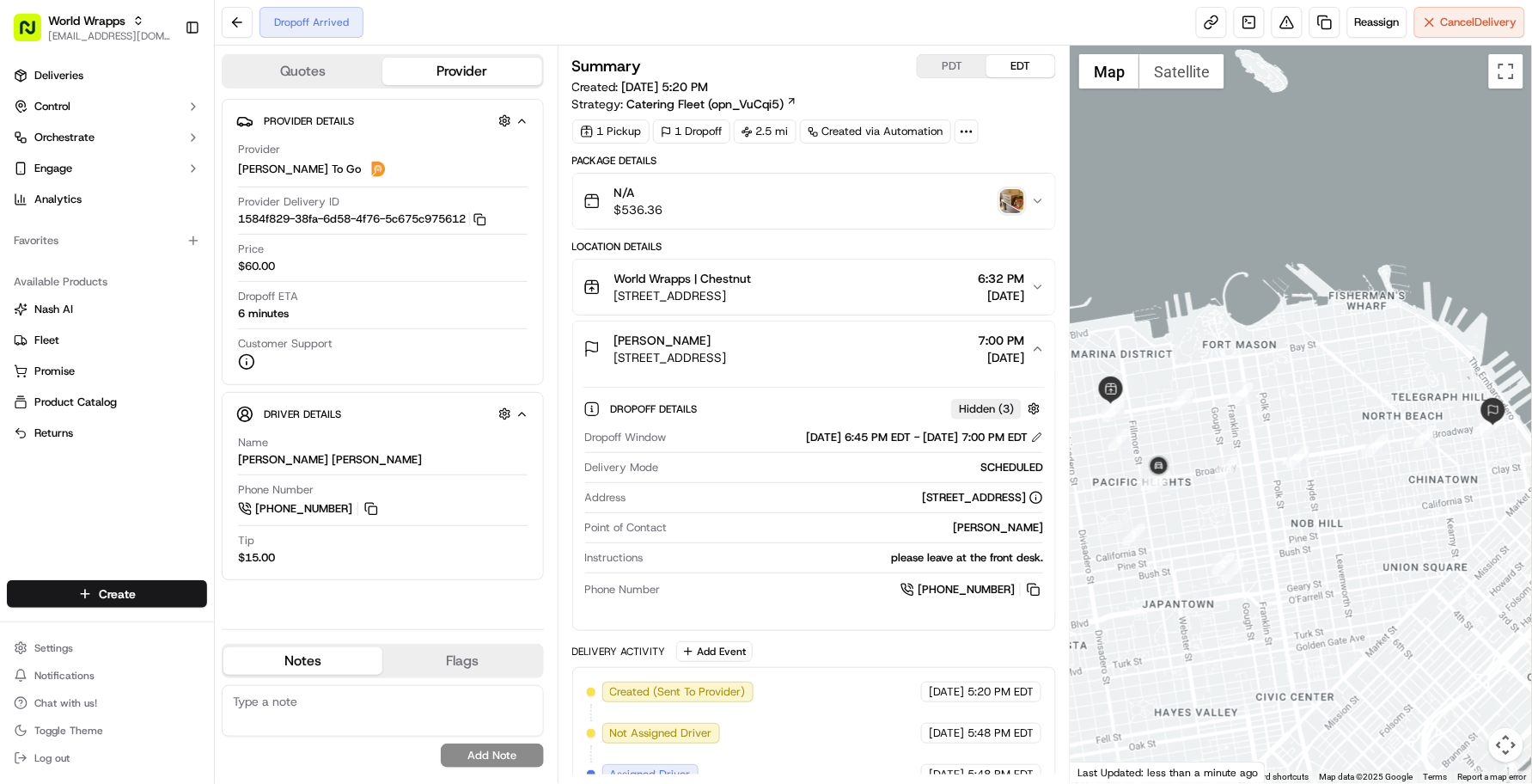
click at [488, 26] on div "Dropoff Arrived Reassign Cancel Delivery" at bounding box center [873, 23] width 1318 height 46
click at [313, 606] on div "Provider Details Hidden ( 3 ) Provider Ding Dong To Go Provider Delivery ID 158…" at bounding box center [382, 357] width 322 height 517
click at [864, 620] on div "Dropoff Details Hidden ( 3 ) Dropoff Window 09/18/2025 6:45 PM EDT - 09/18/2025…" at bounding box center [814, 503] width 483 height 254
click at [302, 594] on div "Provider Details Hidden ( 3 ) Provider Ding Dong To Go Provider Delivery ID 158…" at bounding box center [382, 357] width 322 height 517
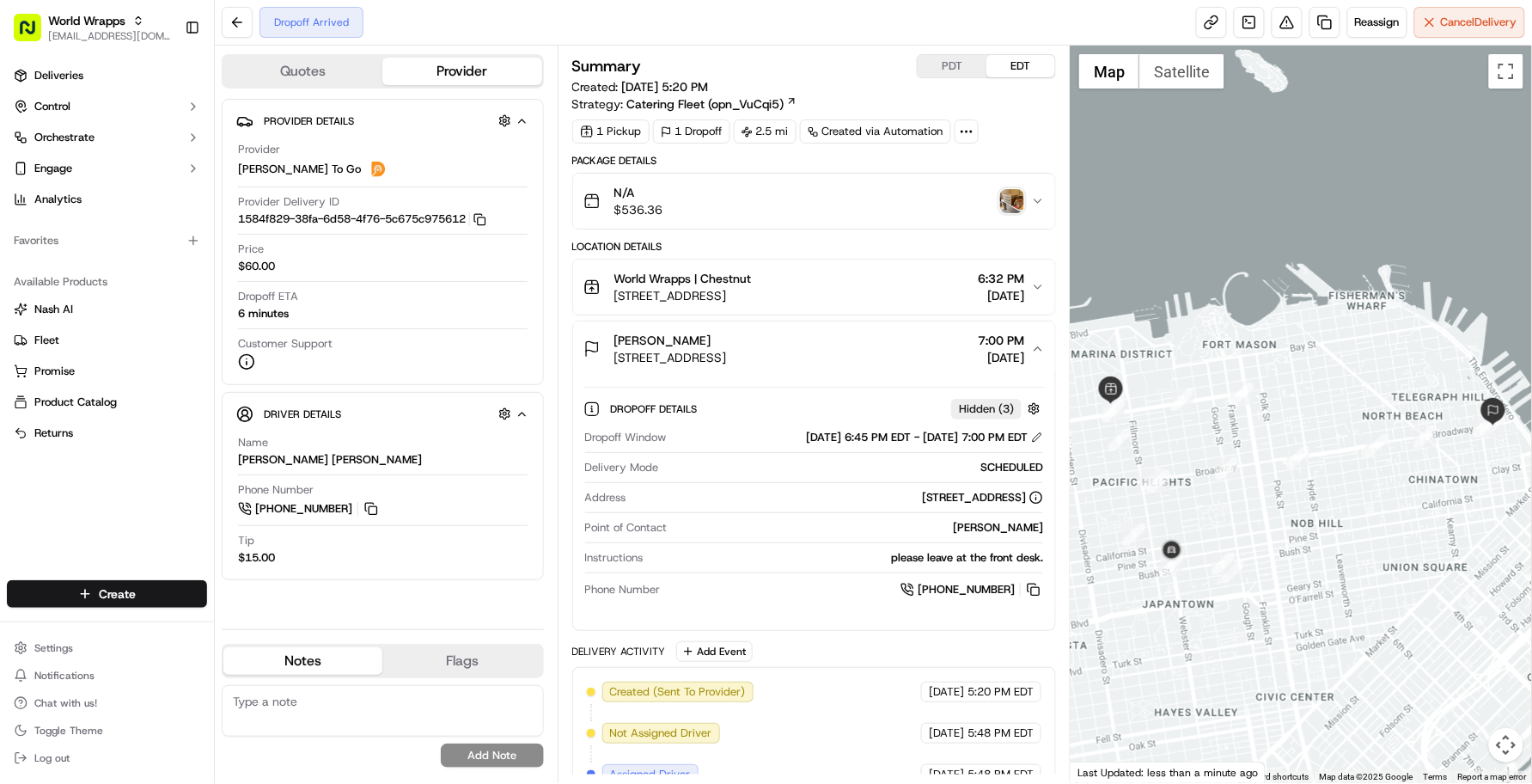
click at [439, 19] on div "Dropoff Arrived Reassign Cancel Delivery" at bounding box center [873, 23] width 1318 height 46
click at [471, 11] on div "Dropoff Arrived Reassign Cancel Delivery" at bounding box center [873, 23] width 1318 height 46
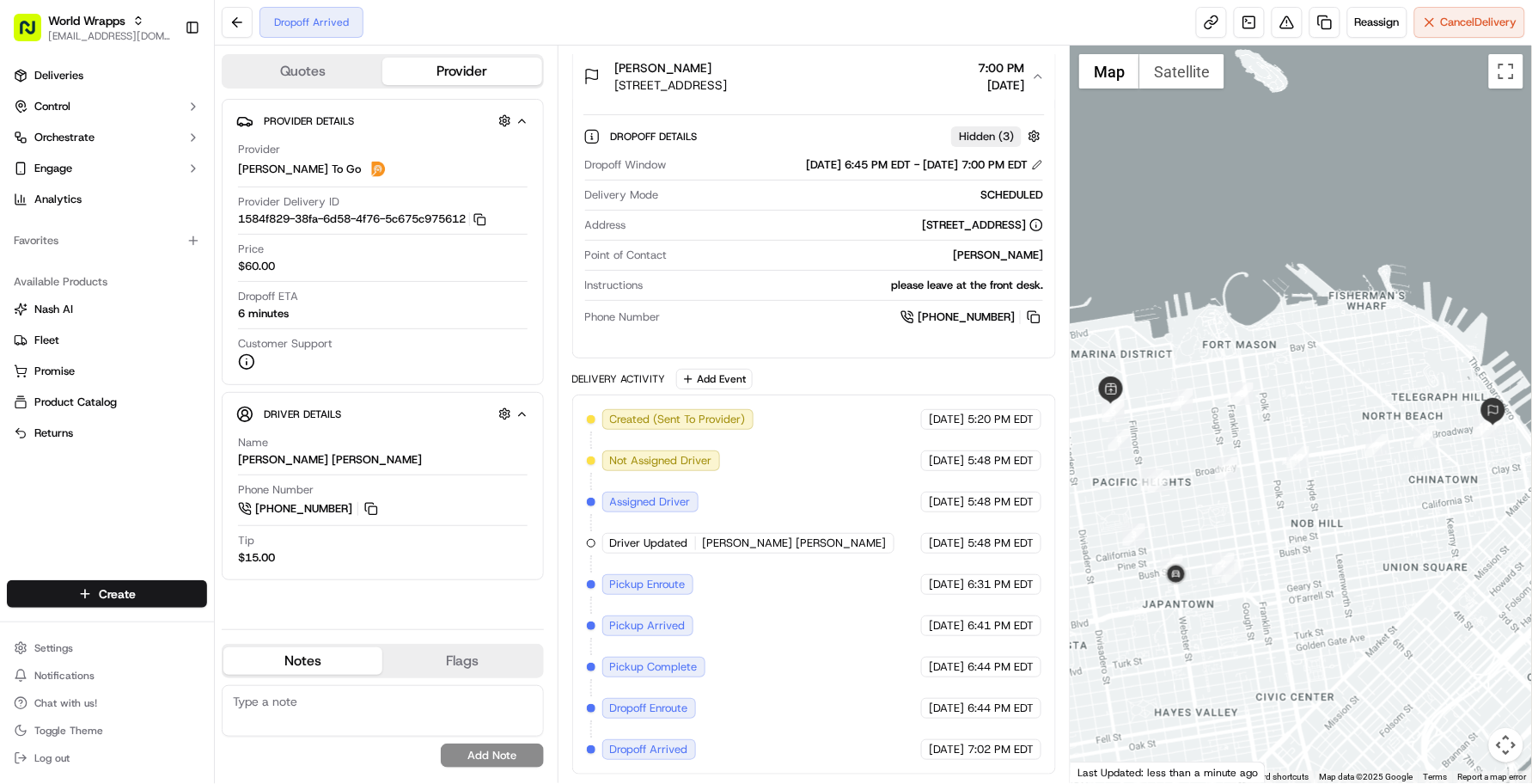
click at [774, 632] on div "Created (Sent To Provider) Ding Dong To Go 09/17/2025 5:20 PM EDT Not Assigned …" at bounding box center [814, 584] width 455 height 350
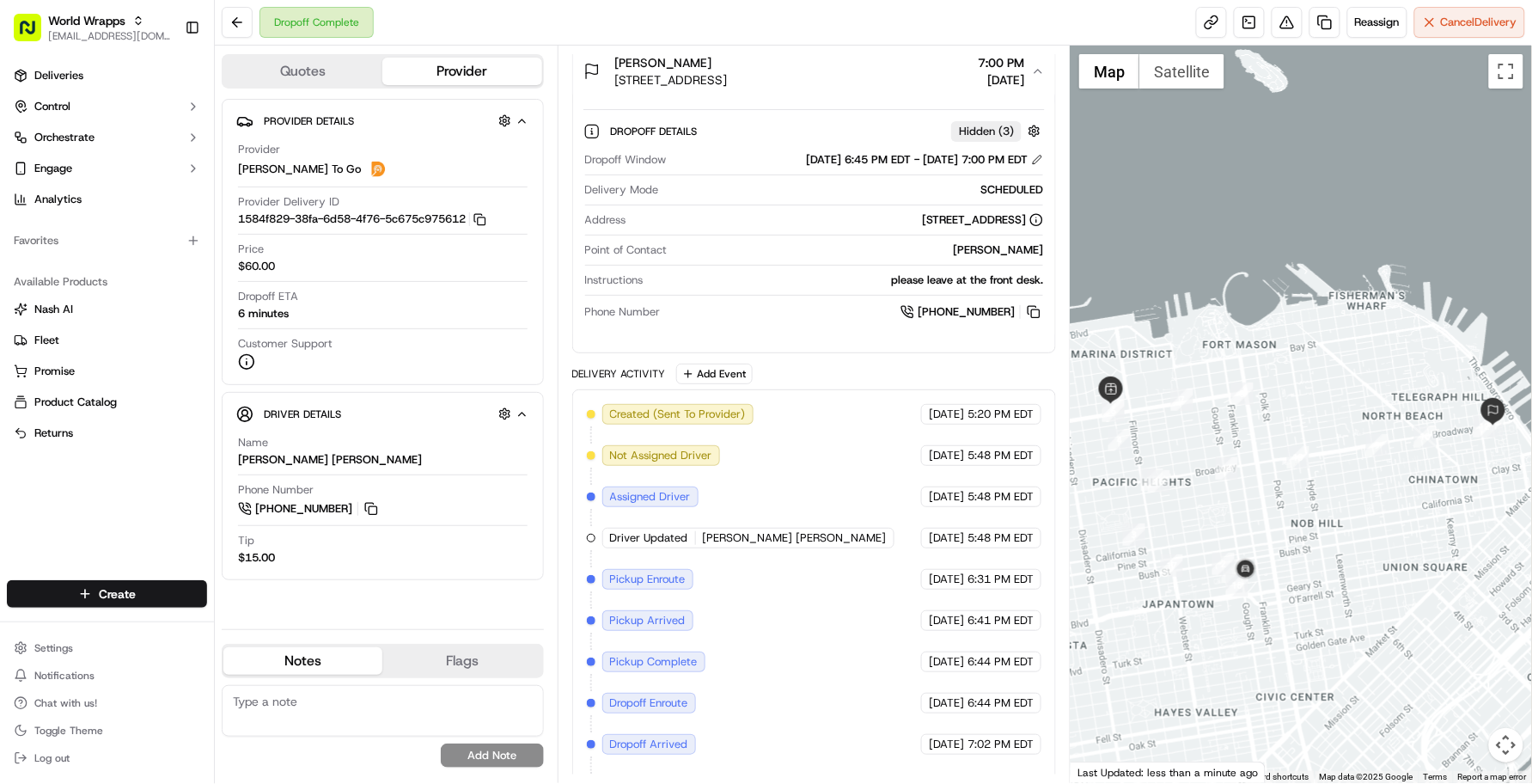
click at [484, 15] on div "Dropoff Complete Reassign Cancel Delivery" at bounding box center [873, 23] width 1318 height 46
click at [922, 16] on div "Dropoff Complete Reassign Cancel Delivery" at bounding box center [873, 23] width 1318 height 46
click at [110, 491] on div "Deliveries Control Orchestrate Engage Analytics Favorites Available Products Na…" at bounding box center [107, 310] width 214 height 511
drag, startPoint x: 486, startPoint y: 18, endPoint x: 487, endPoint y: 9, distance: 9.1
click at [488, 18] on div "Dropoff Complete Reassign Cancel Delivery" at bounding box center [873, 23] width 1318 height 46
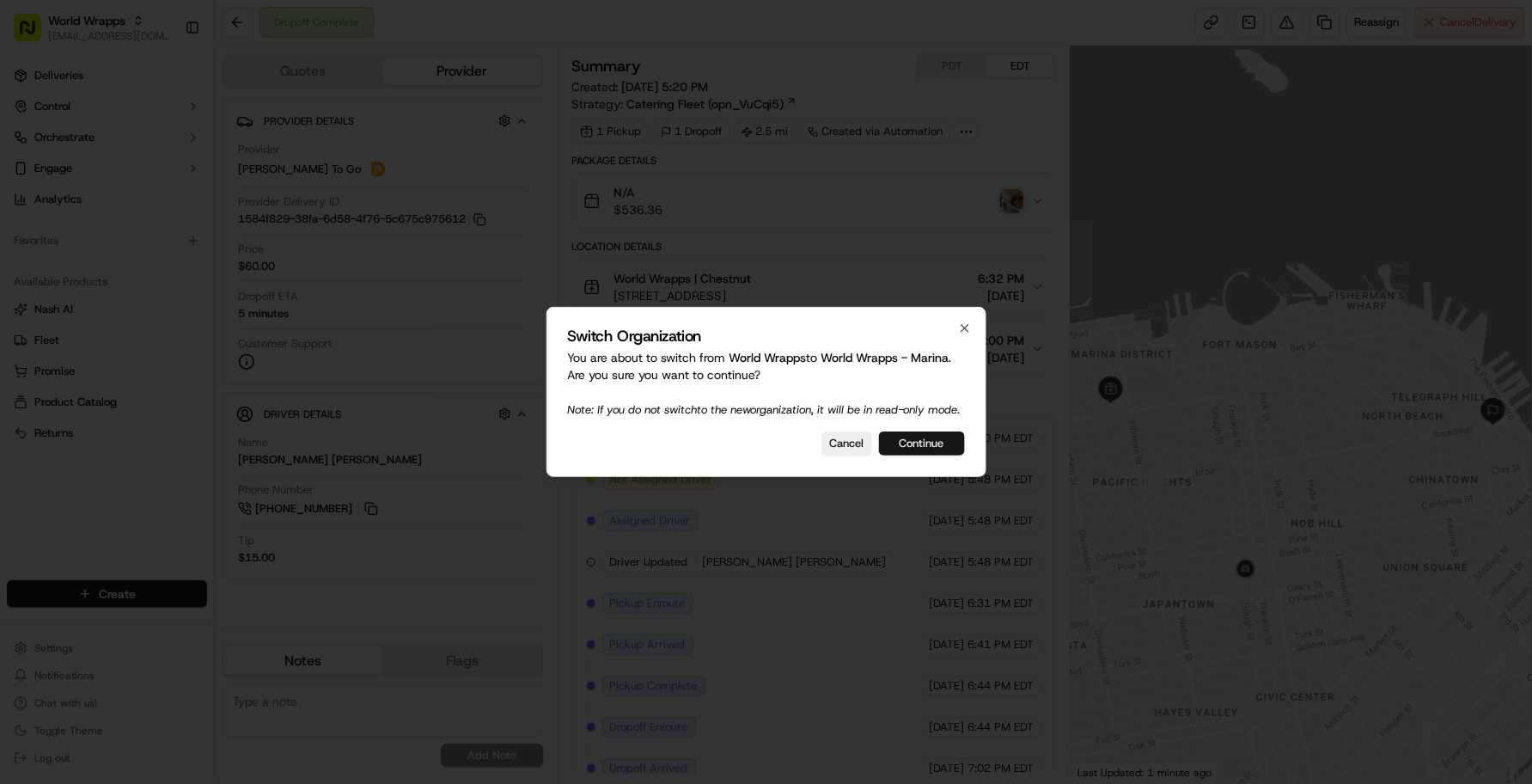
click at [930, 439] on button "Continue" at bounding box center [922, 443] width 86 height 24
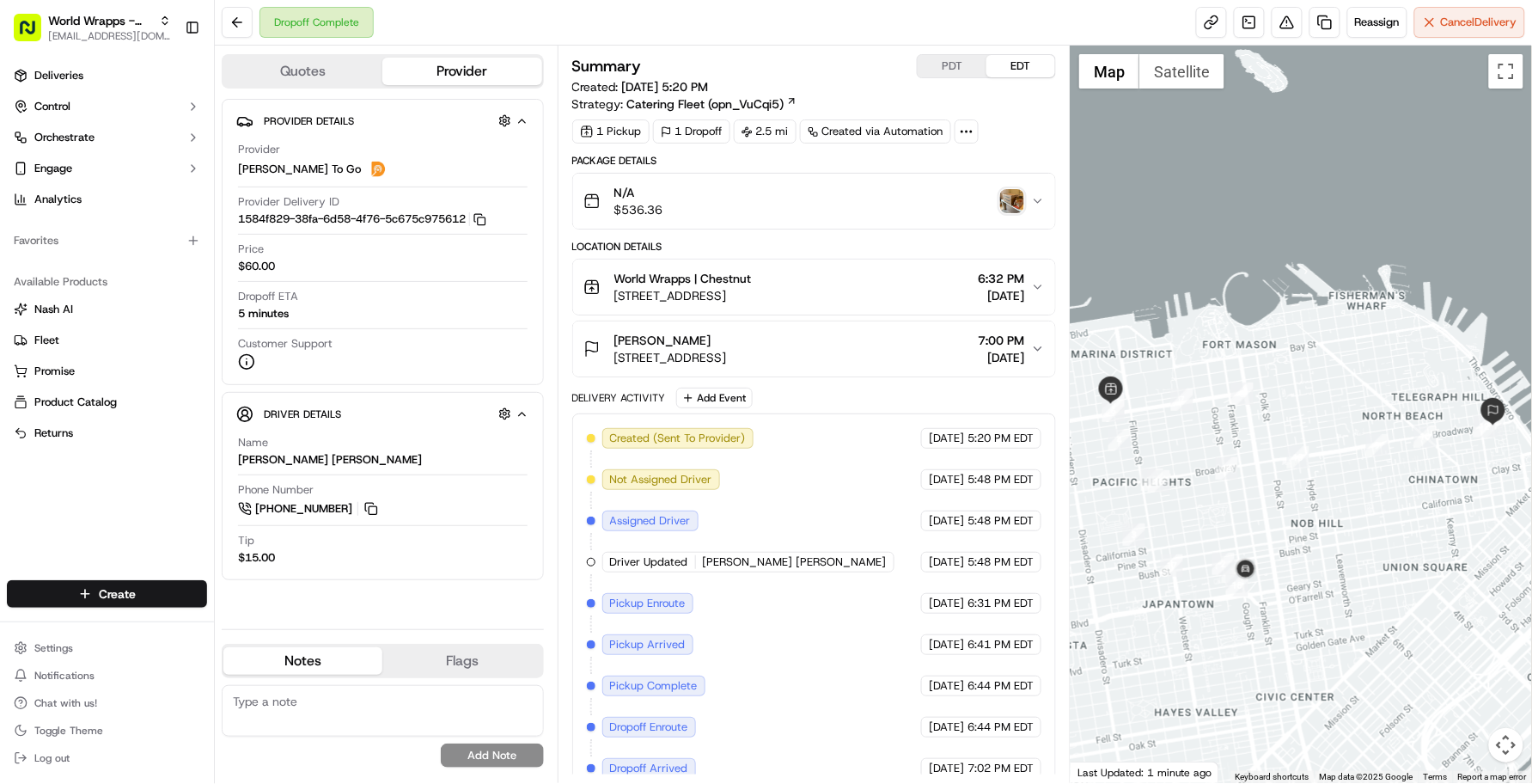
click at [806, 77] on div "Summary PDT EDT" at bounding box center [814, 66] width 485 height 24
click at [362, 319] on div "Dropoff ETA 5 minutes" at bounding box center [383, 304] width 290 height 32
click at [720, 761] on div "Created (Sent To Provider) [PERSON_NAME] To Go [DATE] 5:20 PM EDT Not Assigned …" at bounding box center [814, 623] width 455 height 392
click at [105, 564] on div "Deliveries Control Orchestrate Engage Analytics Favorites Available Products [P…" at bounding box center [107, 310] width 214 height 511
click at [491, 26] on div "Dropoff Complete Reassign Cancel Delivery" at bounding box center [873, 23] width 1318 height 46
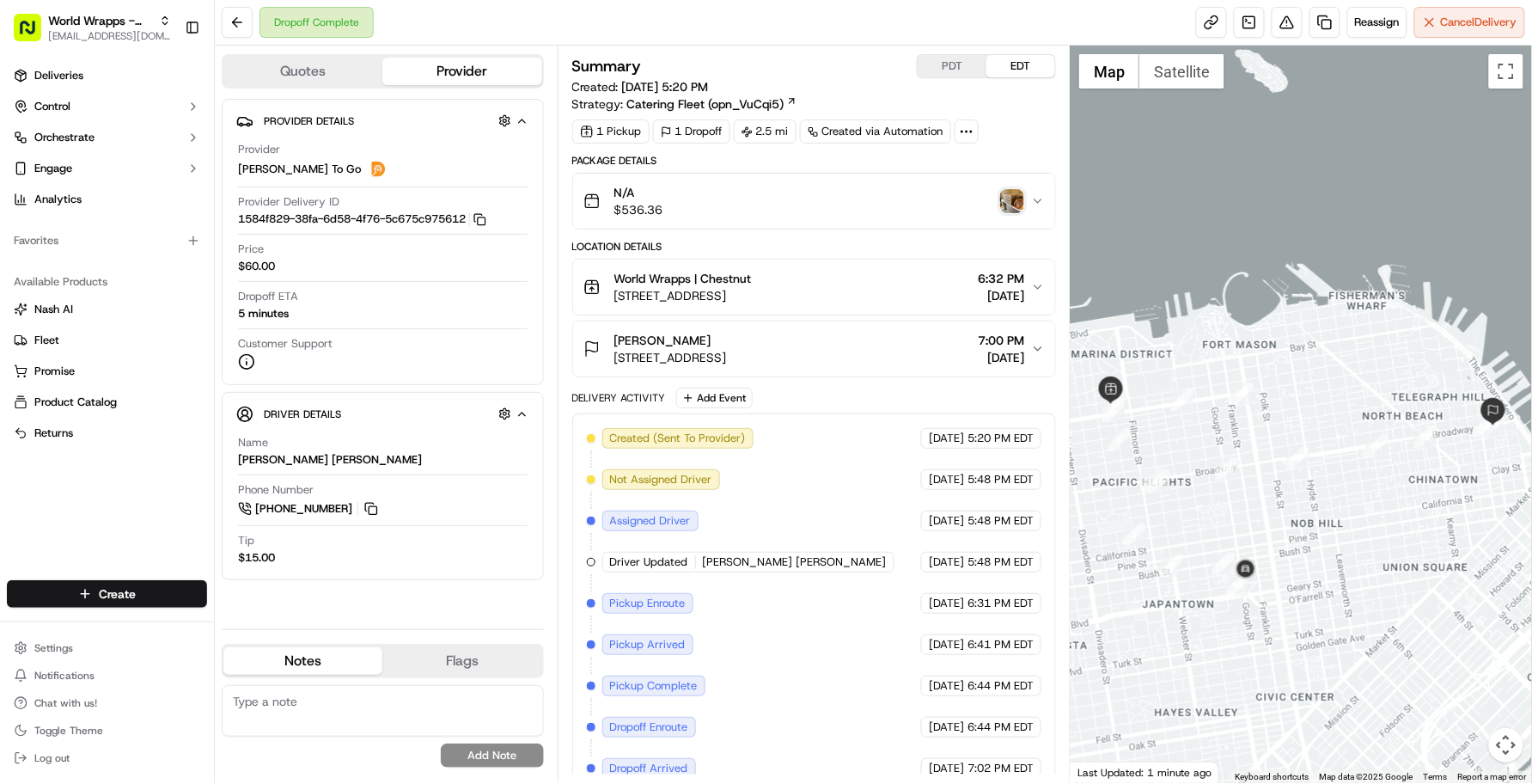
click at [799, 30] on div "Dropoff Complete Reassign Cancel Delivery" at bounding box center [873, 23] width 1318 height 46
click at [289, 606] on div "Provider Details Hidden ( 3 ) Provider [PERSON_NAME] To Go Provider Delivery ID…" at bounding box center [382, 357] width 322 height 517
click at [397, 83] on button "Provider" at bounding box center [462, 71] width 159 height 27
